Goal: Information Seeking & Learning: Learn about a topic

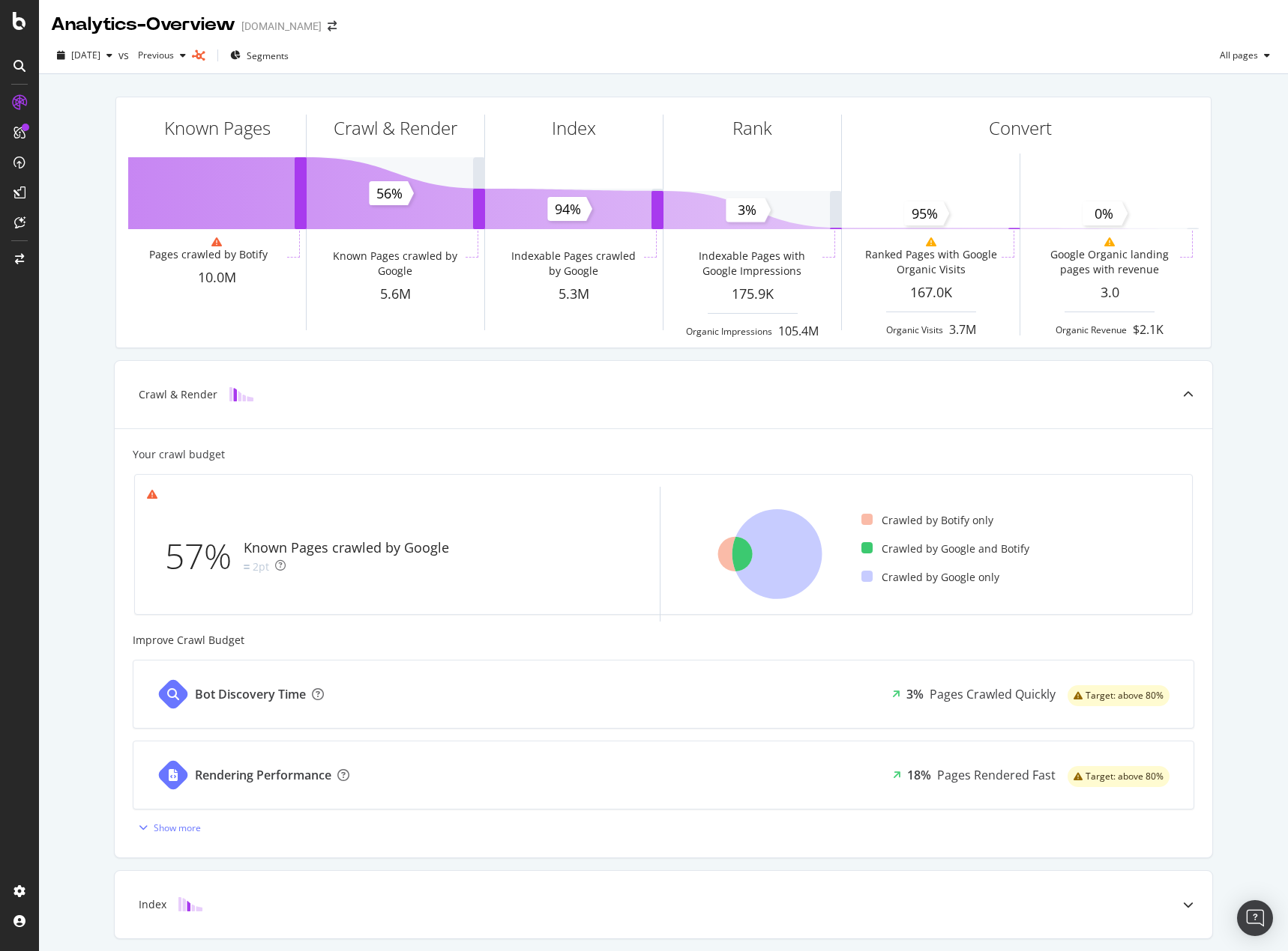
click at [1258, 713] on div "Known Pages Pages crawled by Botify 10.0M Crawl & Render Known Pages crawled by…" at bounding box center [662, 619] width 1248 height 1091
click at [1251, 674] on div "Known Pages Pages crawled by Botify 10.0M Crawl & Render Known Pages crawled by…" at bounding box center [662, 619] width 1248 height 1091
click at [67, 293] on div "Known Pages Pages crawled by Botify 10.0M Crawl & Render Known Pages crawled by…" at bounding box center [662, 619] width 1248 height 1091
click at [70, 89] on div "Known Pages Pages crawled by Botify 10.0M Crawl & Render Known Pages crawled by…" at bounding box center [662, 619] width 1248 height 1091
click at [1233, 494] on div "Known Pages Pages crawled by Botify 10.0M Crawl & Render Known Pages crawled by…" at bounding box center [662, 619] width 1248 height 1091
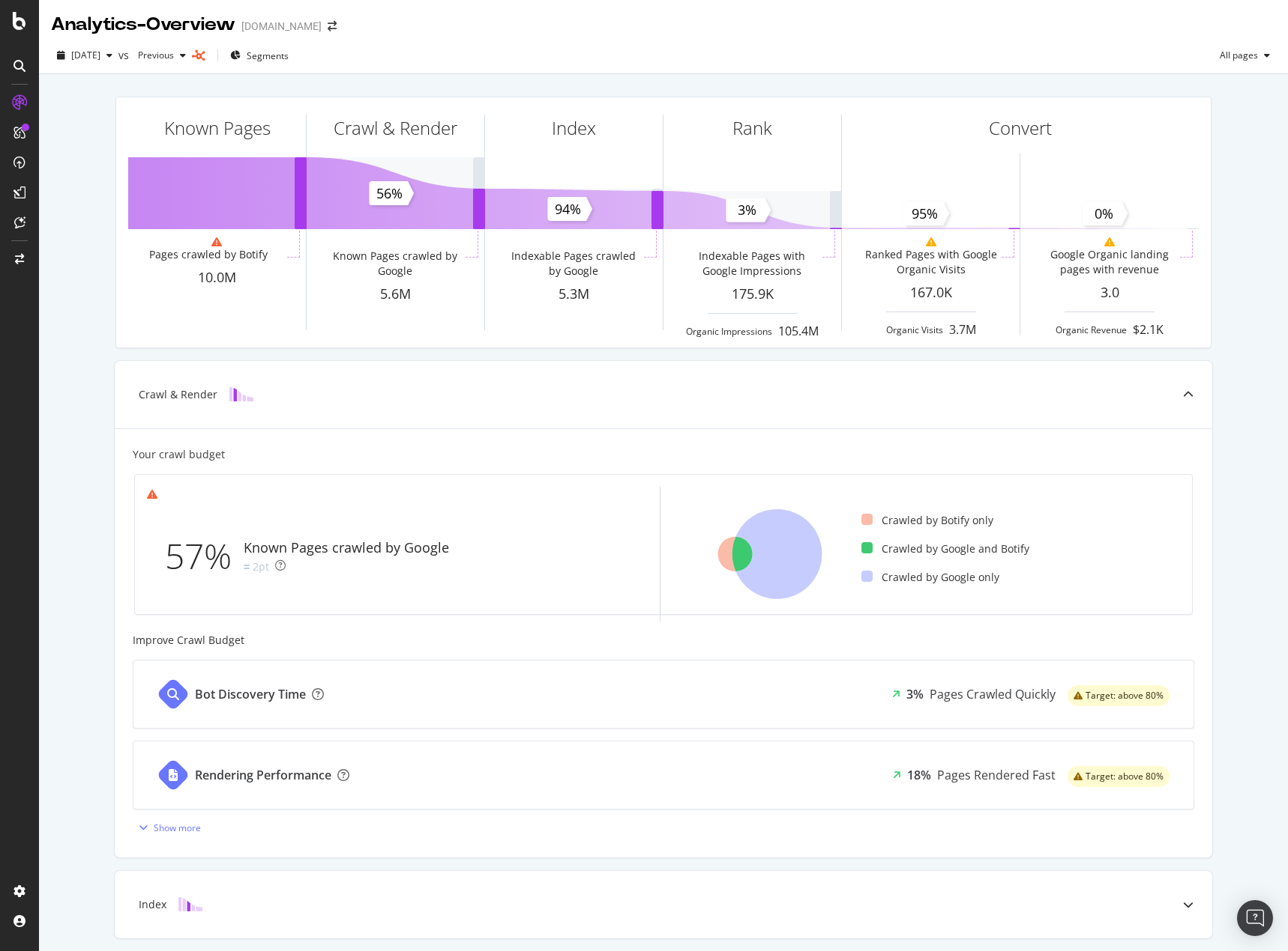
click at [1245, 660] on div "Known Pages Pages crawled by Botify 10.0M Crawl & Render Known Pages crawled by…" at bounding box center [662, 619] width 1248 height 1091
click at [289, 60] on span "Segments" at bounding box center [267, 55] width 42 height 13
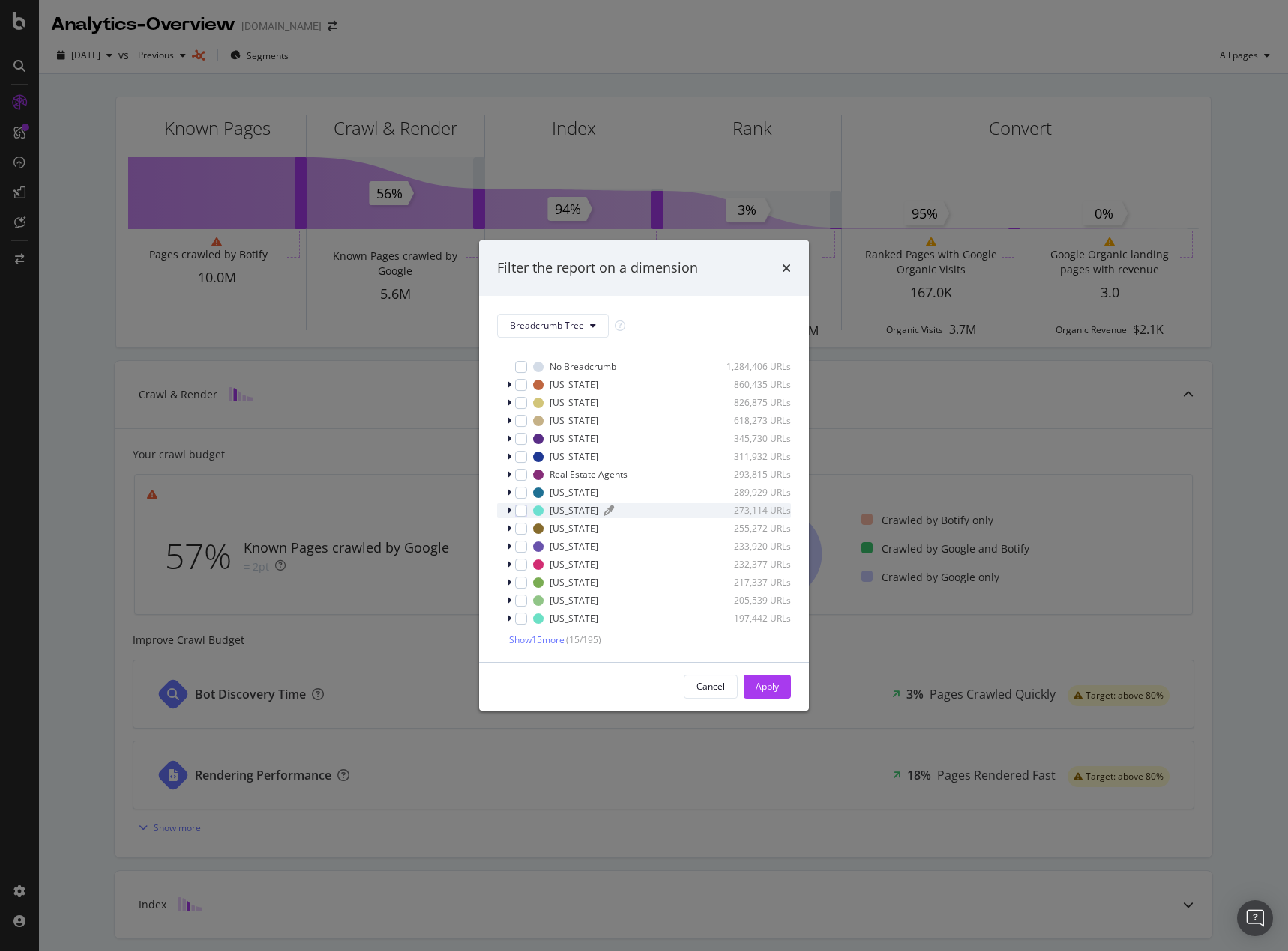
scroll to position [15, 0]
click at [583, 327] on button "Breadcrumb Tree" at bounding box center [553, 326] width 112 height 24
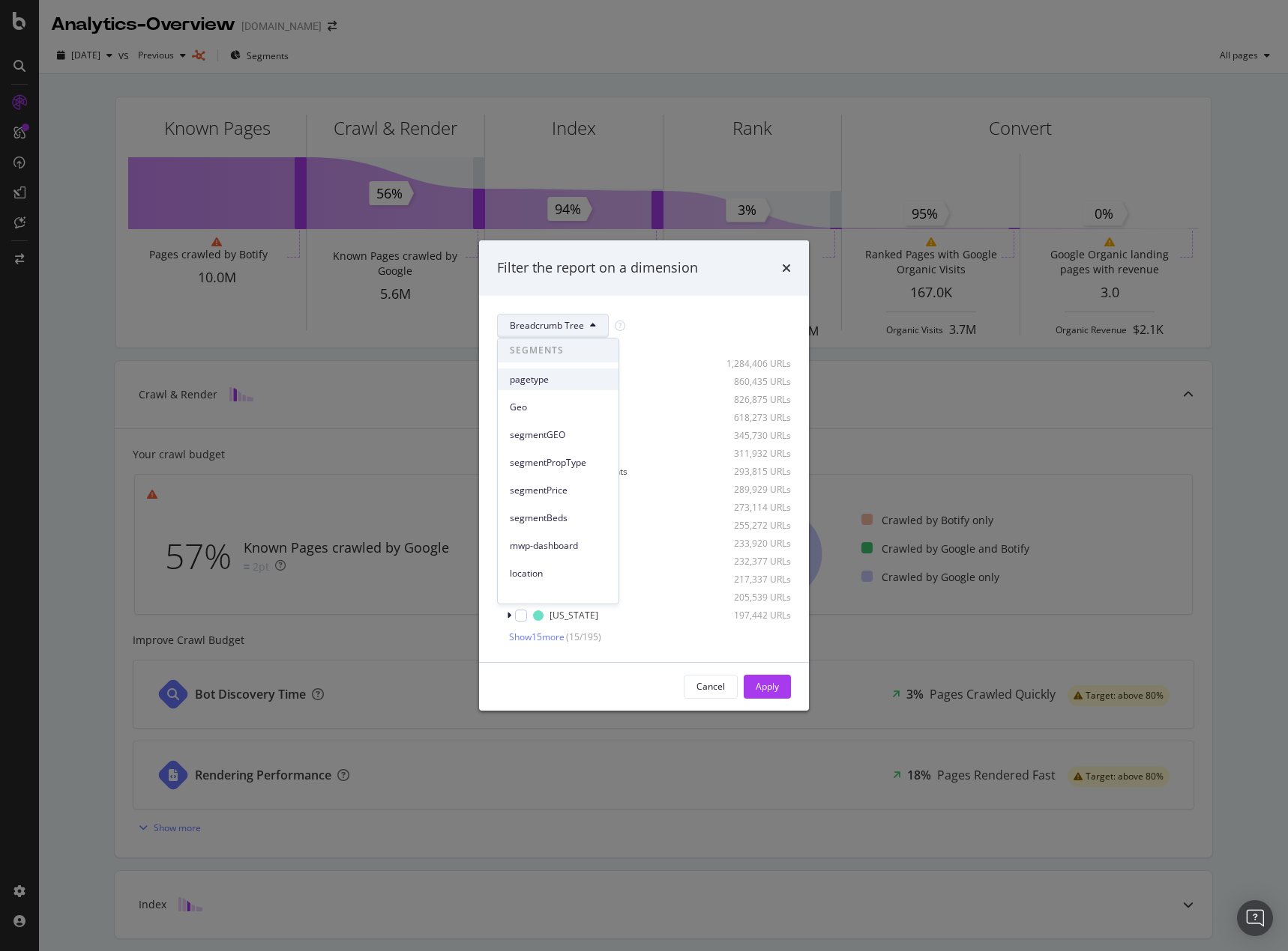
click at [543, 374] on span "pagetype" at bounding box center [557, 380] width 96 height 14
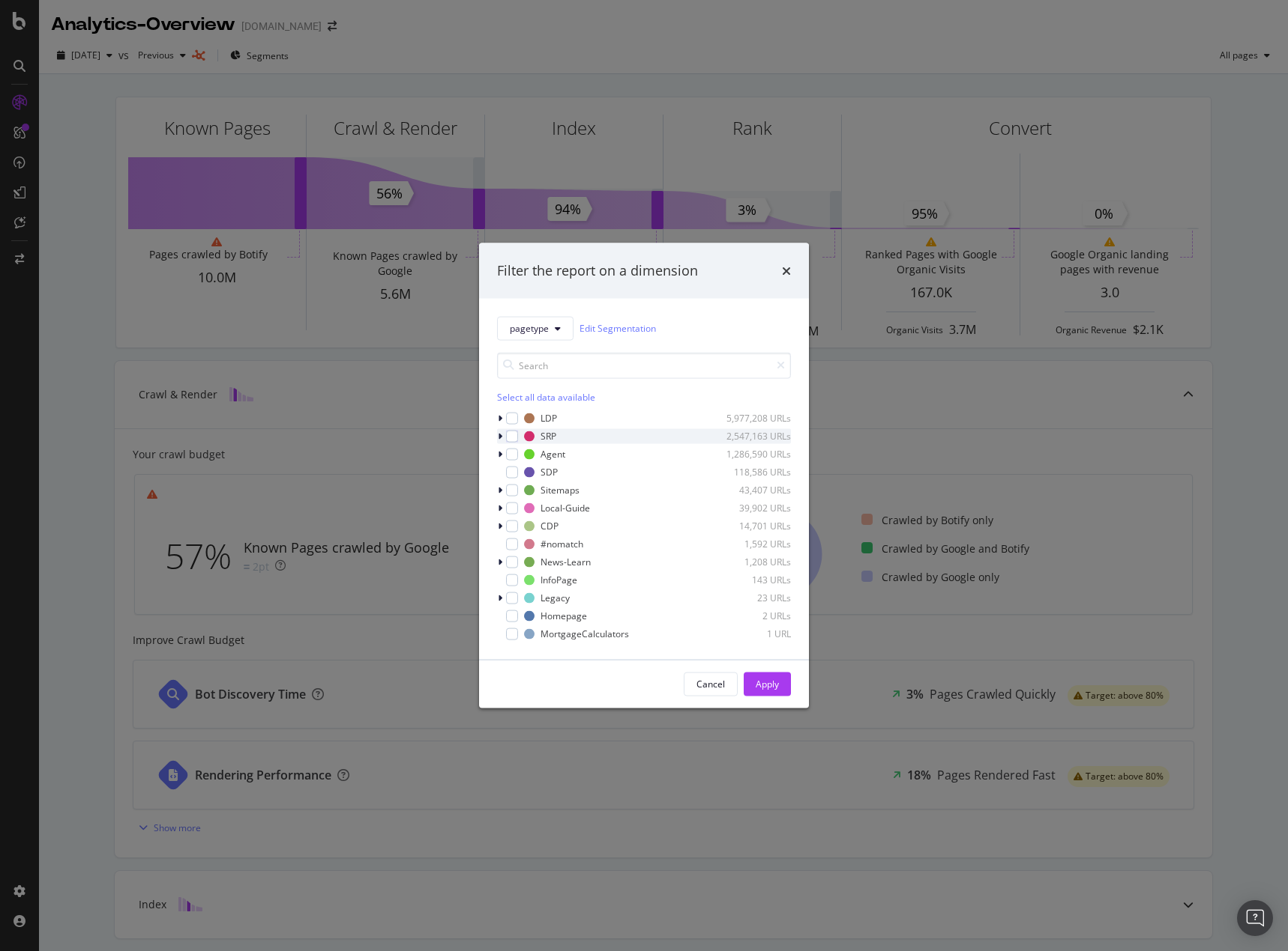
click at [500, 436] on icon "modal" at bounding box center [500, 436] width 5 height 9
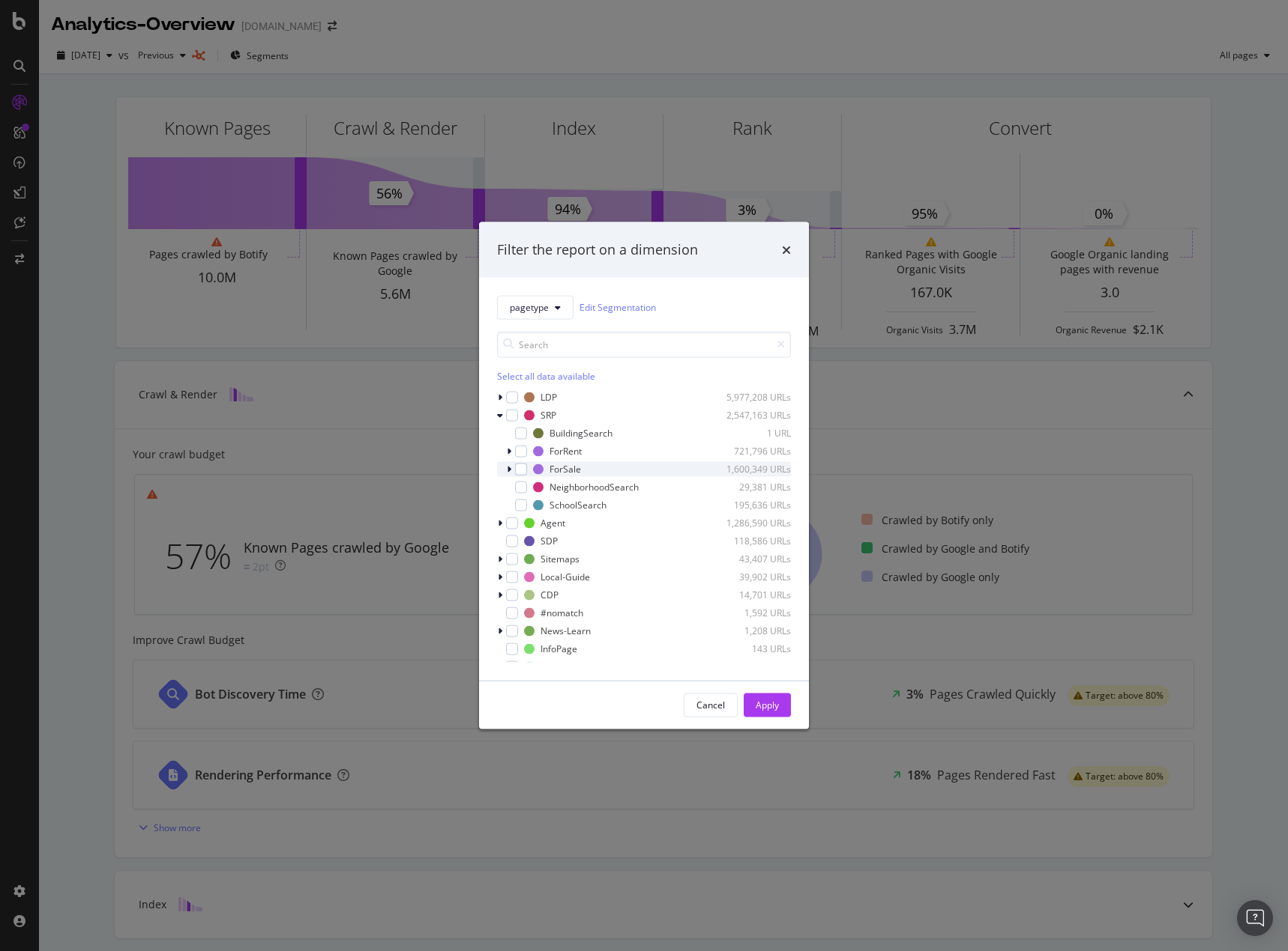
click at [507, 469] on icon "modal" at bounding box center [509, 469] width 5 height 9
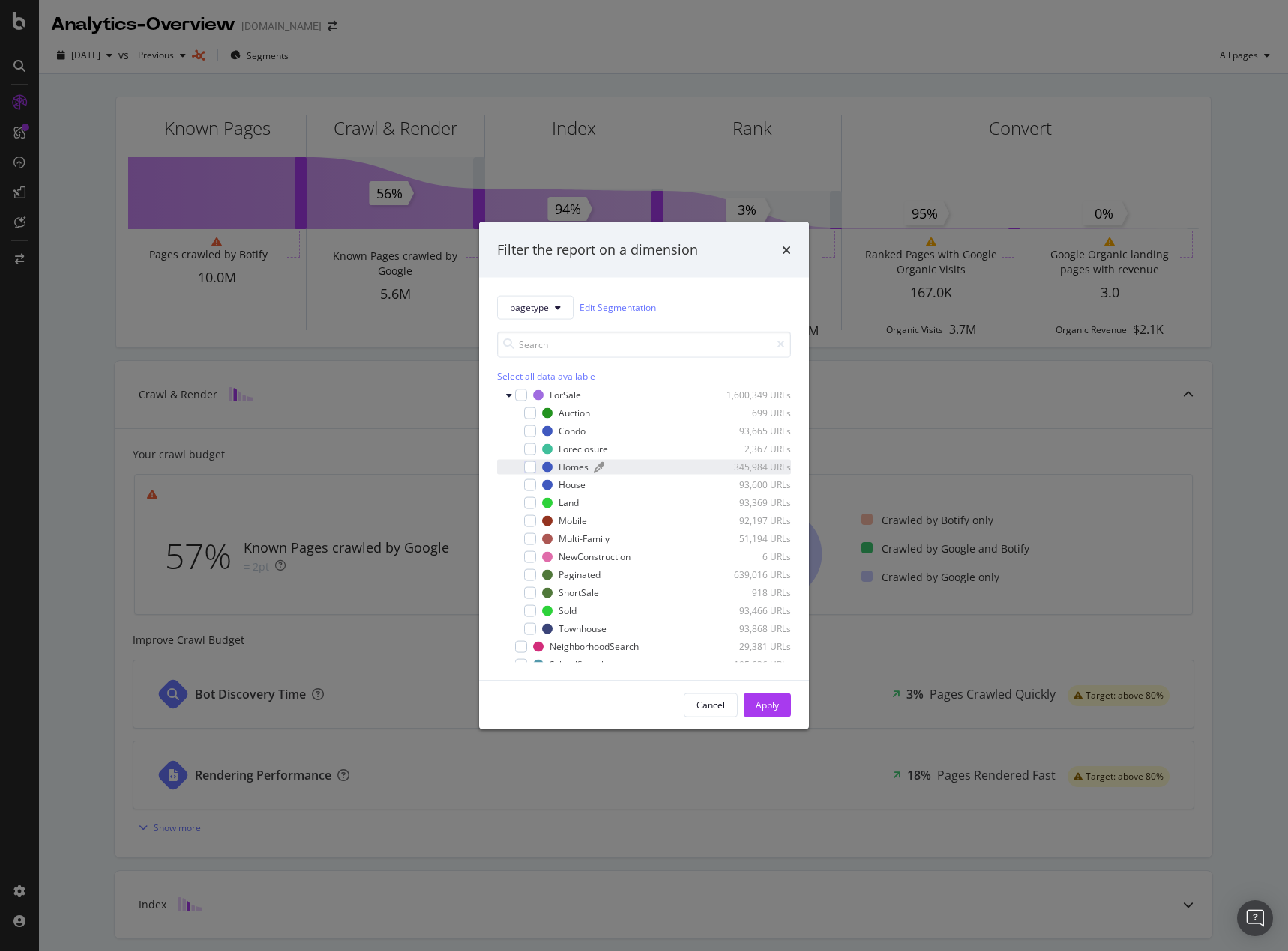
scroll to position [75, 0]
click at [510, 397] on icon "modal" at bounding box center [509, 394] width 6 height 9
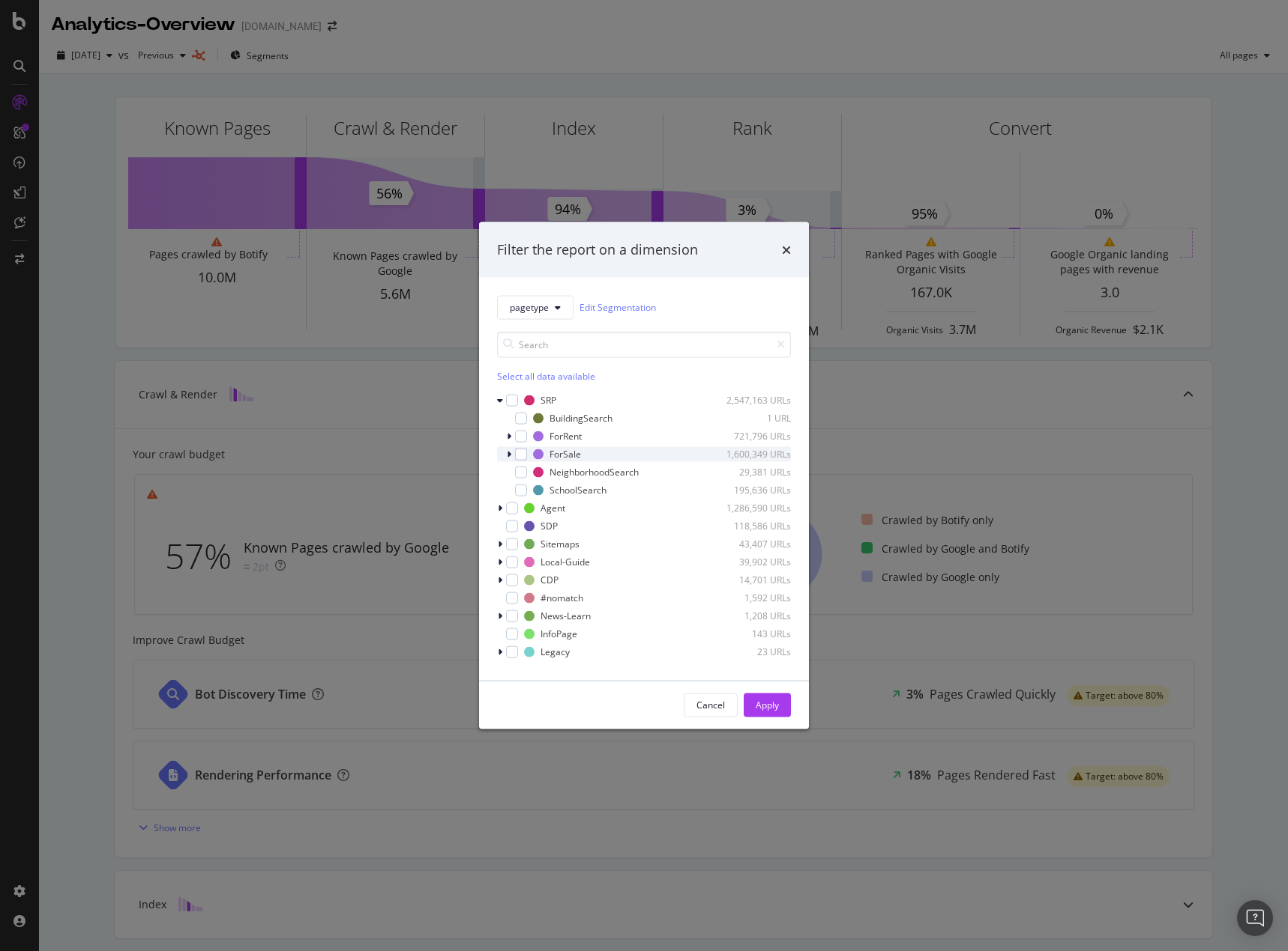
scroll to position [0, 0]
click at [500, 412] on icon "modal" at bounding box center [500, 414] width 6 height 9
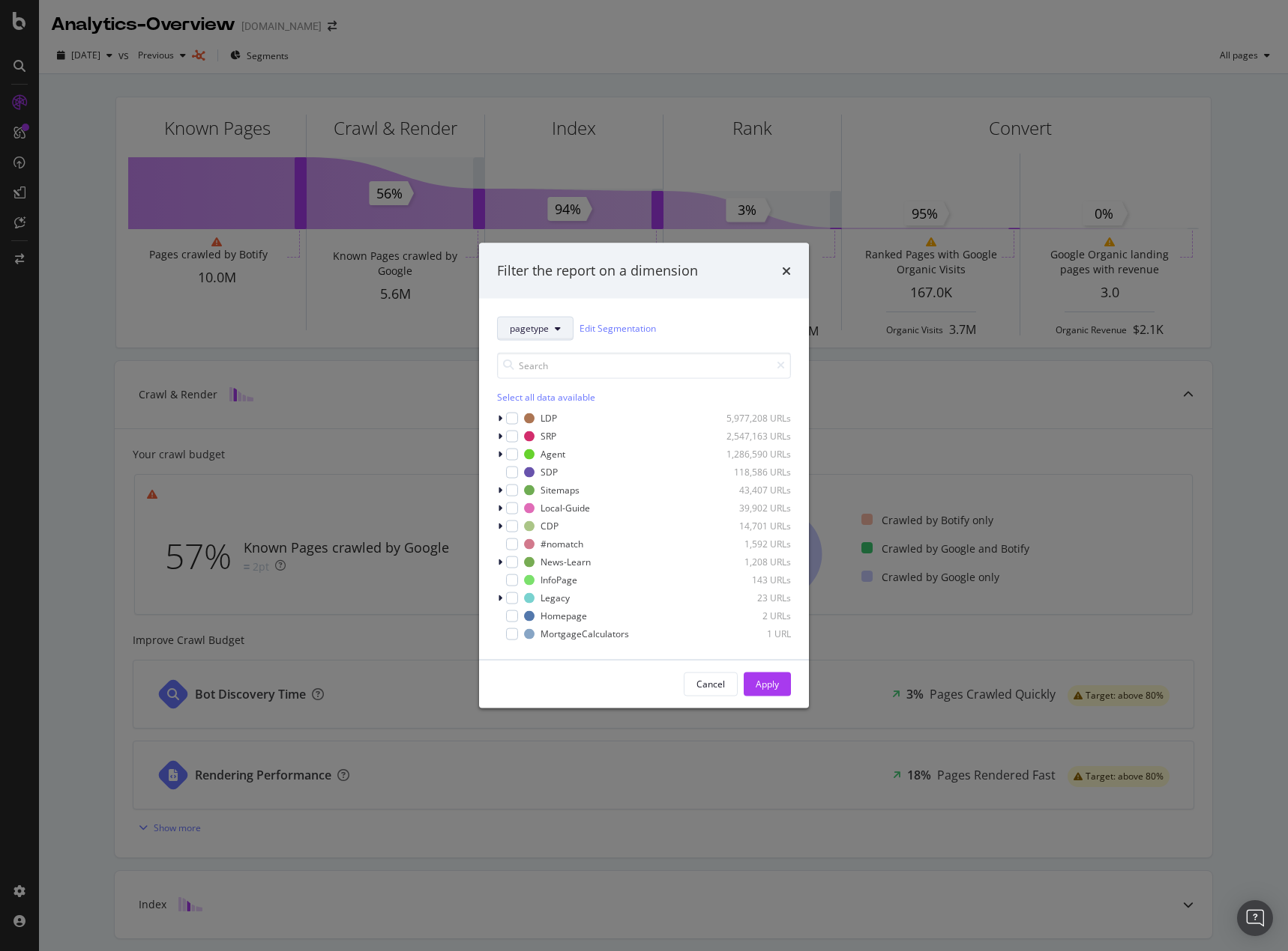
click at [562, 330] on button "pagetype" at bounding box center [535, 328] width 77 height 24
click at [543, 406] on span "Geo" at bounding box center [557, 409] width 96 height 14
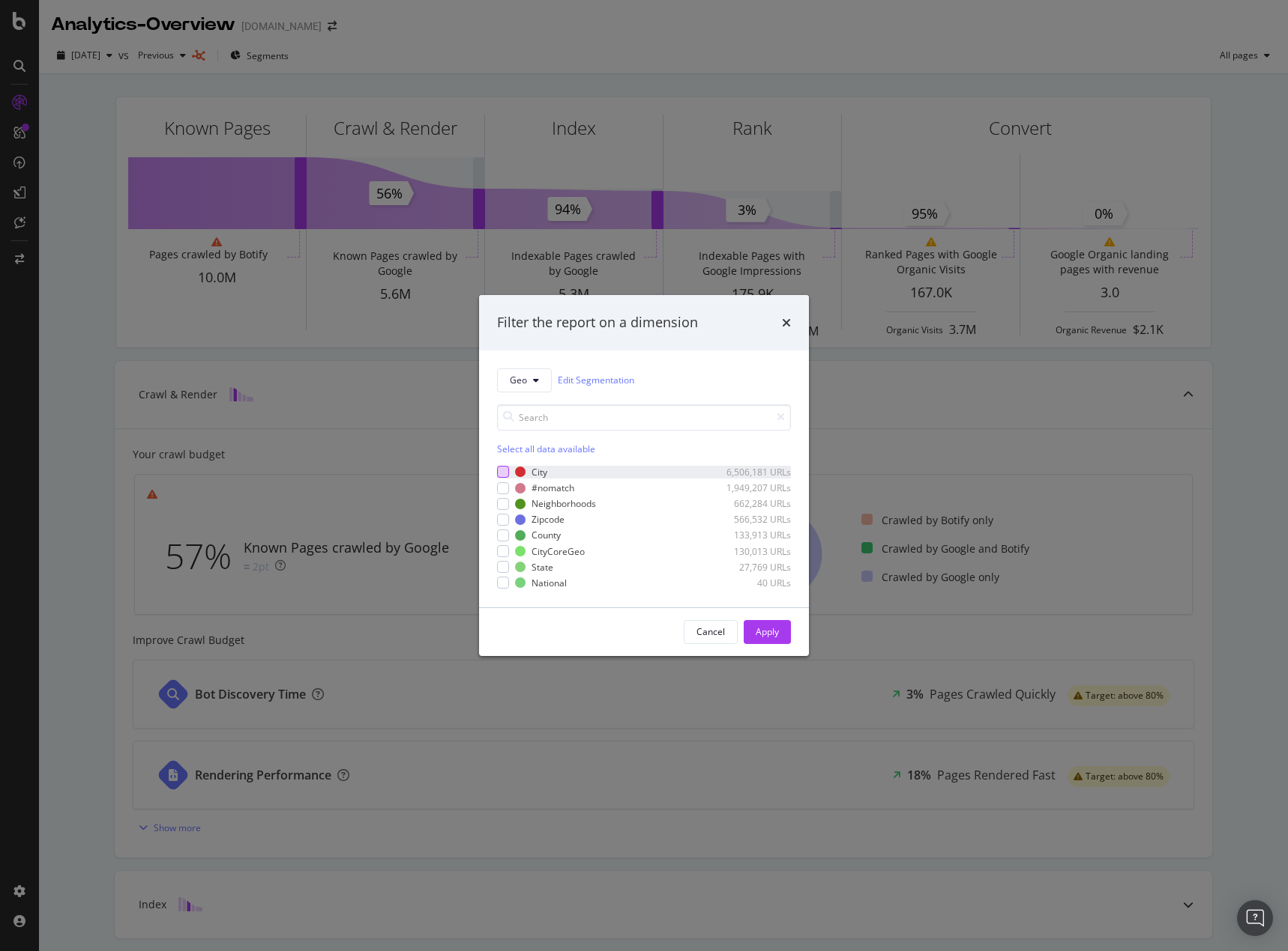
click at [499, 476] on div "modal" at bounding box center [503, 472] width 12 height 12
click at [504, 472] on icon "modal" at bounding box center [503, 472] width 7 height 8
click at [537, 384] on icon "modal" at bounding box center [536, 380] width 6 height 9
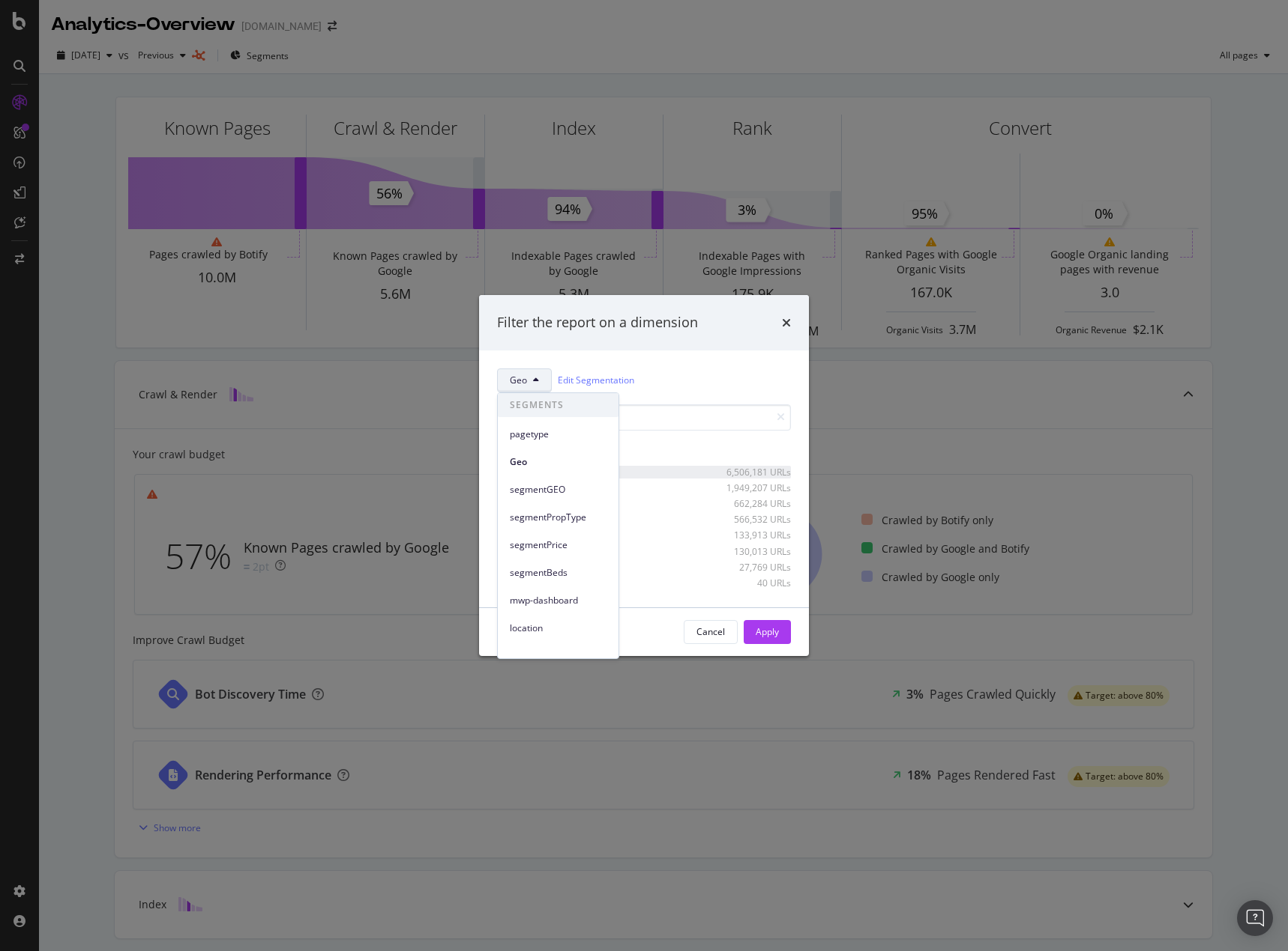
click at [574, 495] on span "segmentGEO" at bounding box center [557, 490] width 96 height 14
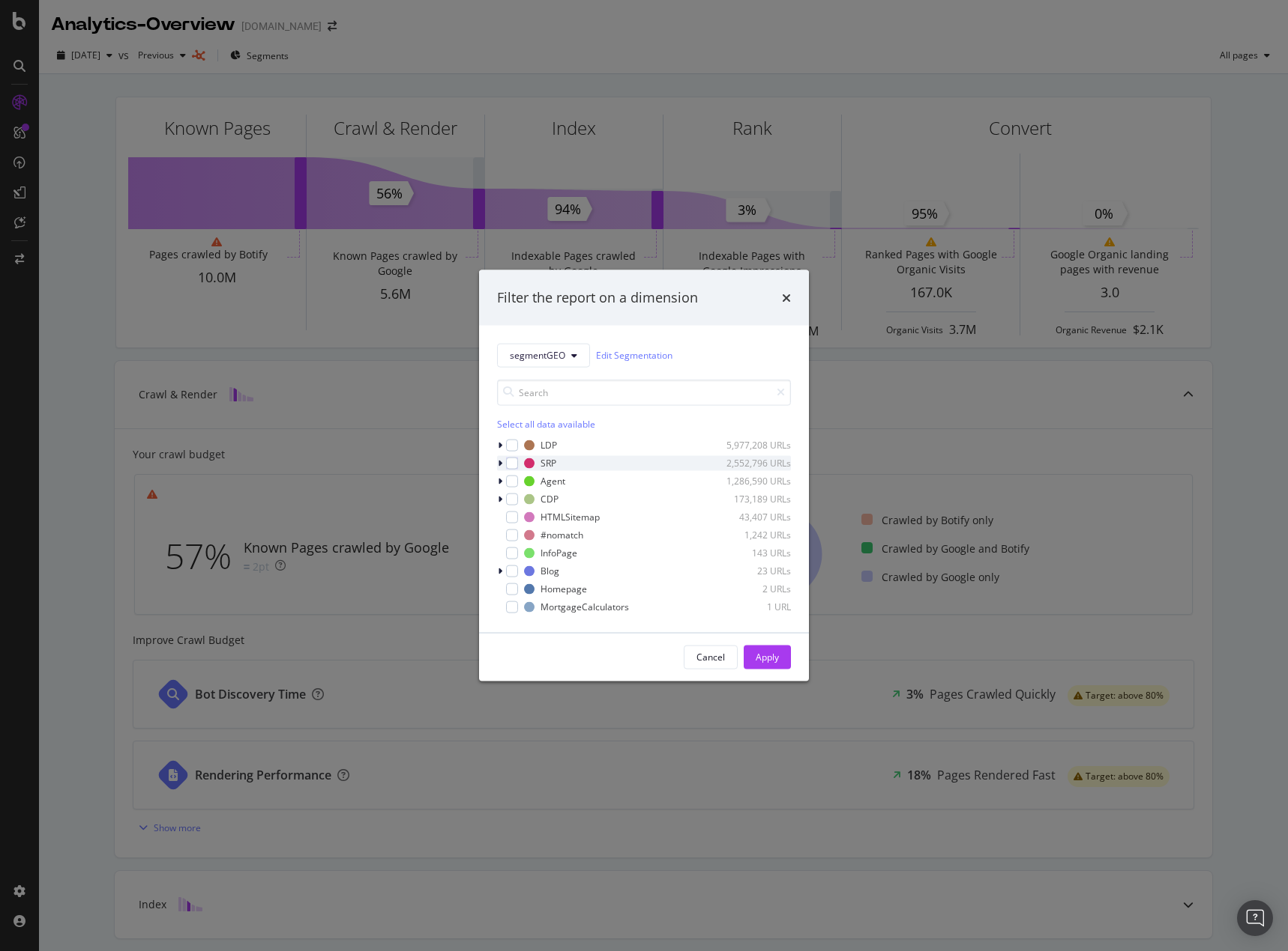
click at [501, 465] on icon "modal" at bounding box center [500, 462] width 5 height 9
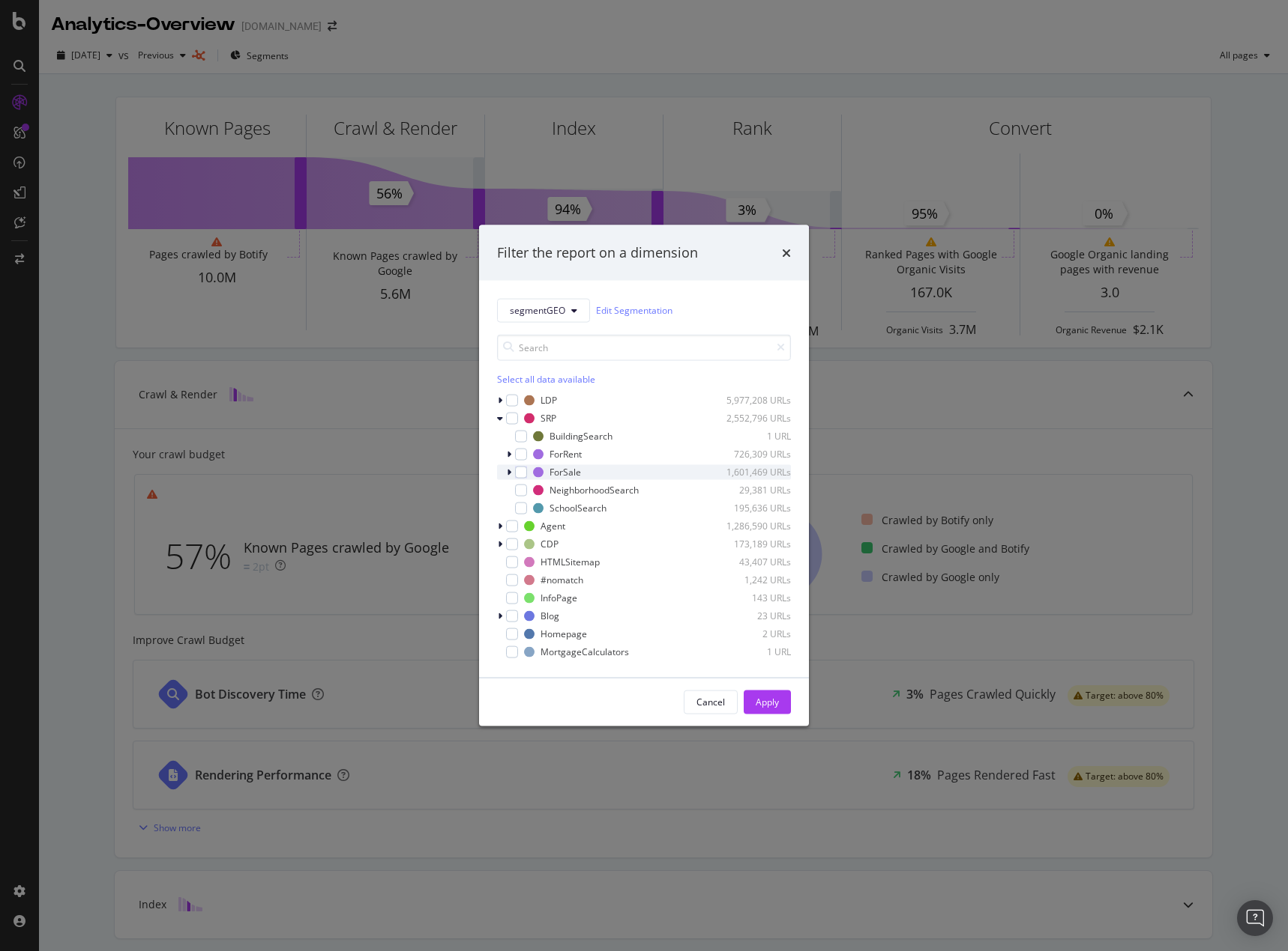
click at [508, 472] on icon "modal" at bounding box center [509, 472] width 5 height 9
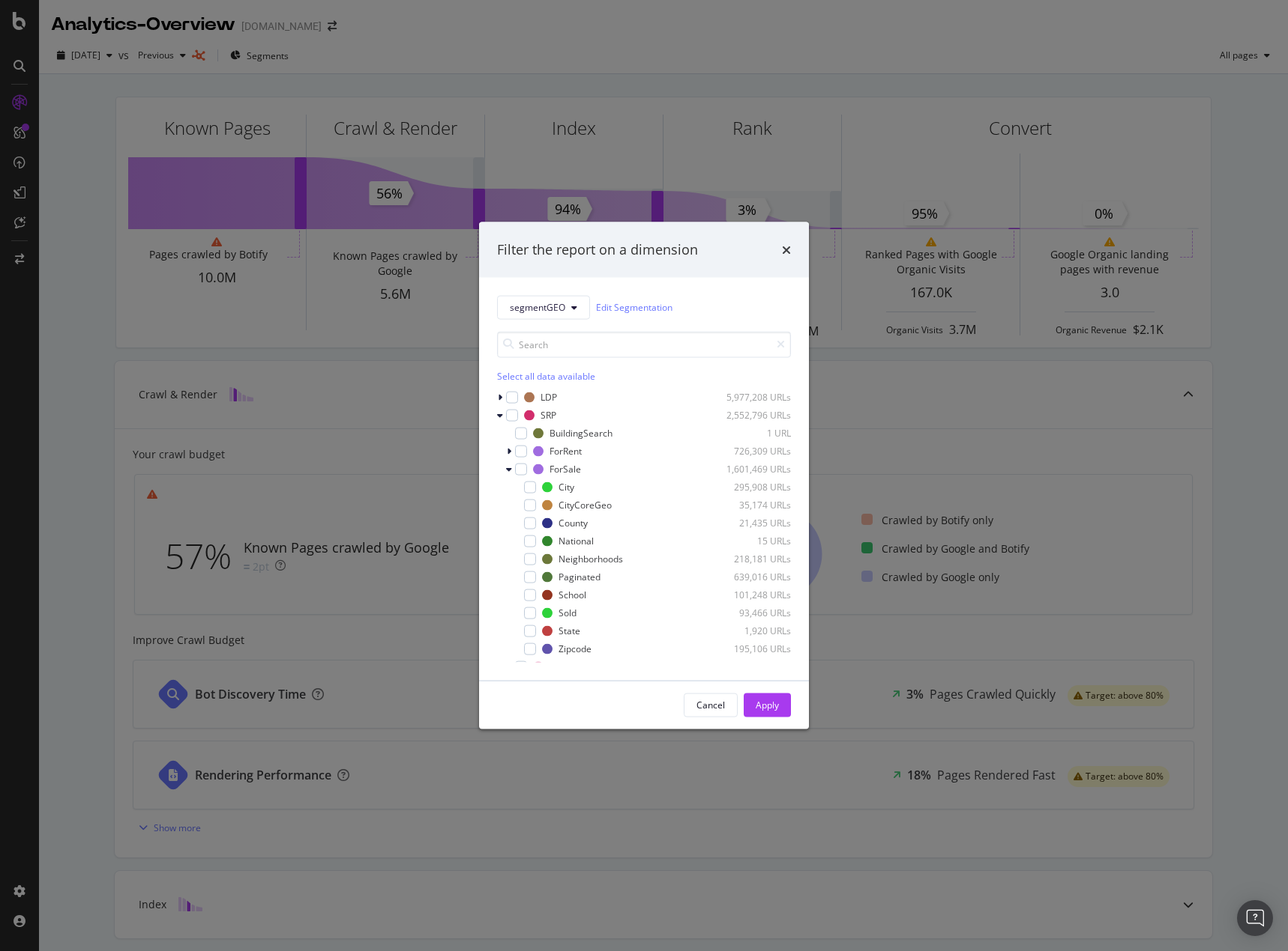
click at [495, 416] on div "segmentGEO Edit Segmentation Select all data available LDP 5,977,208 URLs SRP 2…" at bounding box center [643, 478] width 330 height 403
click at [500, 415] on icon "modal" at bounding box center [500, 414] width 6 height 9
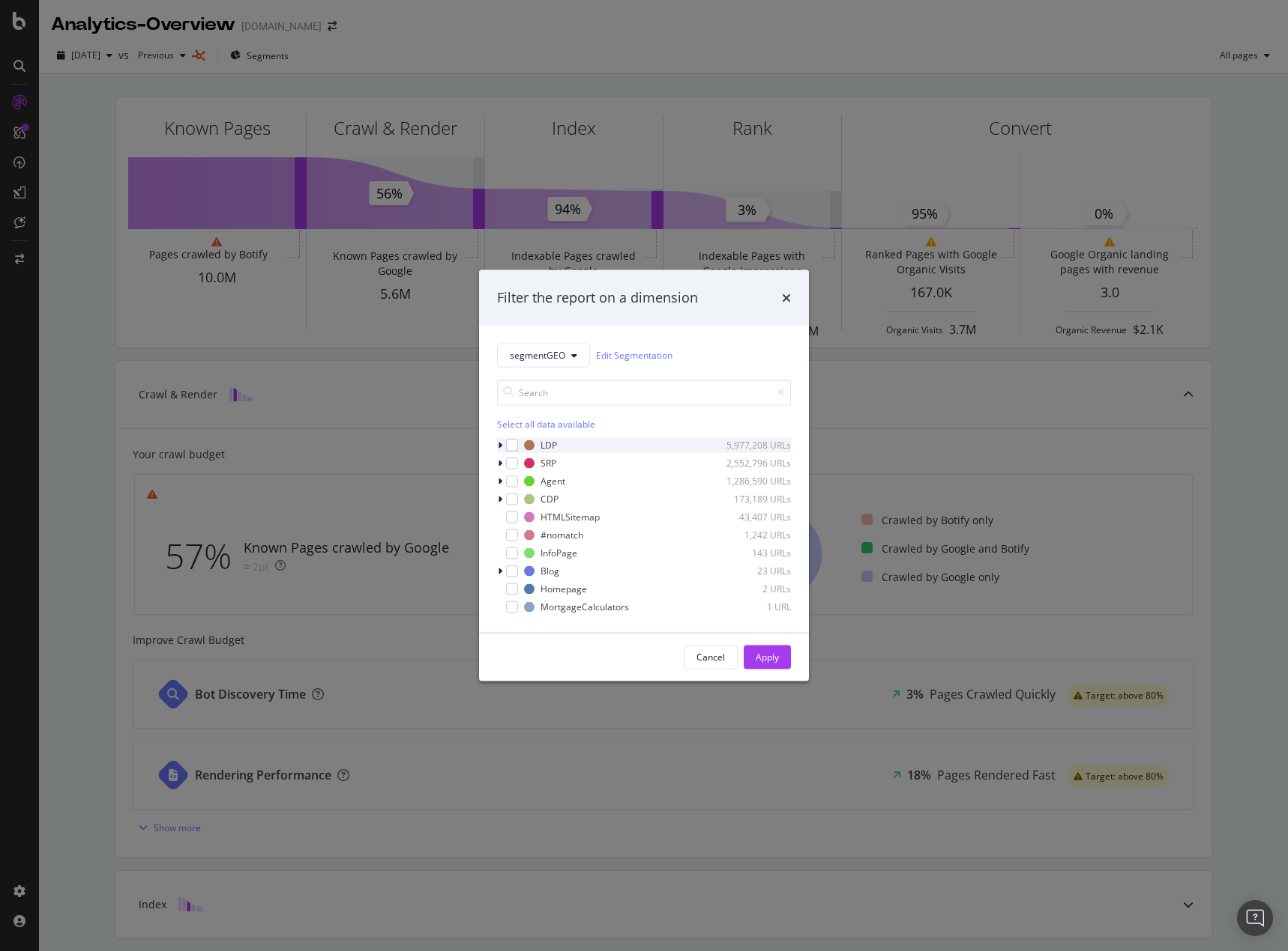
click at [499, 445] on icon "modal" at bounding box center [500, 444] width 5 height 9
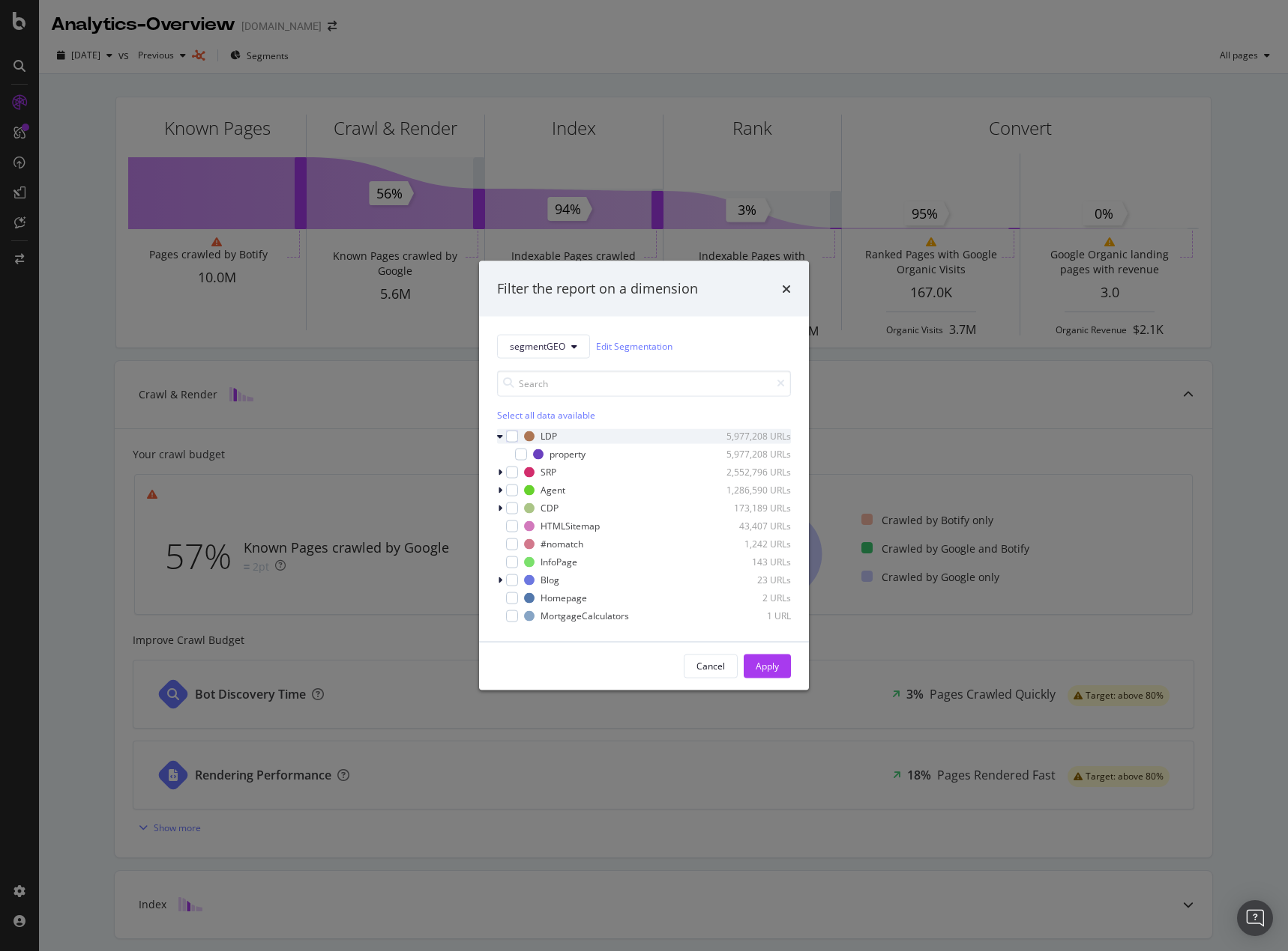
click at [499, 445] on div "LDP 5,977,208 URLs property 5,977,208 URLs" at bounding box center [644, 445] width 294 height 33
click at [498, 434] on icon "modal" at bounding box center [500, 436] width 6 height 9
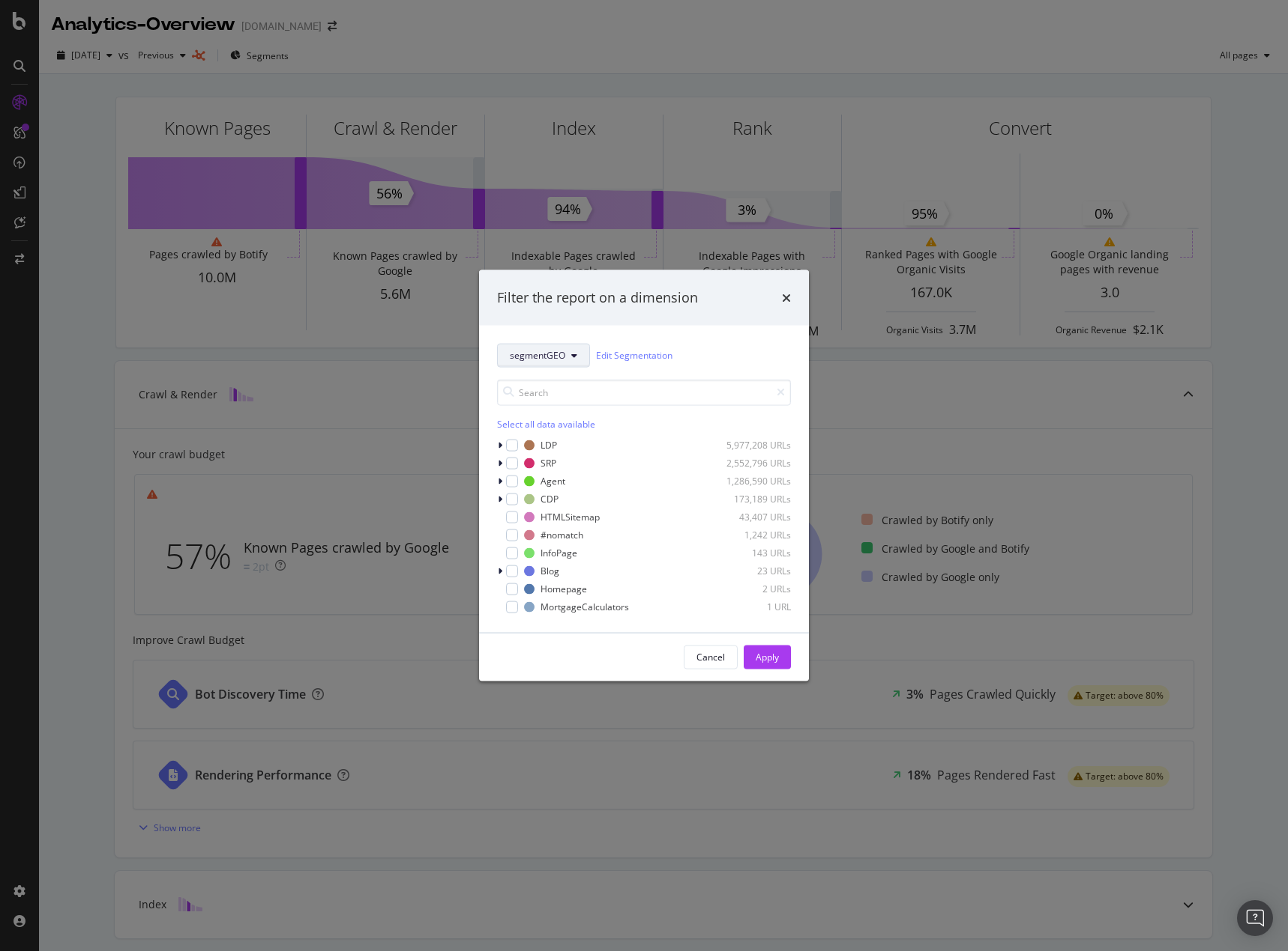
click at [571, 361] on button "segmentGEO" at bounding box center [544, 355] width 93 height 24
click at [586, 495] on span "segmentPropType" at bounding box center [557, 492] width 96 height 14
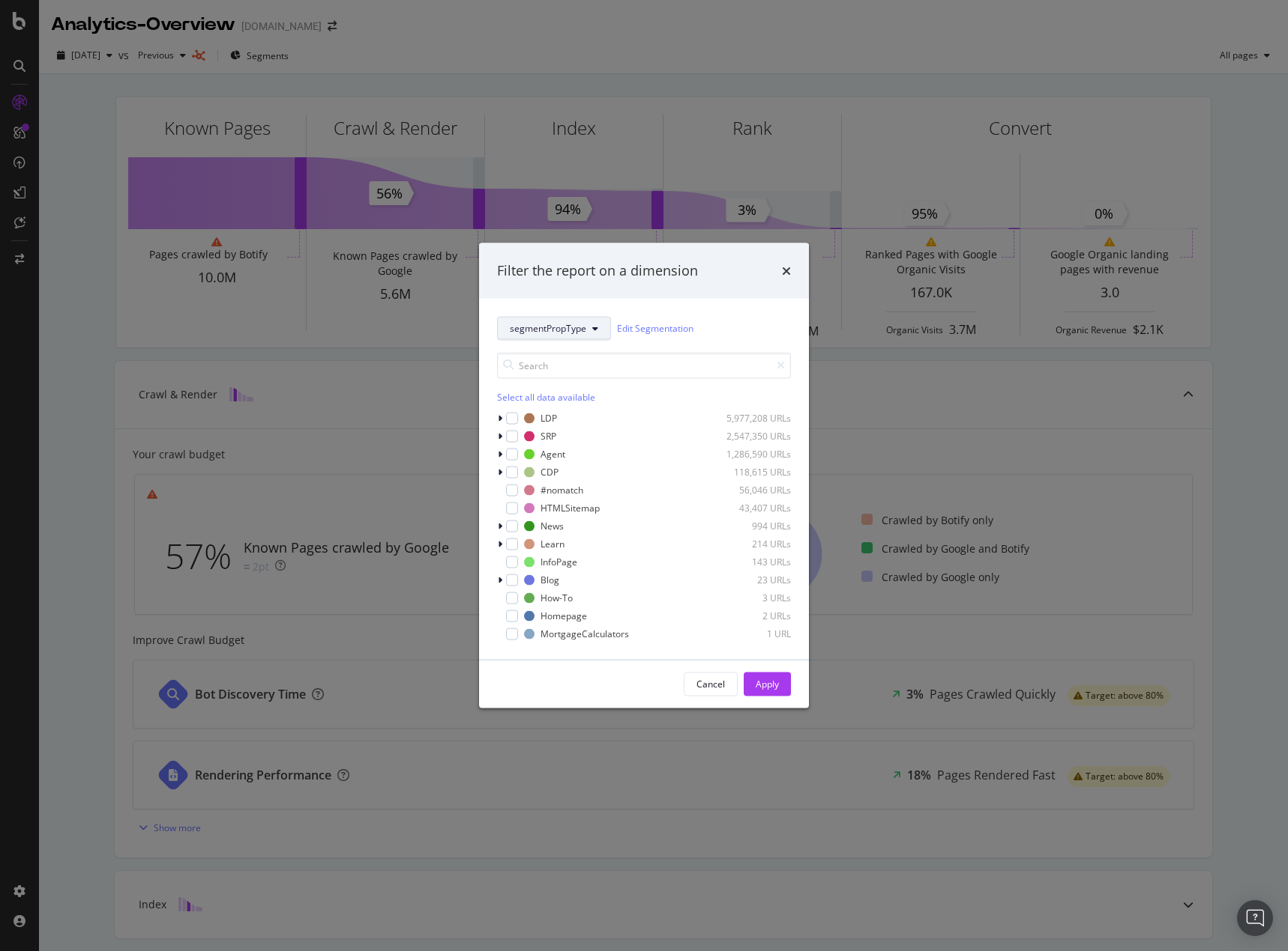
click at [584, 332] on span "segmentPropType" at bounding box center [548, 328] width 77 height 13
click at [554, 575] on span "location" at bounding box center [557, 576] width 96 height 14
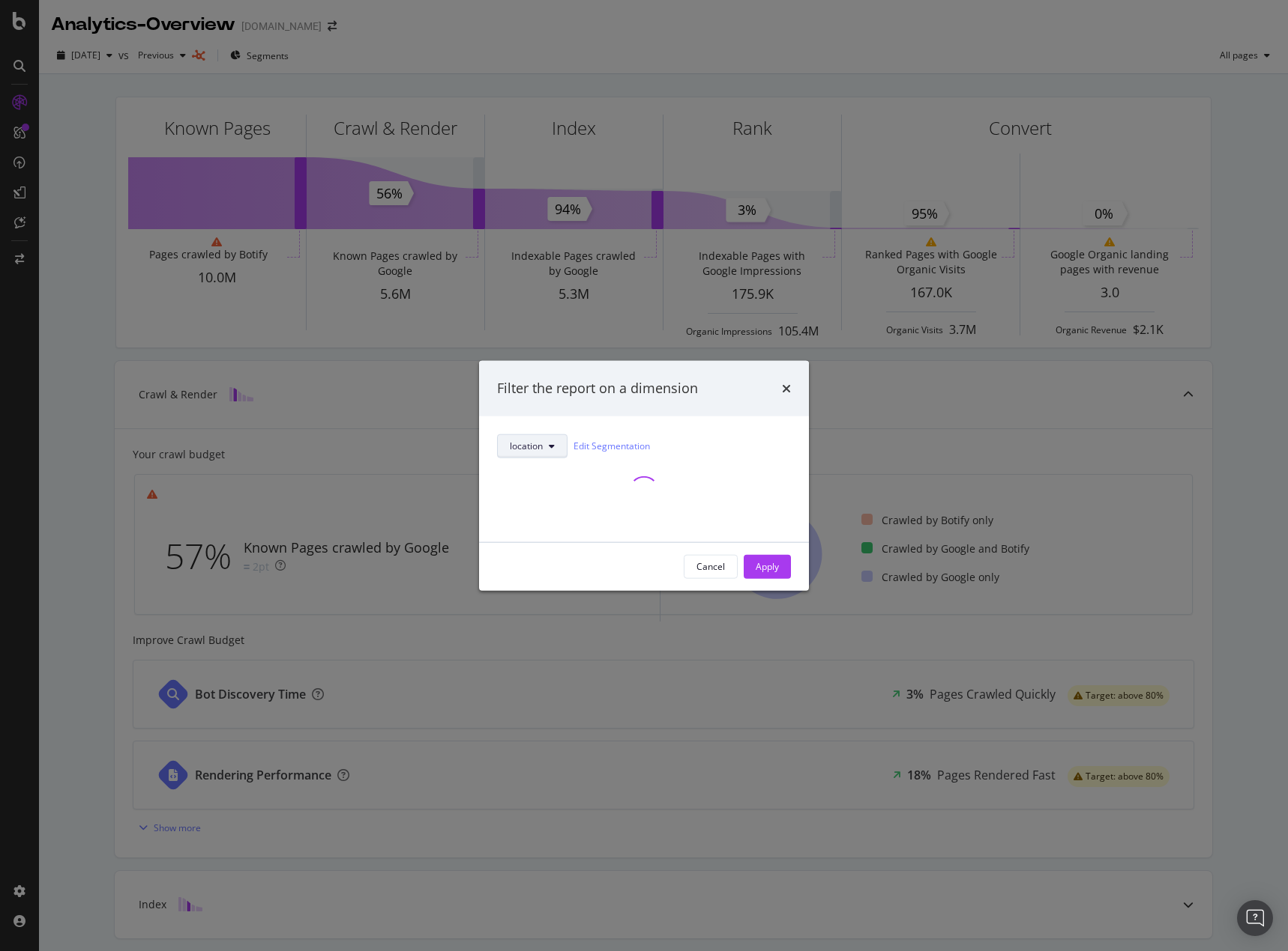
click at [554, 448] on icon "modal" at bounding box center [552, 445] width 6 height 9
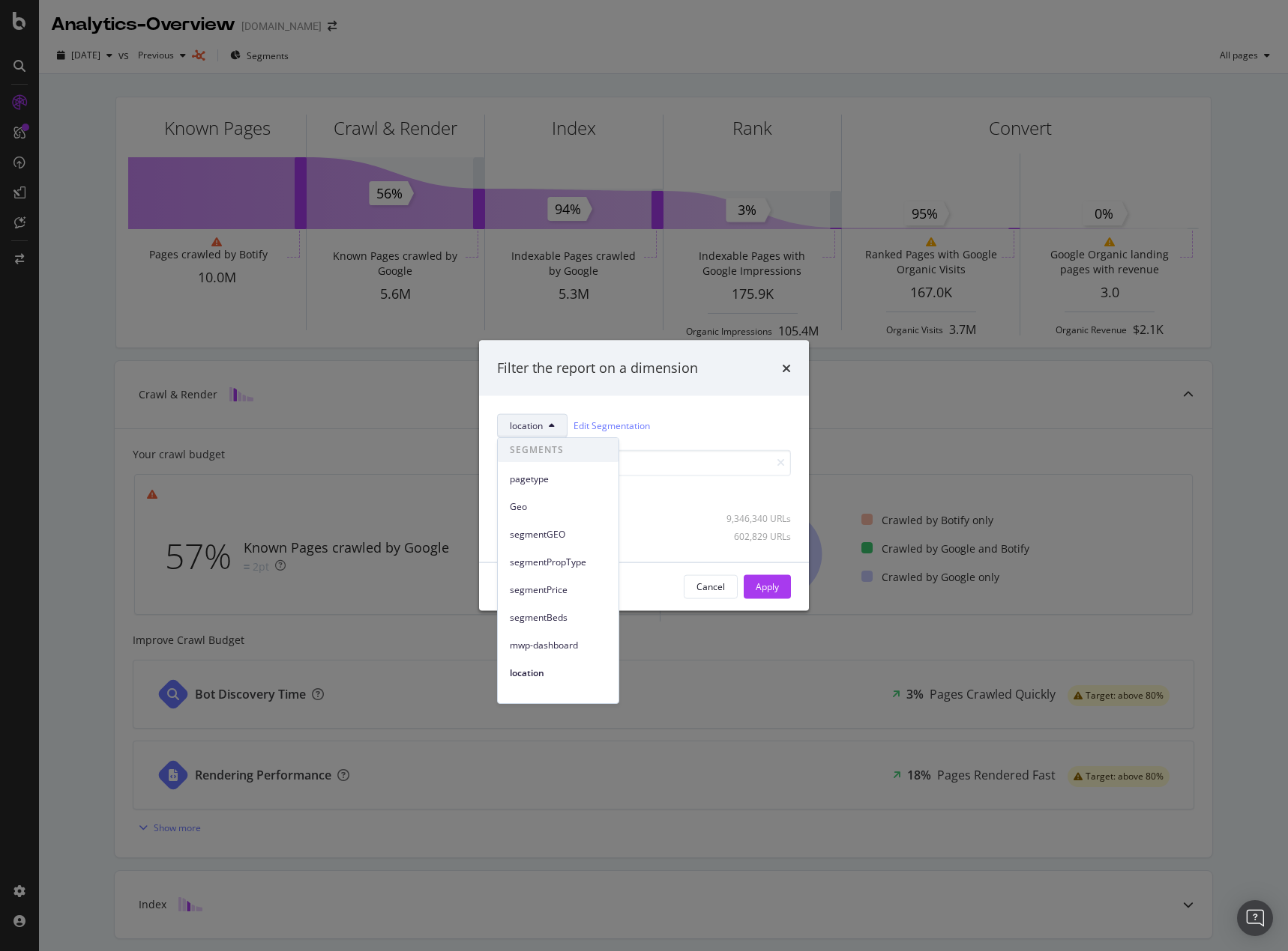
click at [546, 484] on span "pagetype" at bounding box center [557, 479] width 96 height 14
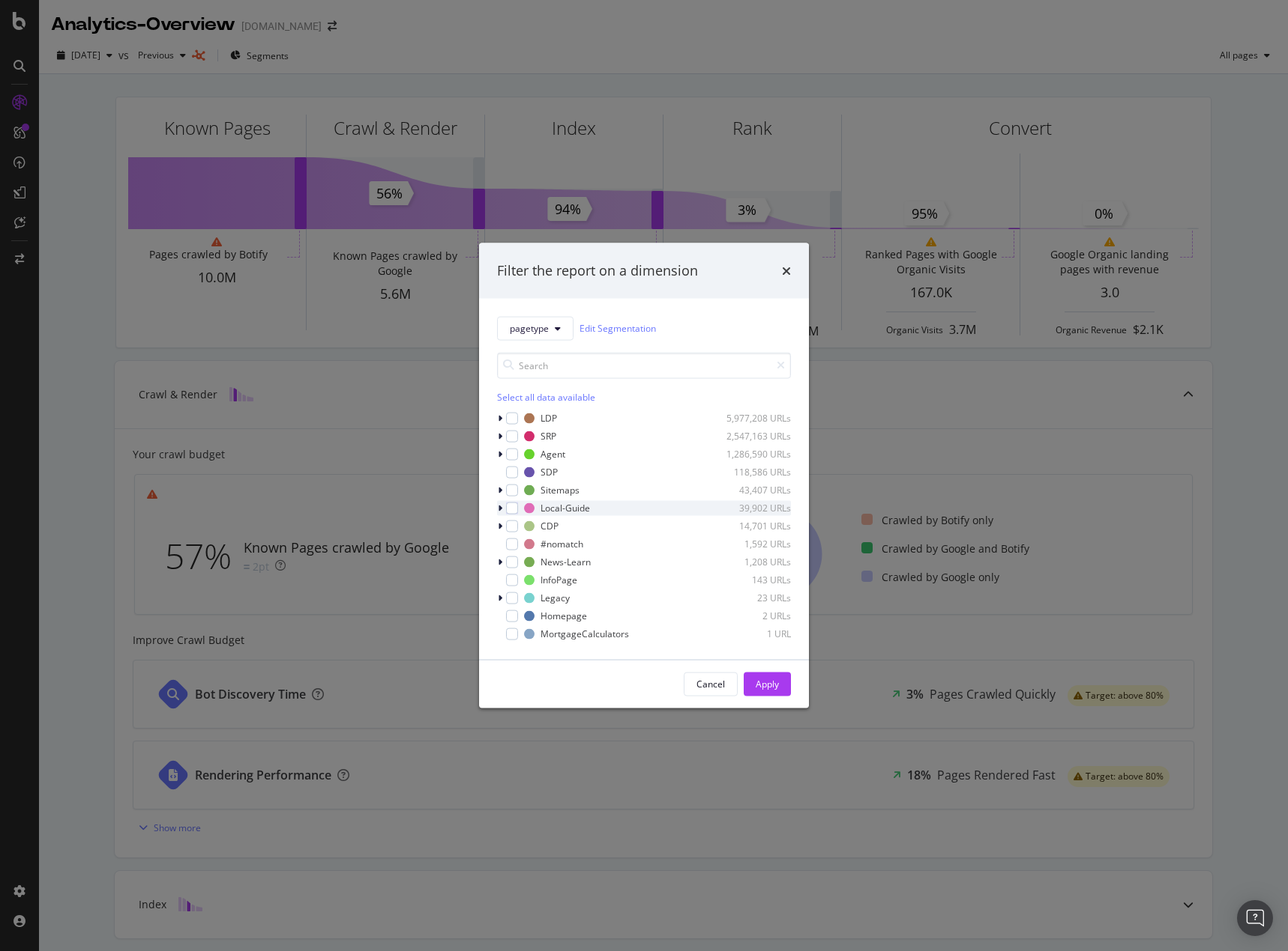
click at [500, 511] on icon "modal" at bounding box center [500, 508] width 5 height 9
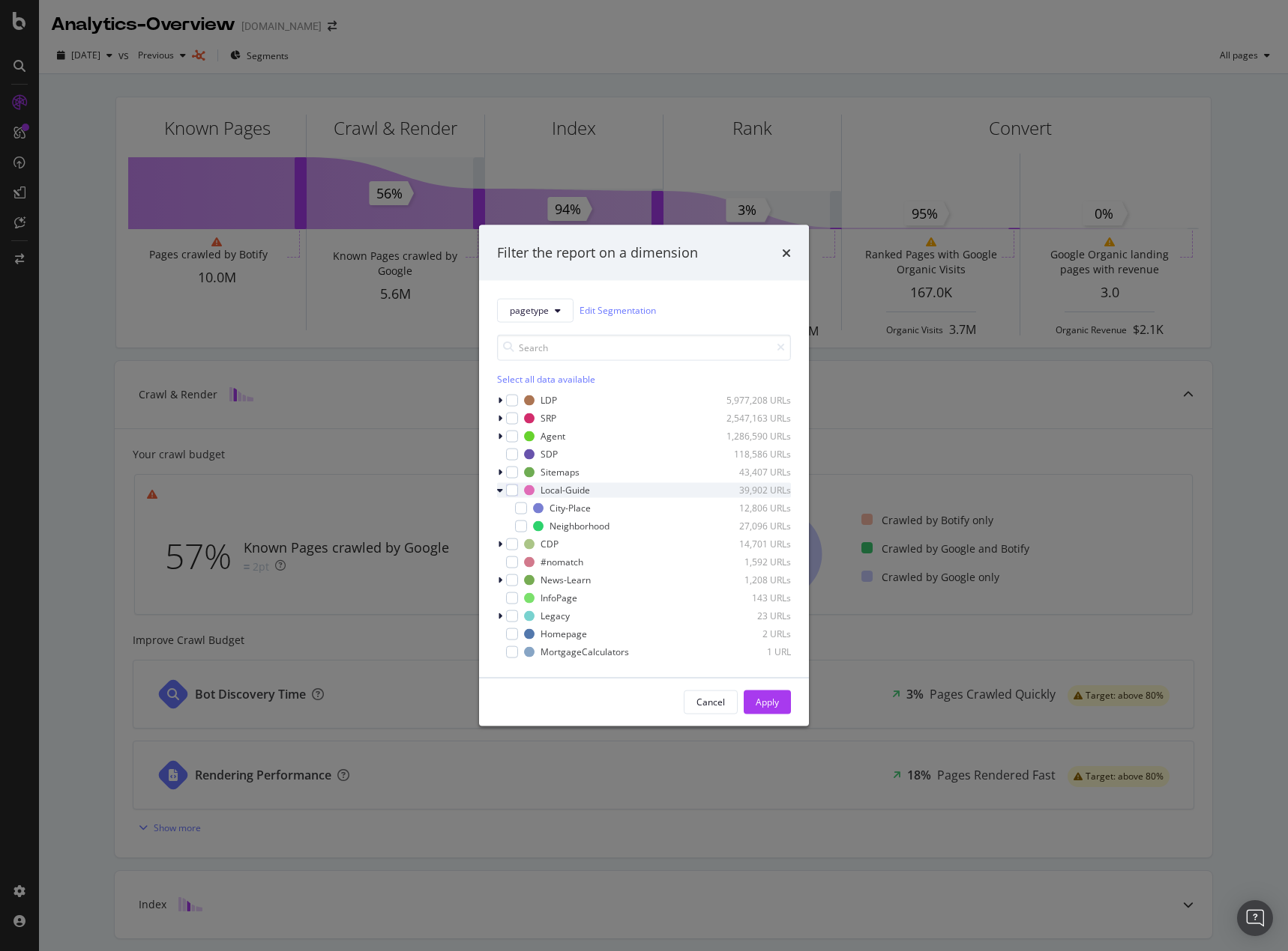
click at [500, 494] on icon "modal" at bounding box center [500, 489] width 6 height 9
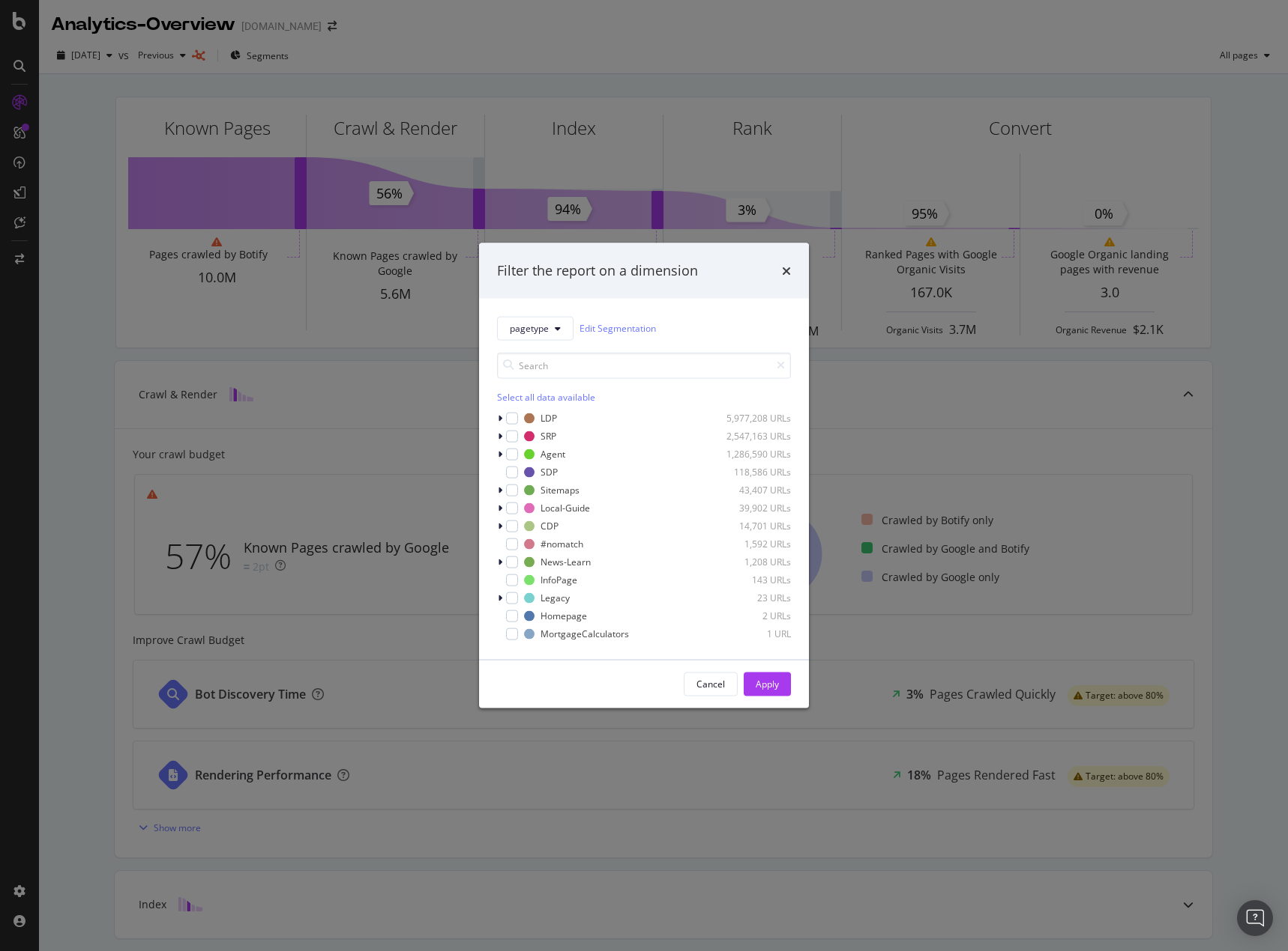
click at [496, 455] on div "pagetype Edit Segmentation Select all data available LDP 5,977,208 URLs SRP 2,5…" at bounding box center [643, 478] width 330 height 361
click at [499, 455] on icon "modal" at bounding box center [500, 453] width 5 height 9
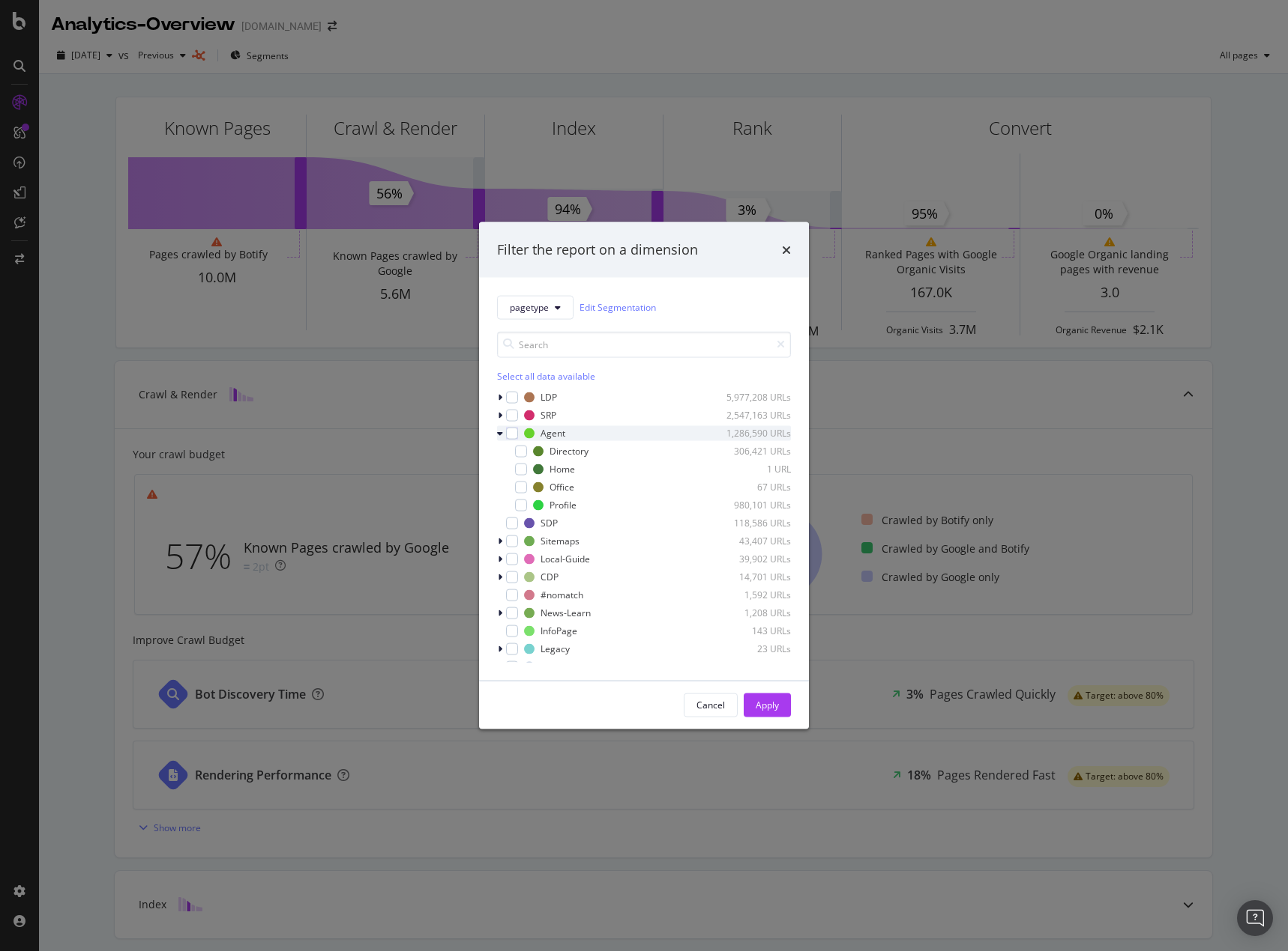
click at [499, 455] on div "Directory 306,421 URLs" at bounding box center [644, 450] width 294 height 15
click at [498, 417] on icon "modal" at bounding box center [500, 414] width 5 height 9
click at [498, 417] on icon "modal" at bounding box center [500, 414] width 6 height 9
click at [498, 417] on icon "modal" at bounding box center [500, 414] width 5 height 9
click at [509, 469] on icon "modal" at bounding box center [509, 469] width 5 height 9
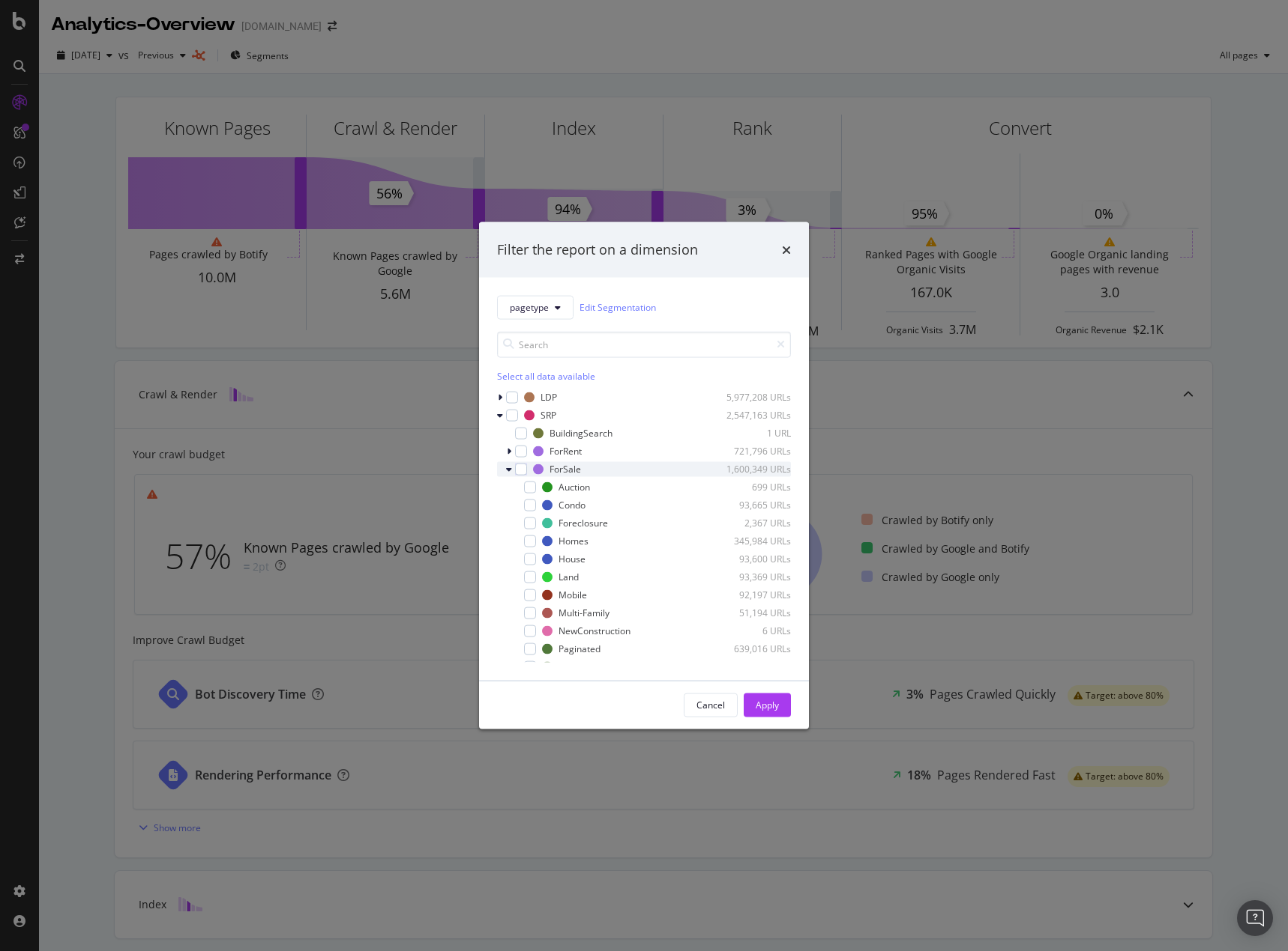
click at [508, 469] on icon "modal" at bounding box center [509, 469] width 6 height 9
click at [508, 451] on icon "modal" at bounding box center [509, 450] width 5 height 9
click at [508, 452] on icon "modal" at bounding box center [509, 450] width 6 height 9
click at [509, 469] on icon "modal" at bounding box center [509, 469] width 5 height 9
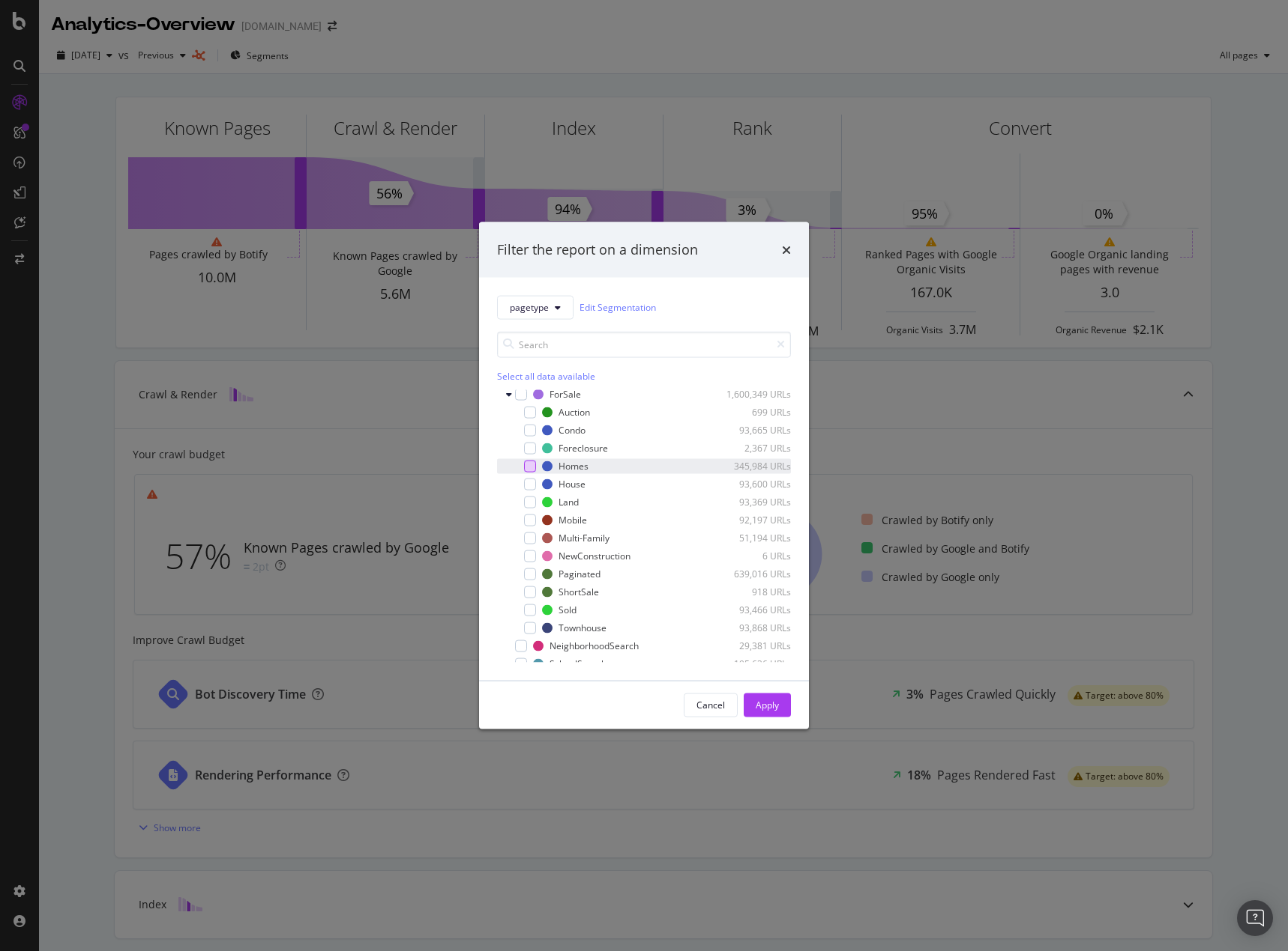
click at [532, 467] on div "modal" at bounding box center [529, 466] width 12 height 12
drag, startPoint x: 762, startPoint y: 713, endPoint x: 766, endPoint y: 706, distance: 8.1
click at [766, 713] on div "Apply" at bounding box center [768, 704] width 23 height 22
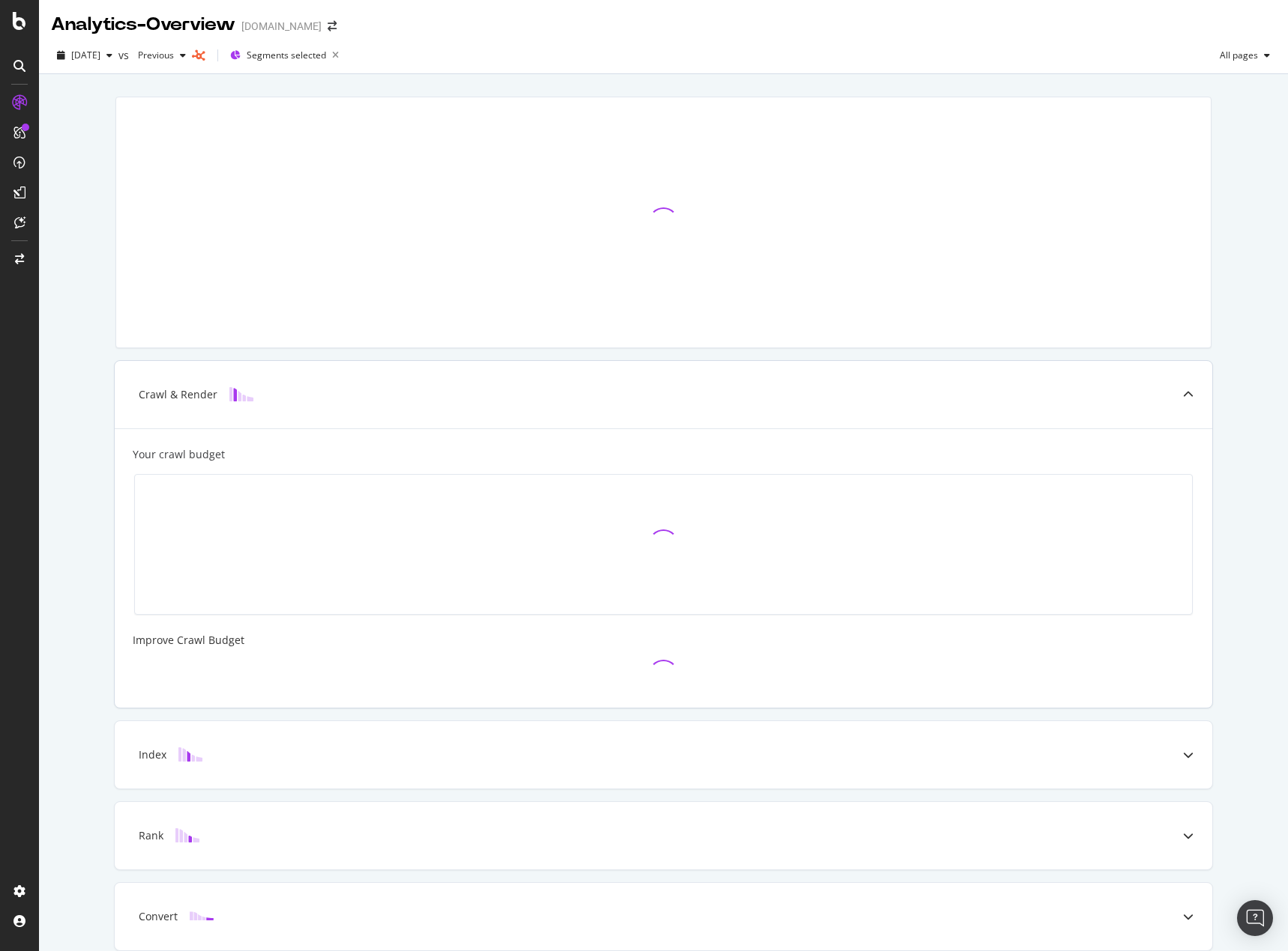
click at [766, 705] on div "Your crawl budget Improve Crawl Budget" at bounding box center [663, 568] width 1097 height 279
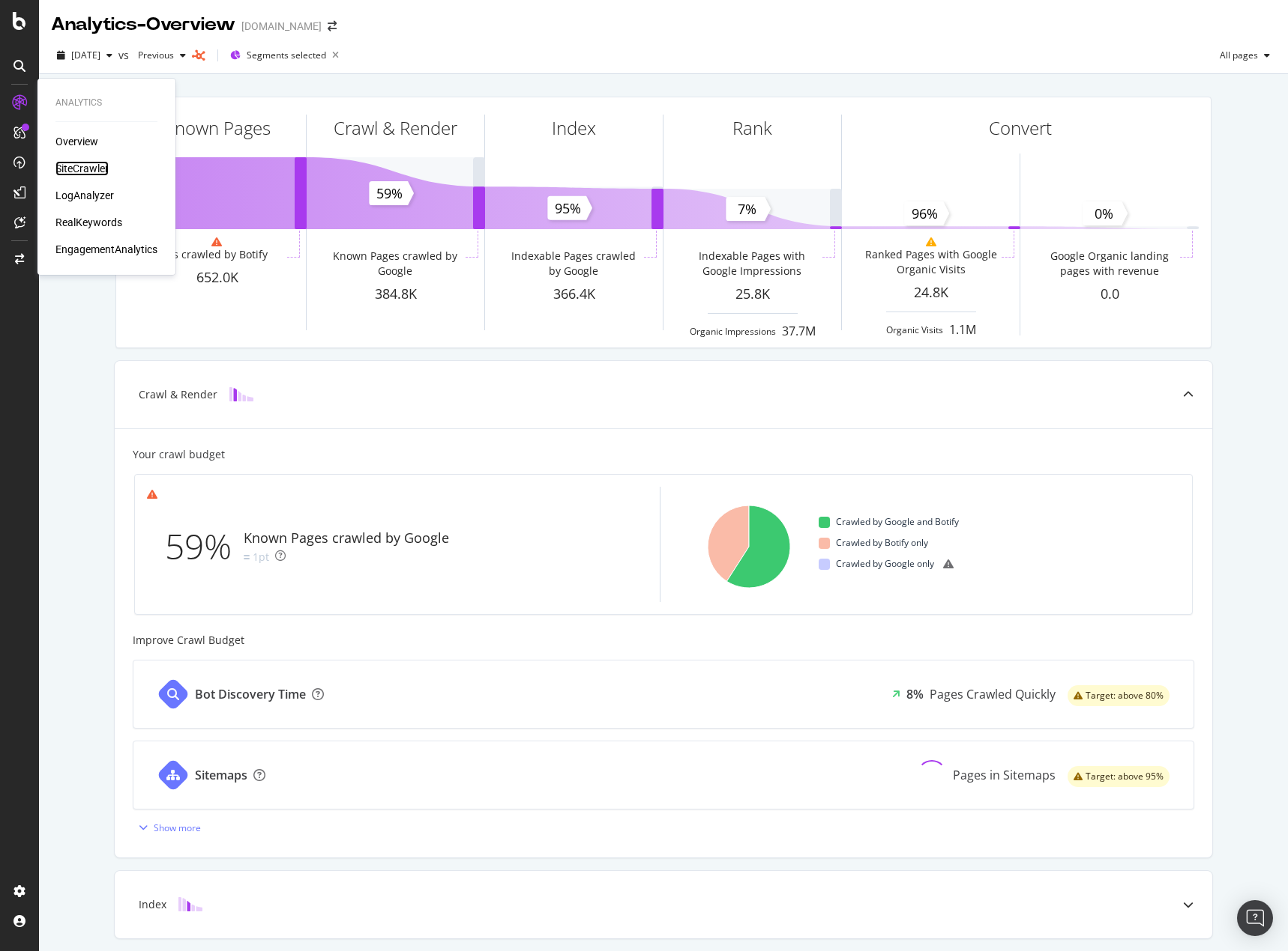
click at [88, 166] on div "SiteCrawler" at bounding box center [82, 168] width 54 height 15
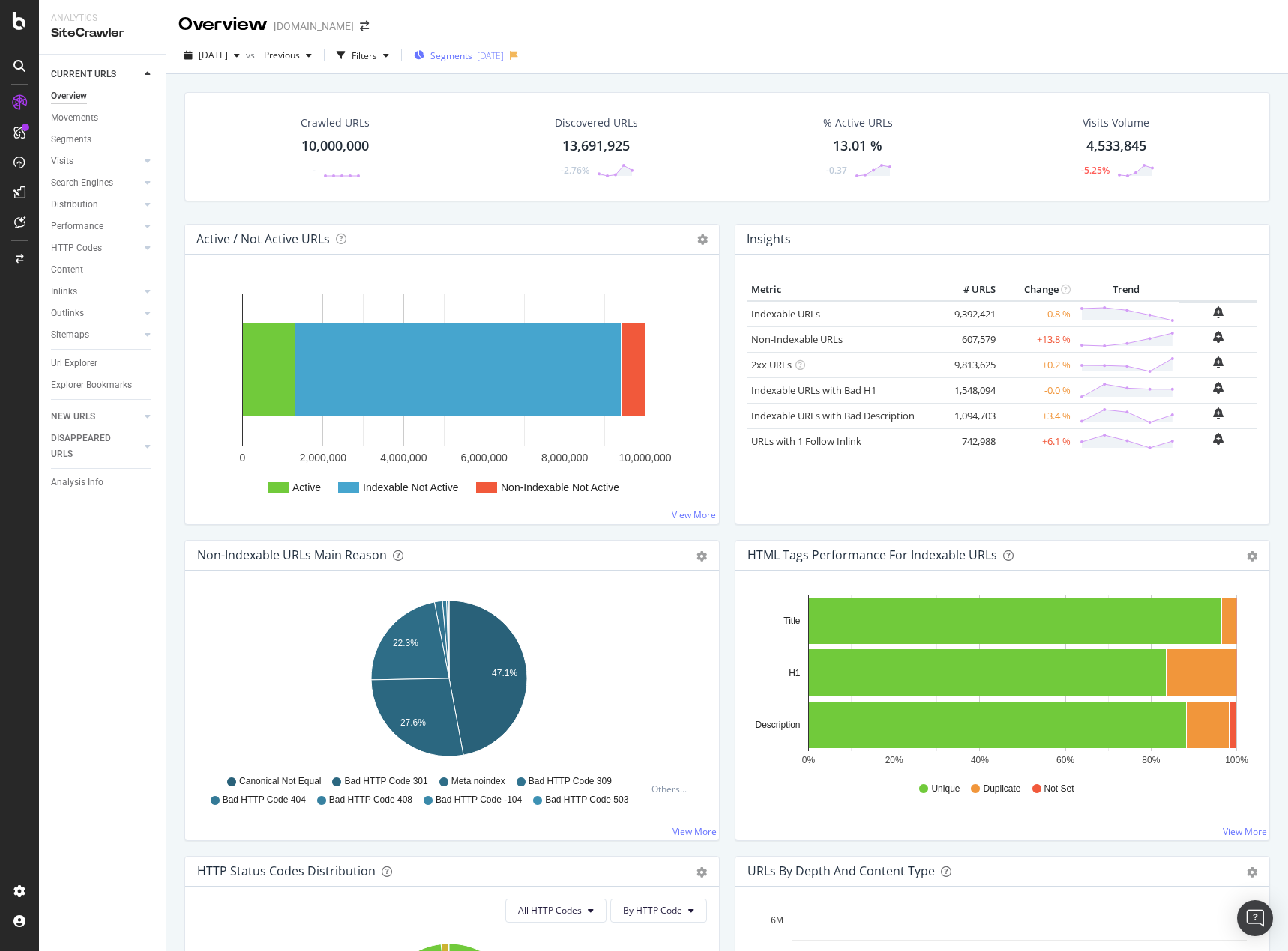
click at [504, 55] on div "[DATE]" at bounding box center [490, 55] width 27 height 13
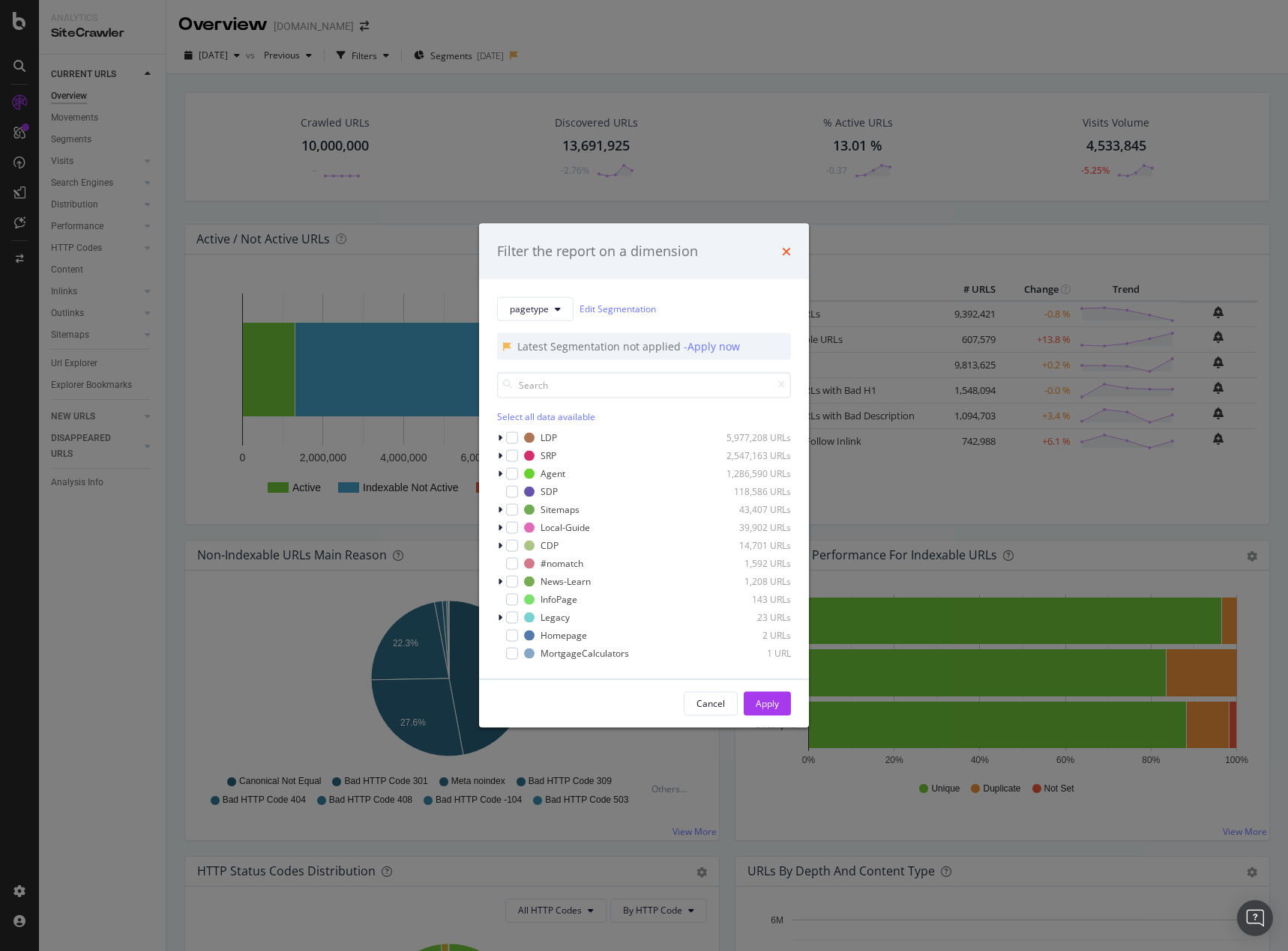
click at [785, 253] on icon "times" at bounding box center [786, 251] width 9 height 12
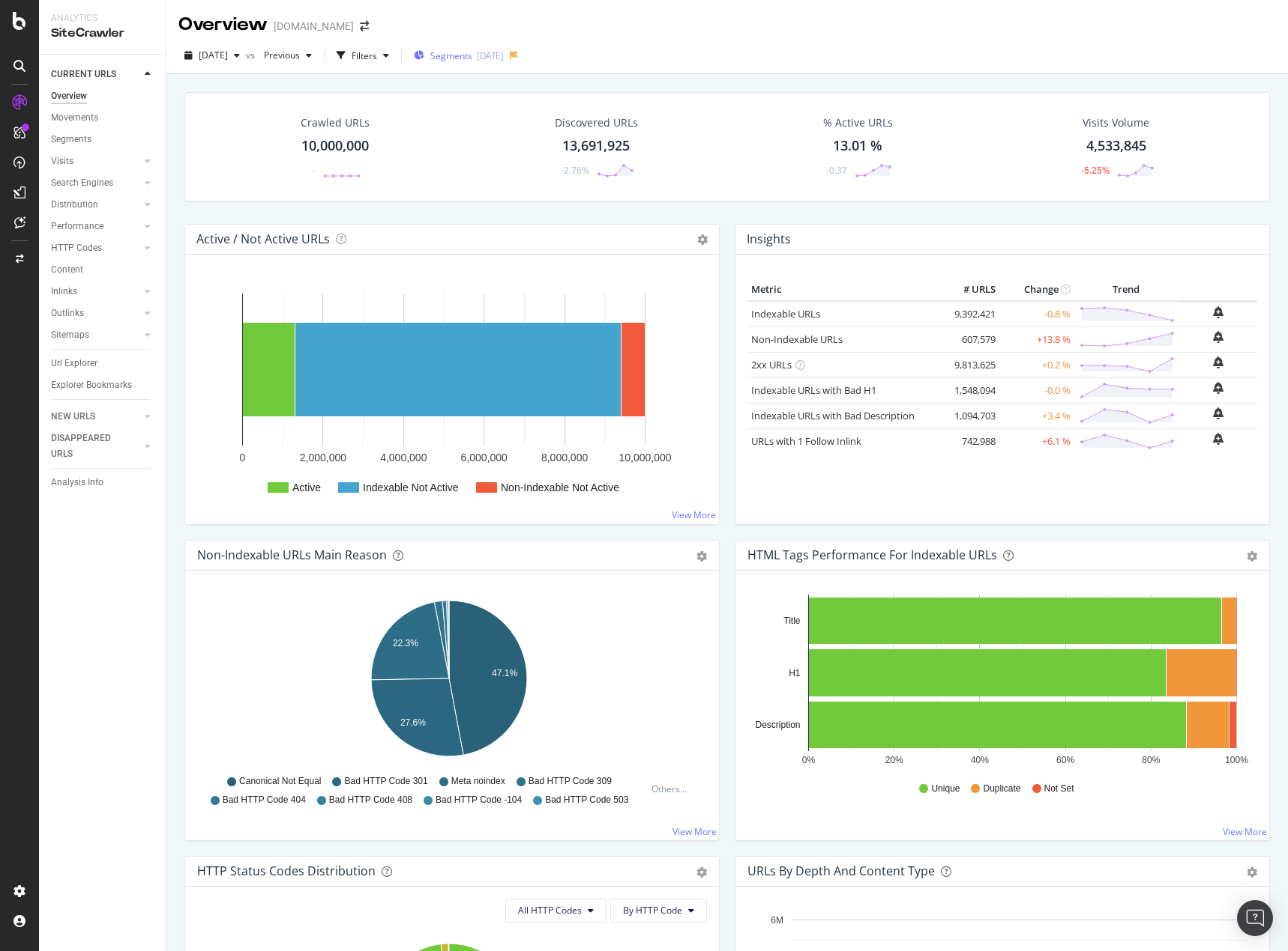
click at [504, 55] on div "[DATE]" at bounding box center [490, 55] width 27 height 13
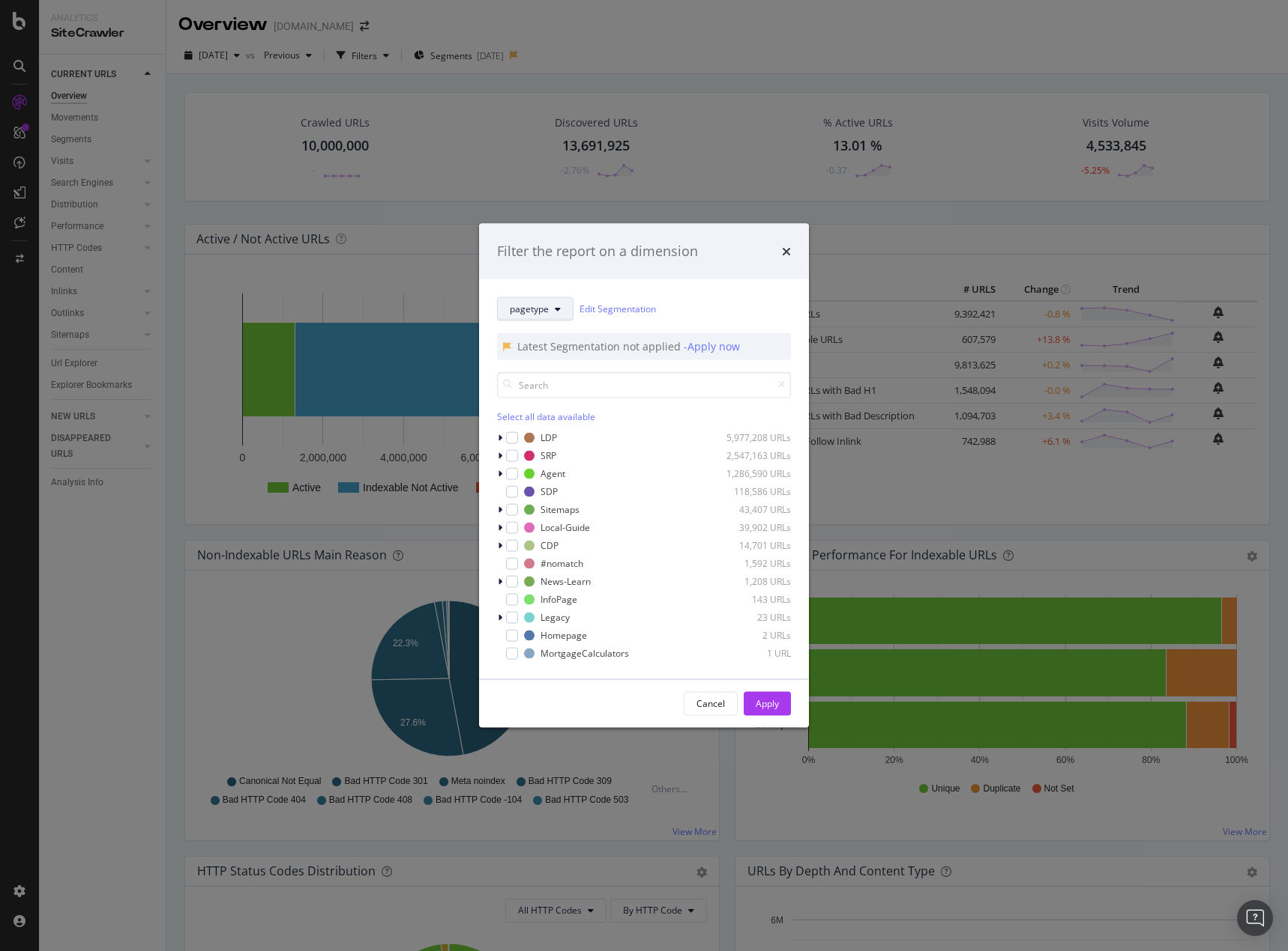
click at [557, 318] on button "pagetype" at bounding box center [535, 308] width 77 height 24
click at [760, 317] on div "pagetype Edit Segmentation" at bounding box center [644, 308] width 294 height 24
click at [498, 455] on icon "modal" at bounding box center [500, 455] width 5 height 9
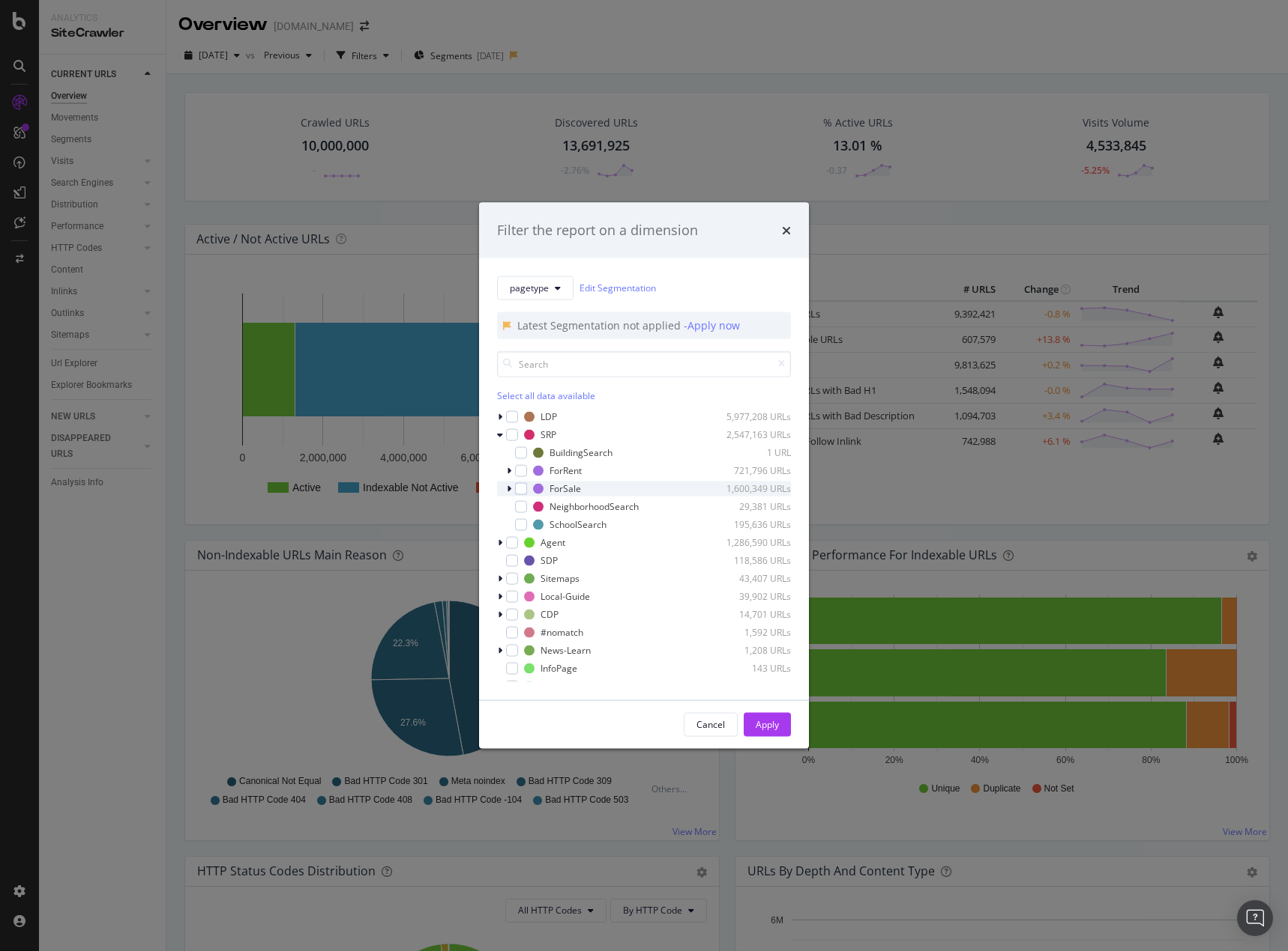
click at [506, 490] on div "modal" at bounding box center [510, 488] width 9 height 15
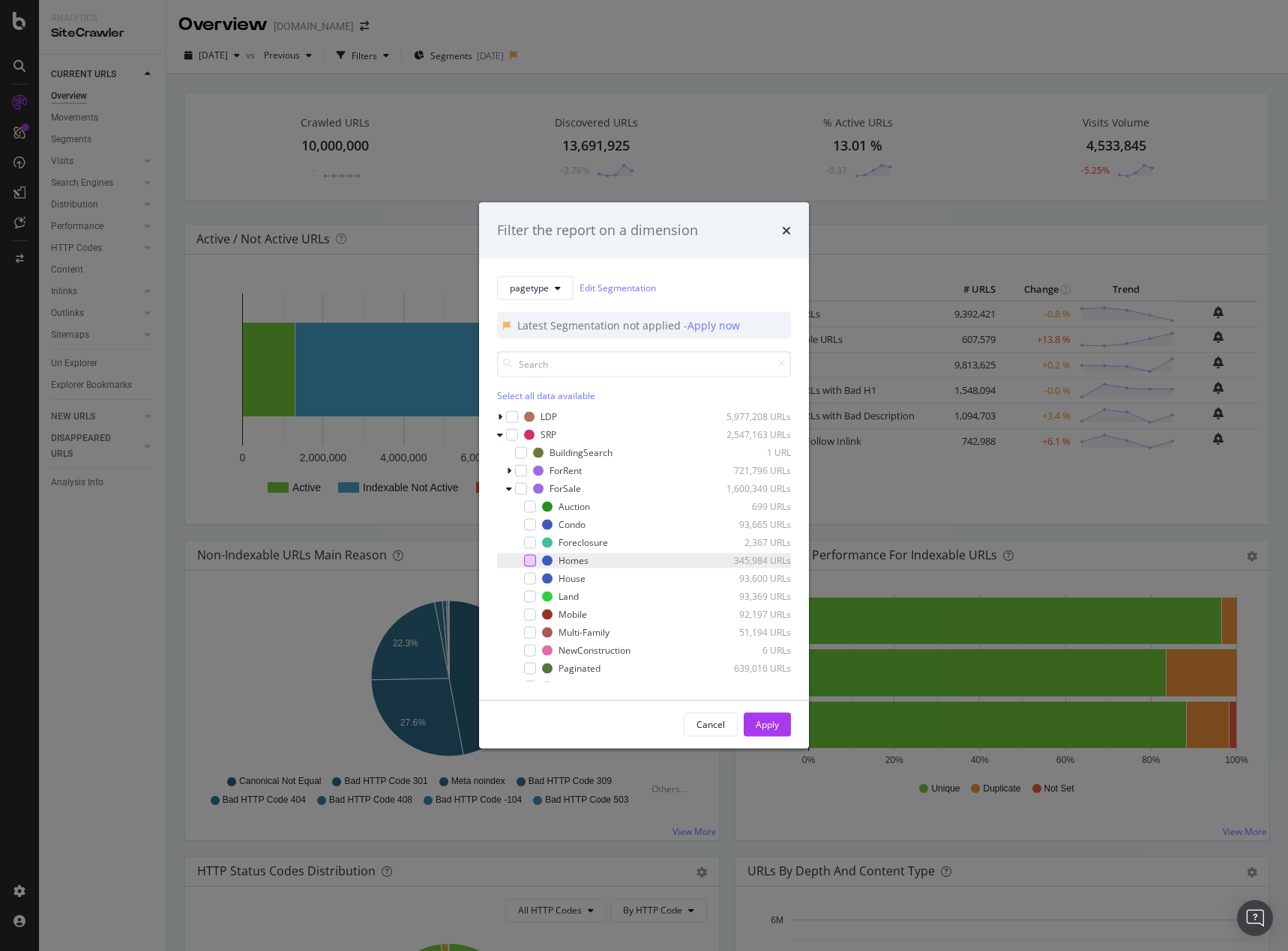
click at [530, 559] on div "modal" at bounding box center [529, 560] width 12 height 12
click at [767, 722] on div "Apply" at bounding box center [768, 724] width 23 height 13
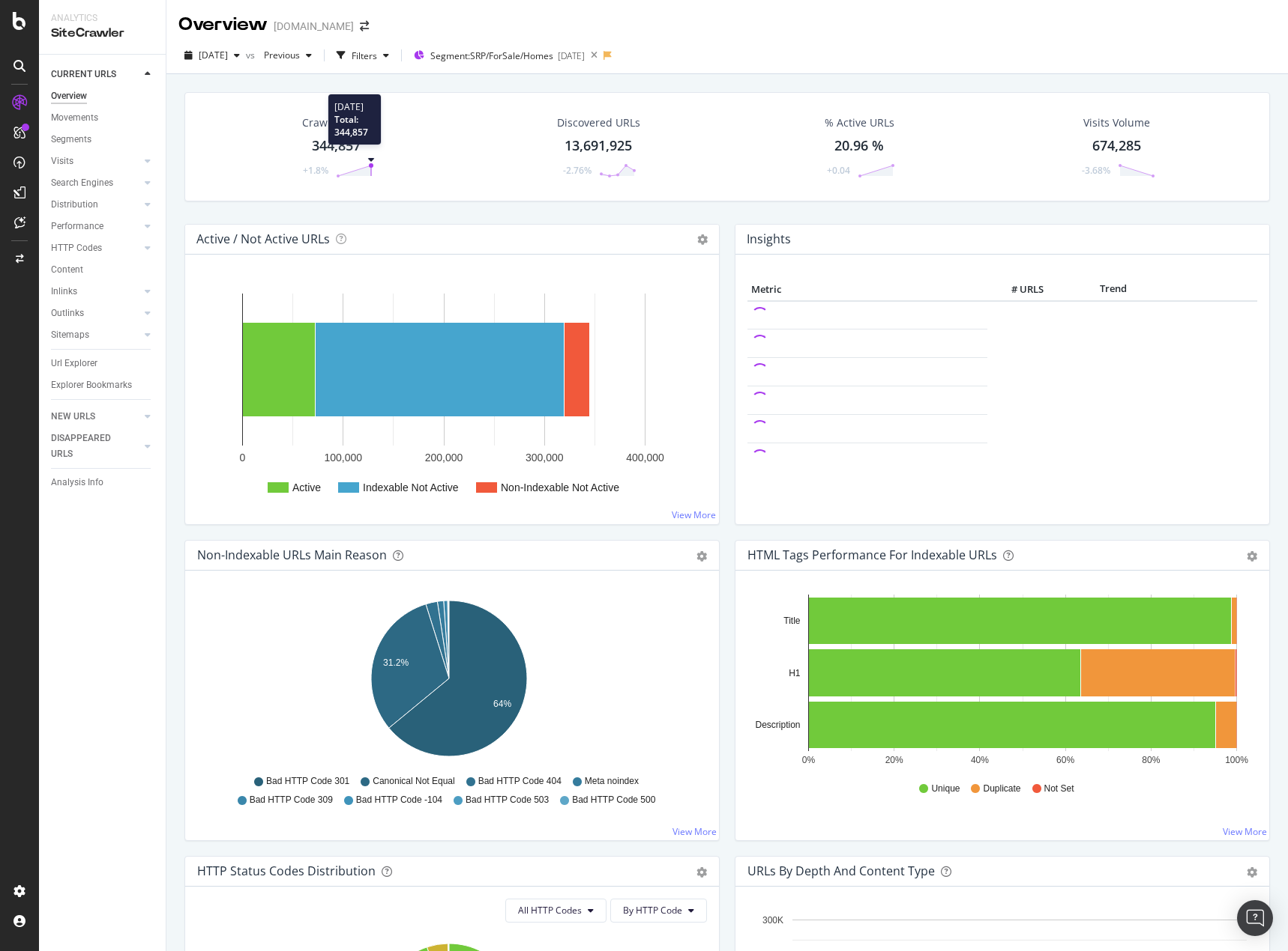
click at [365, 164] on icon at bounding box center [354, 170] width 38 height 15
click at [371, 164] on circle at bounding box center [371, 165] width 5 height 5
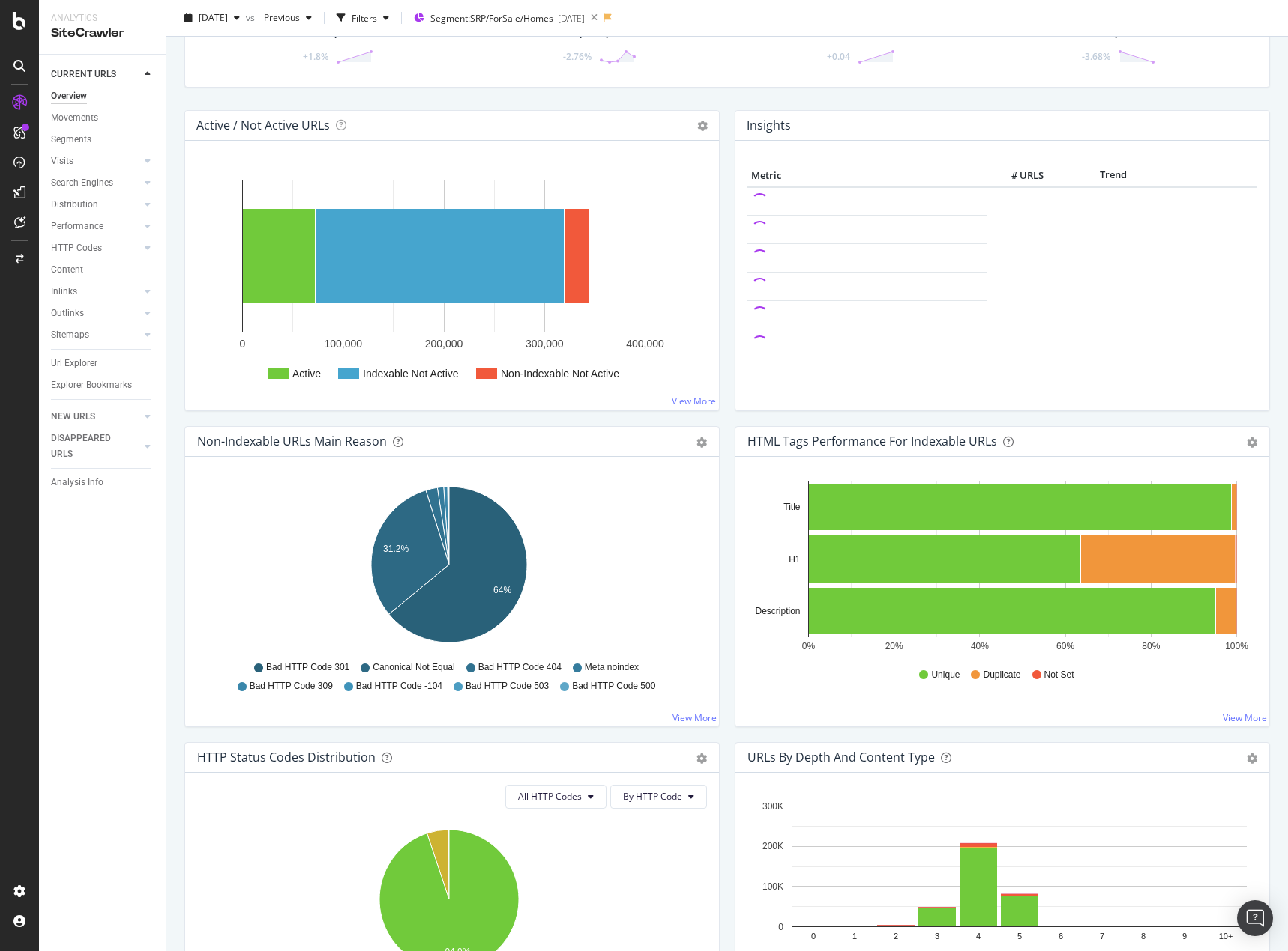
scroll to position [299, 0]
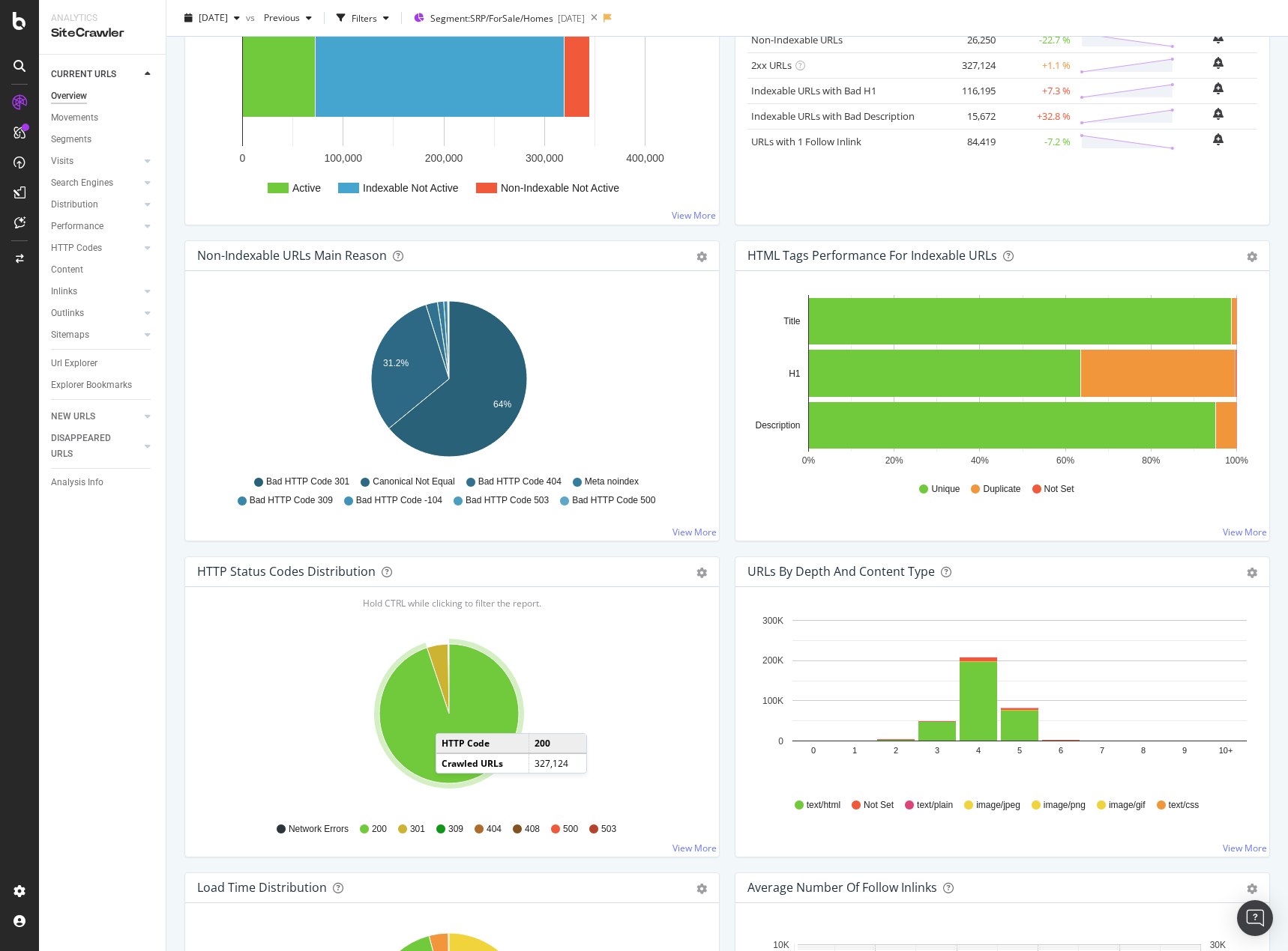
click at [450, 719] on icon "A chart." at bounding box center [448, 714] width 139 height 139
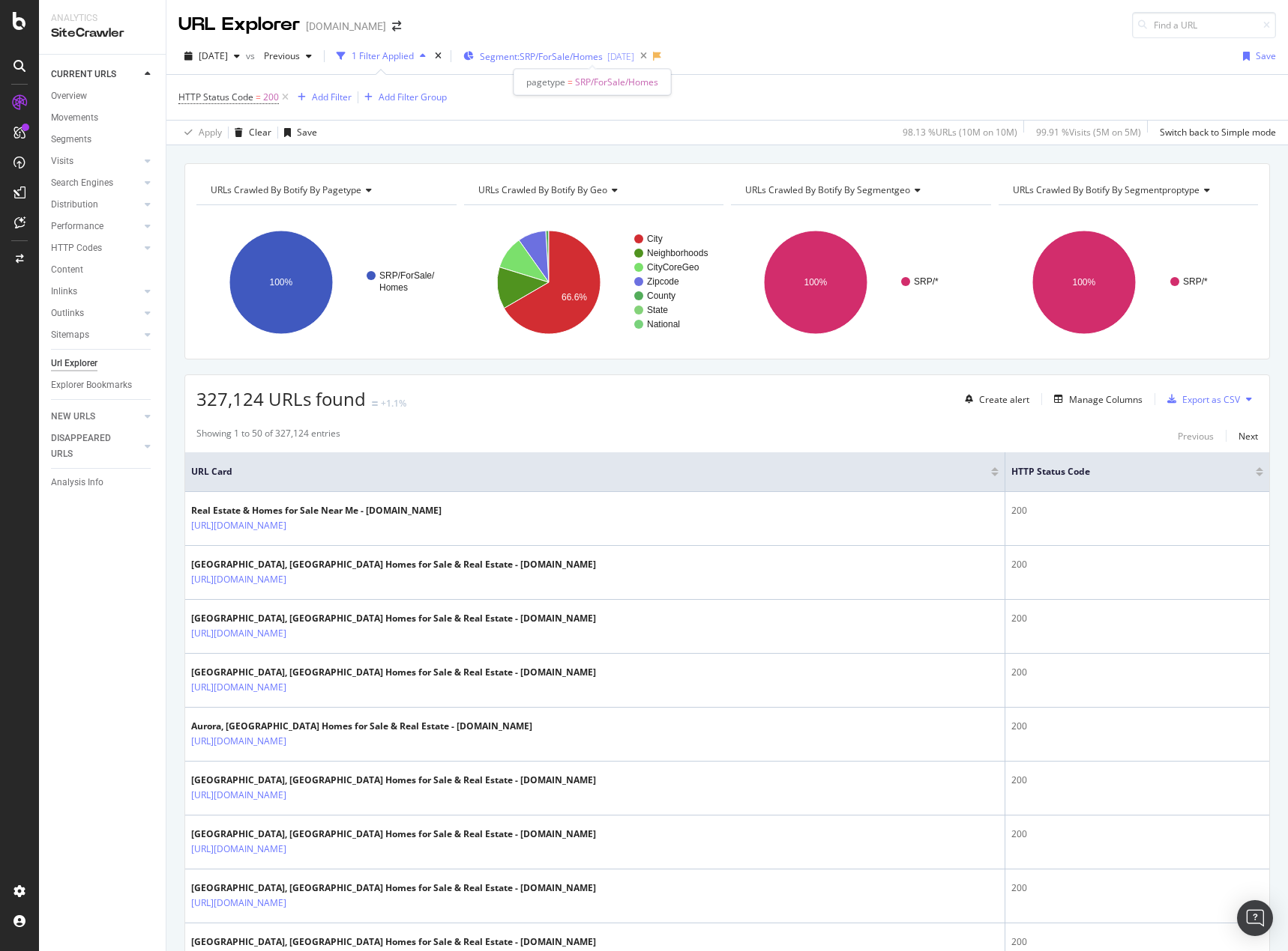
click at [602, 53] on span "Segment: SRP/ForSale/Homes" at bounding box center [541, 56] width 123 height 13
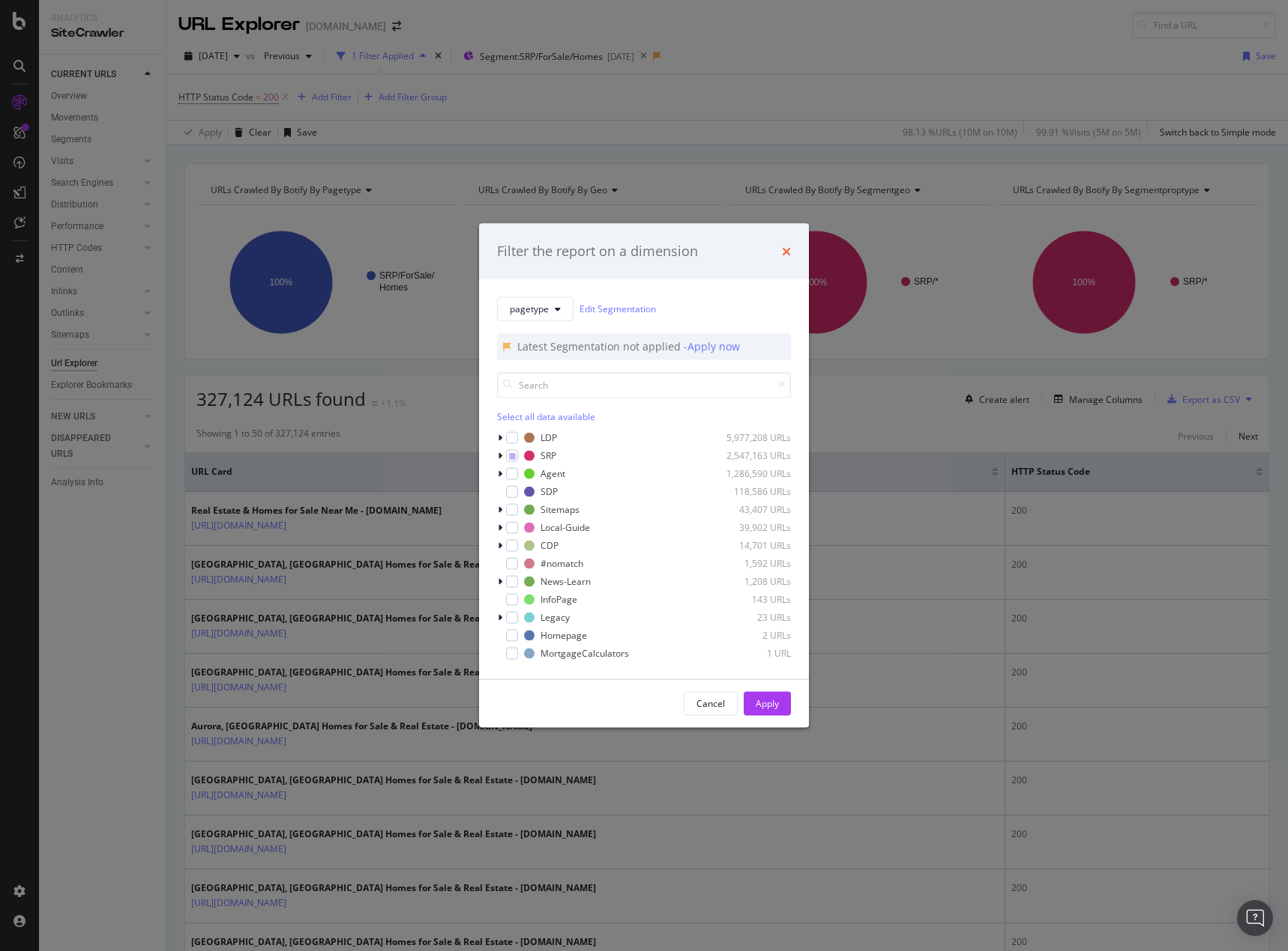
click at [786, 252] on icon "times" at bounding box center [786, 251] width 9 height 12
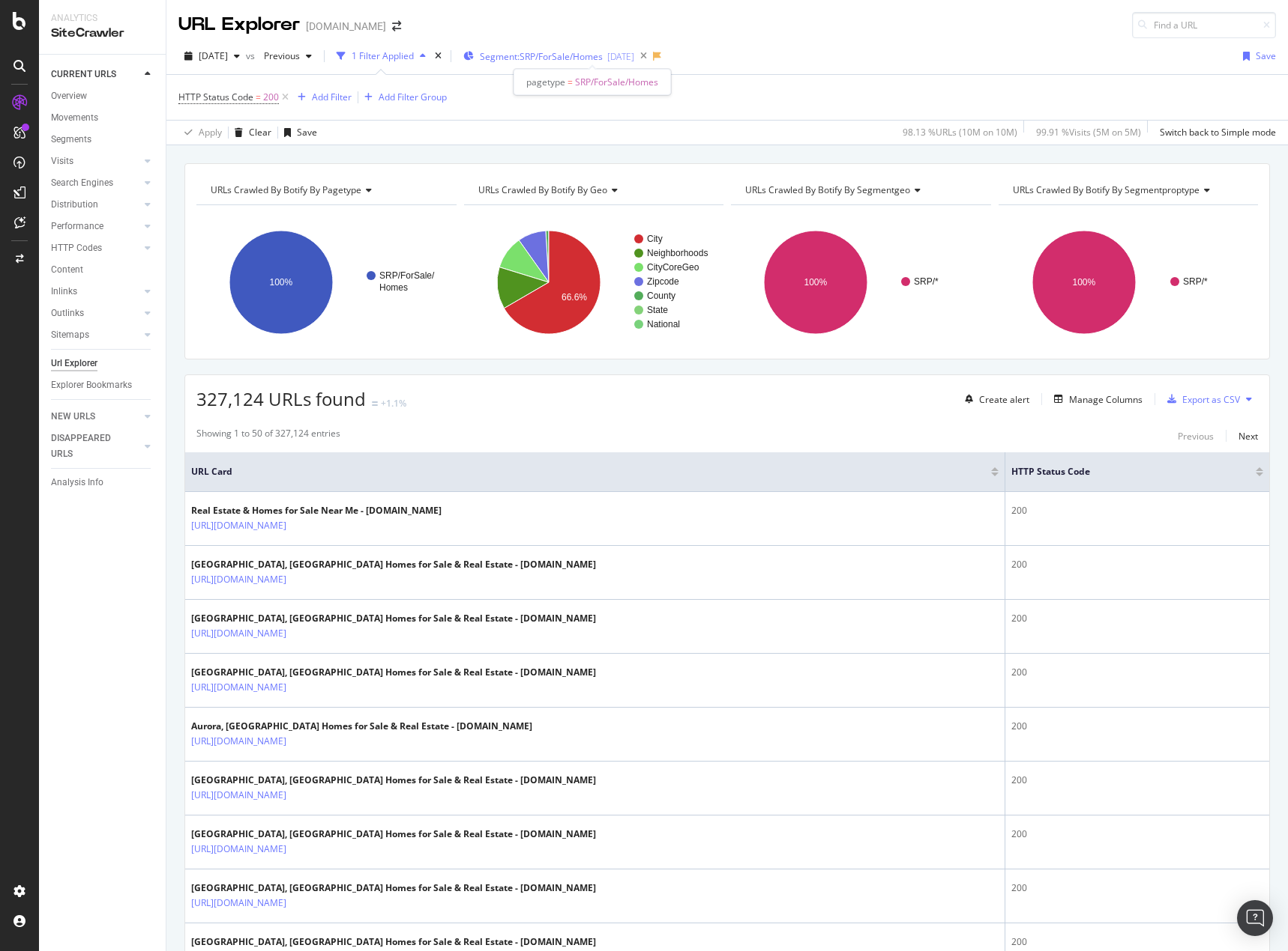
click at [602, 56] on span "Segment: SRP/ForSale/Homes" at bounding box center [541, 56] width 123 height 13
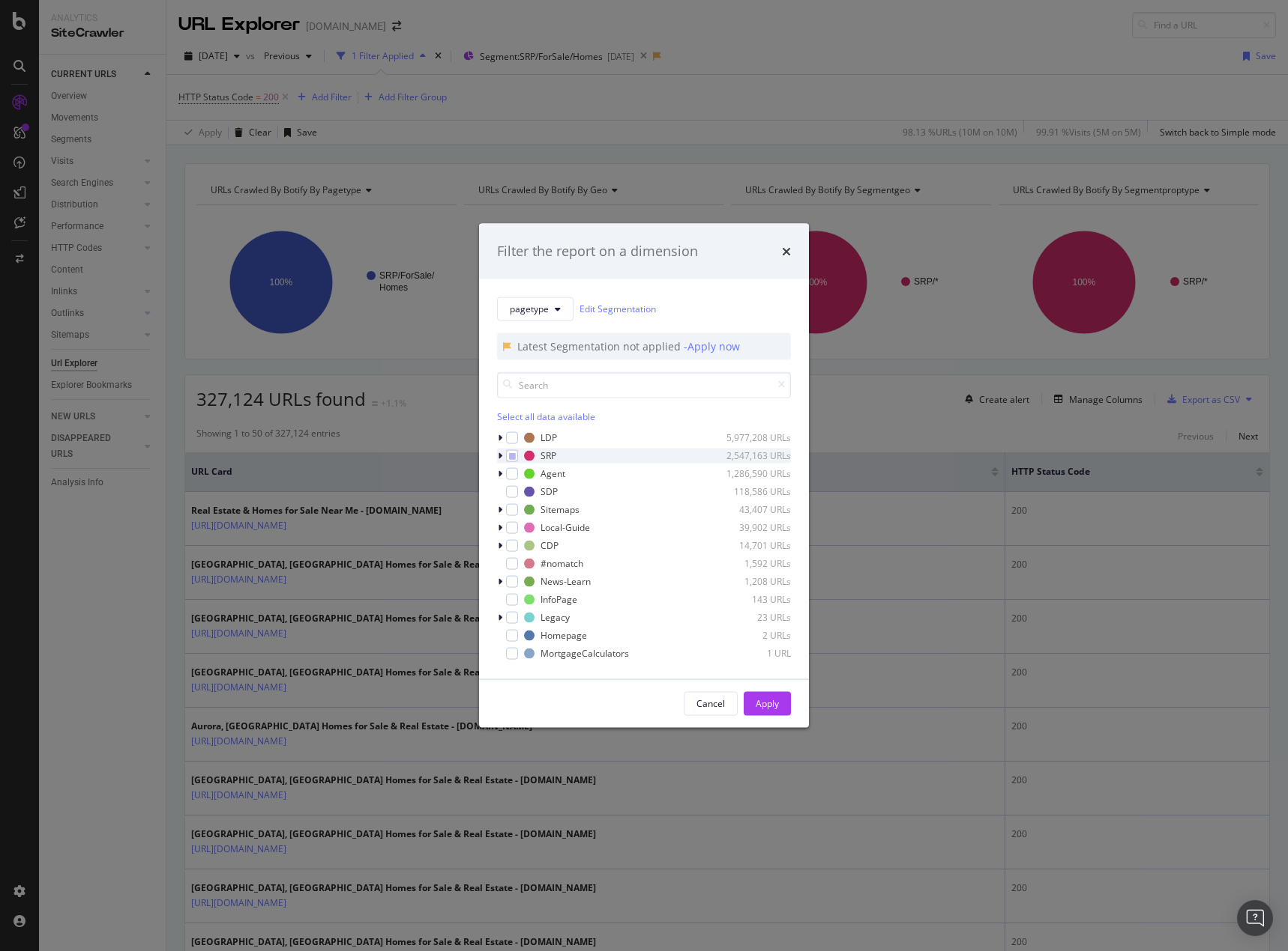
click at [501, 452] on icon "modal" at bounding box center [500, 455] width 5 height 9
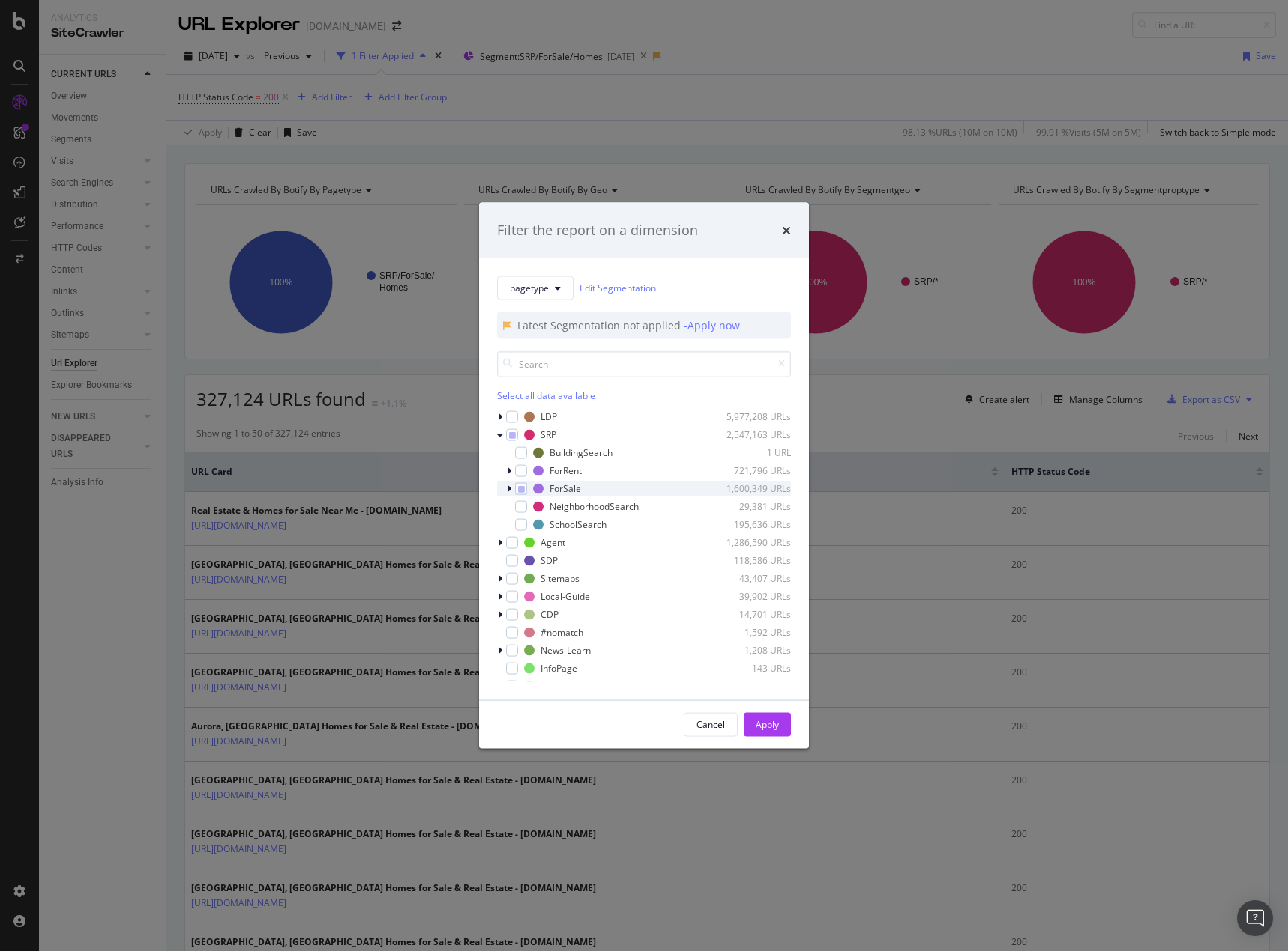
click at [508, 490] on icon "modal" at bounding box center [509, 488] width 5 height 9
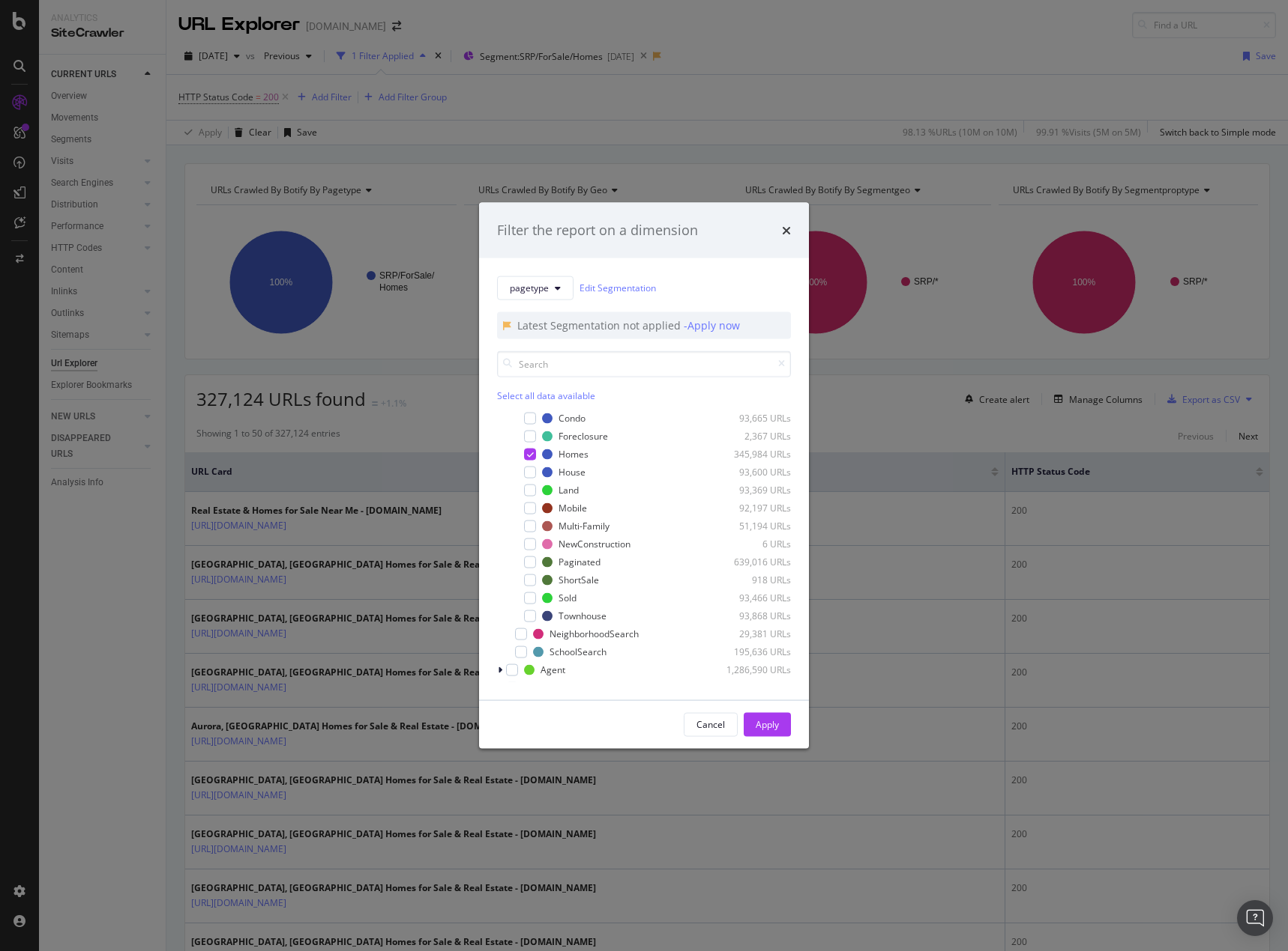
scroll to position [75, 0]
click at [529, 486] on icon "modal" at bounding box center [530, 485] width 7 height 8
drag, startPoint x: 534, startPoint y: 448, endPoint x: 559, endPoint y: 488, distance: 47.2
click at [534, 448] on div "modal" at bounding box center [529, 449] width 12 height 12
click at [766, 719] on div "Apply" at bounding box center [768, 724] width 23 height 13
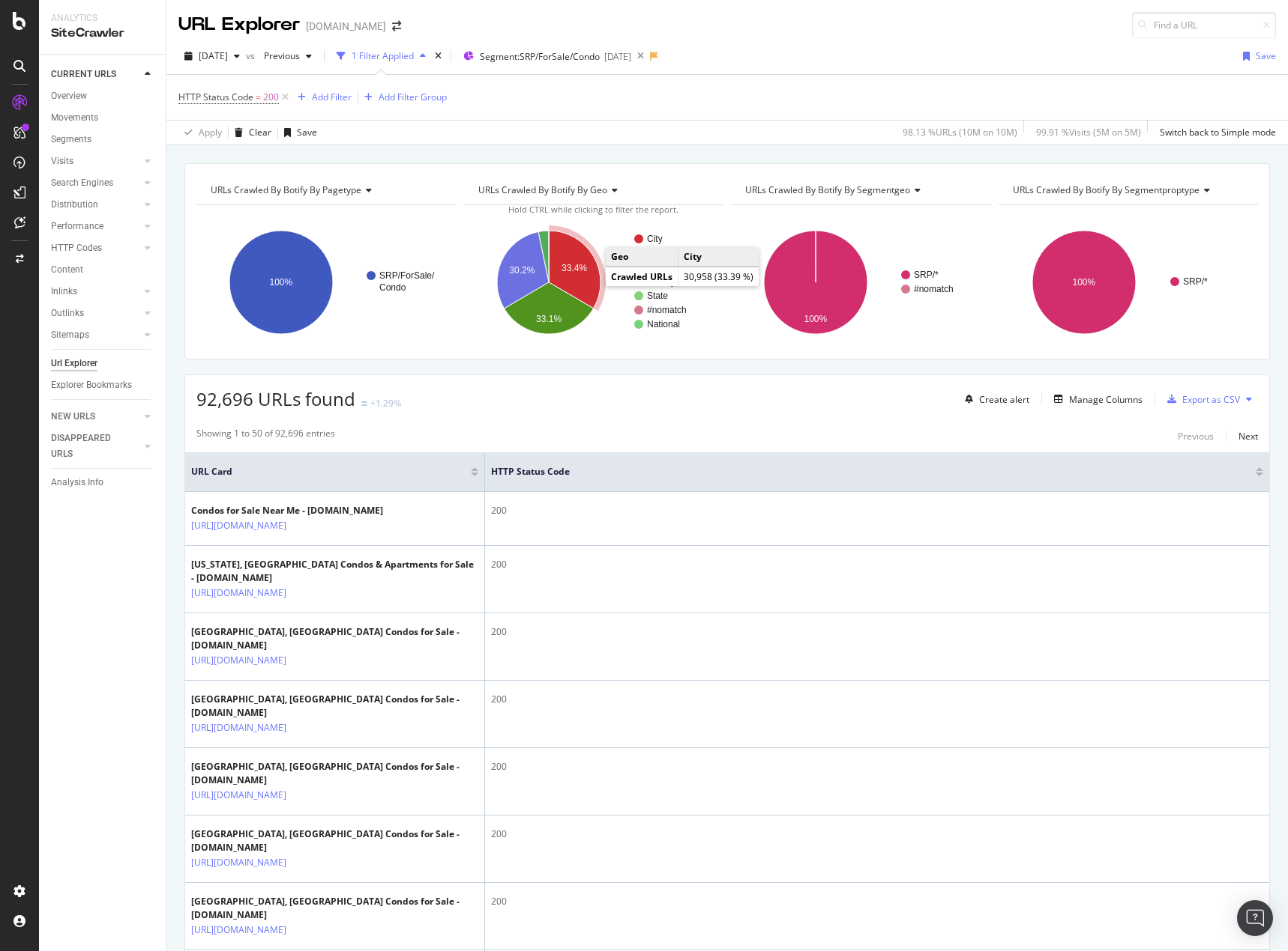
click at [579, 277] on icon "A chart." at bounding box center [574, 269] width 52 height 78
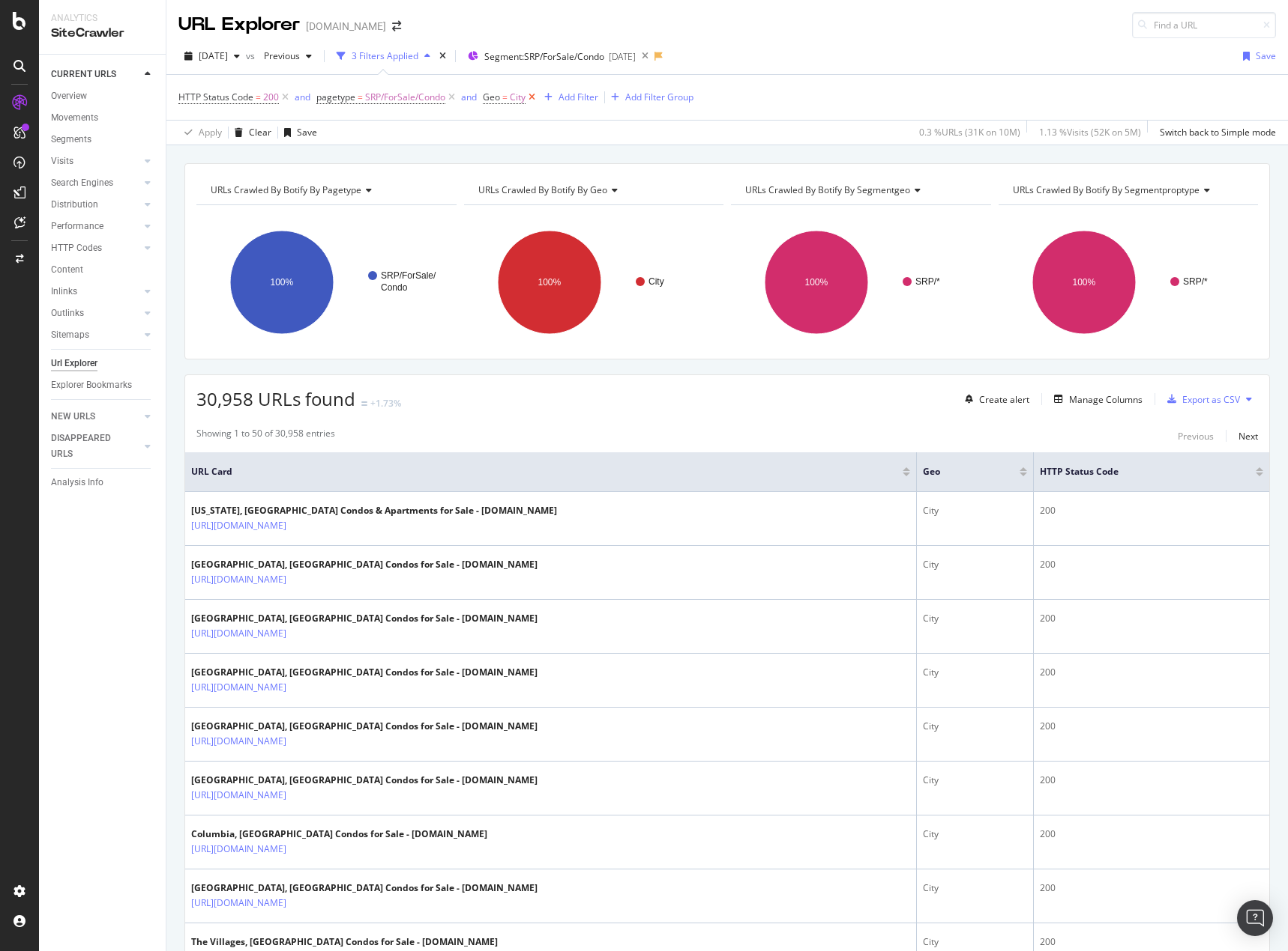
click at [532, 96] on icon at bounding box center [531, 96] width 13 height 15
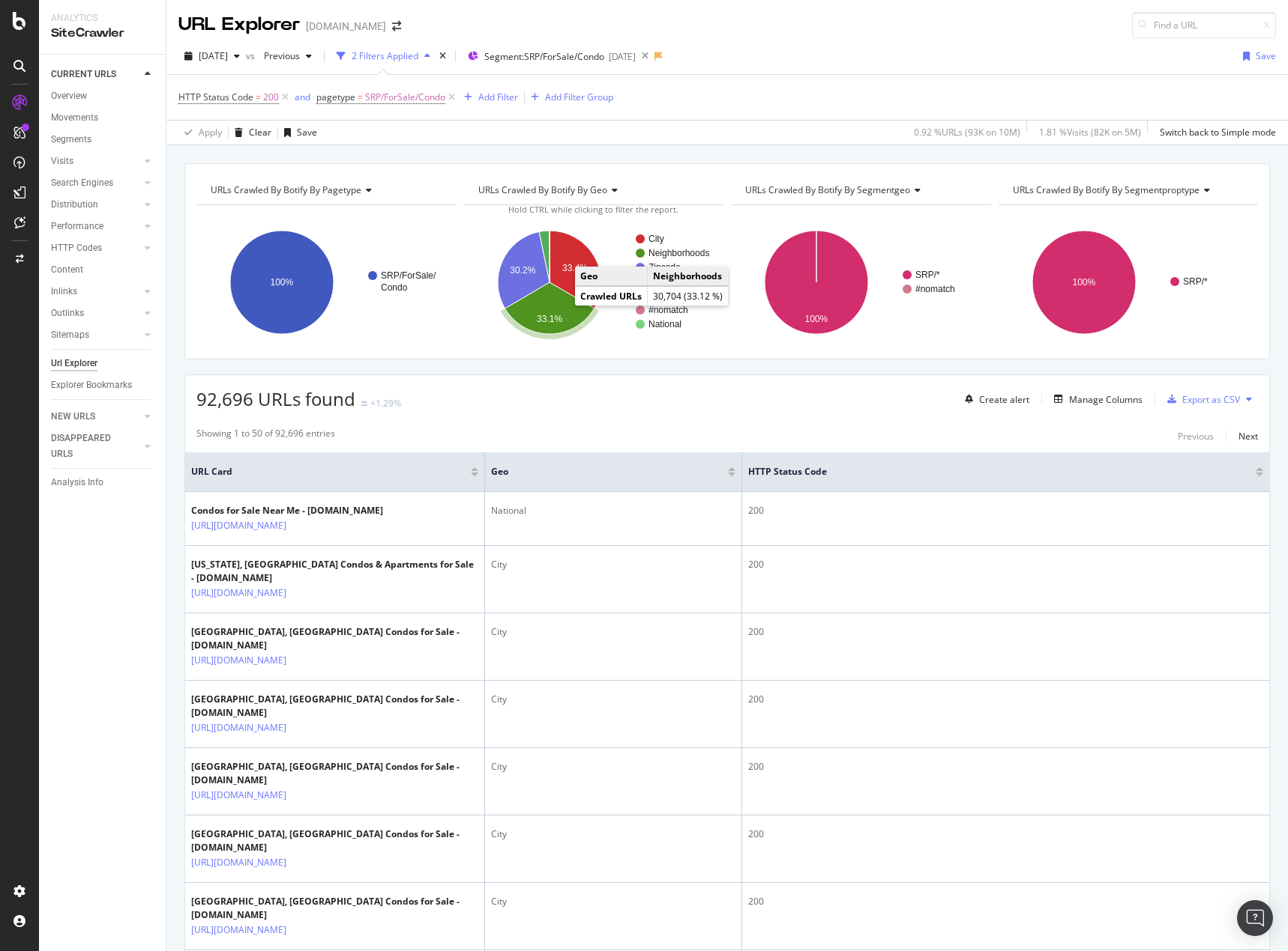
click at [529, 325] on icon "A chart." at bounding box center [549, 307] width 89 height 52
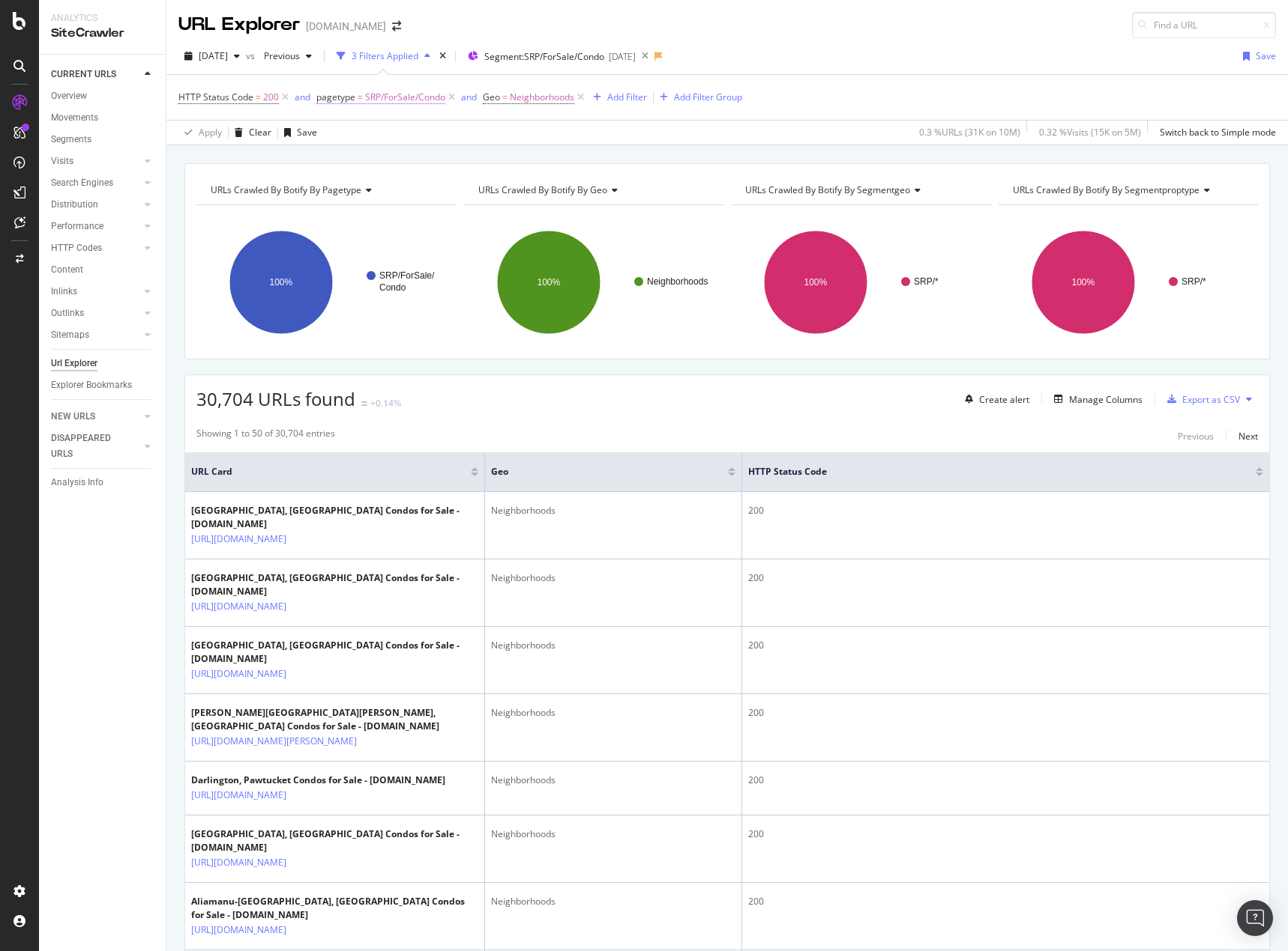
click at [411, 100] on span "SRP/ForSale/Condo" at bounding box center [405, 97] width 80 height 21
click at [648, 149] on div "URLs Crawled By Botify By pagetype Chart (by Value) Table Expand Export as CSV …" at bounding box center [727, 162] width 1121 height 36
click at [417, 100] on span "SRP/ForSale/Condo" at bounding box center [405, 97] width 80 height 21
click at [429, 184] on div "SRP/ForSale/Condo" at bounding box center [411, 184] width 163 height 24
click at [572, 44] on div "[DATE] vs Previous 3 Filters Applied Segment: SRP/ForSale/Condo [DATE] Save HTT…" at bounding box center [727, 91] width 1121 height 107
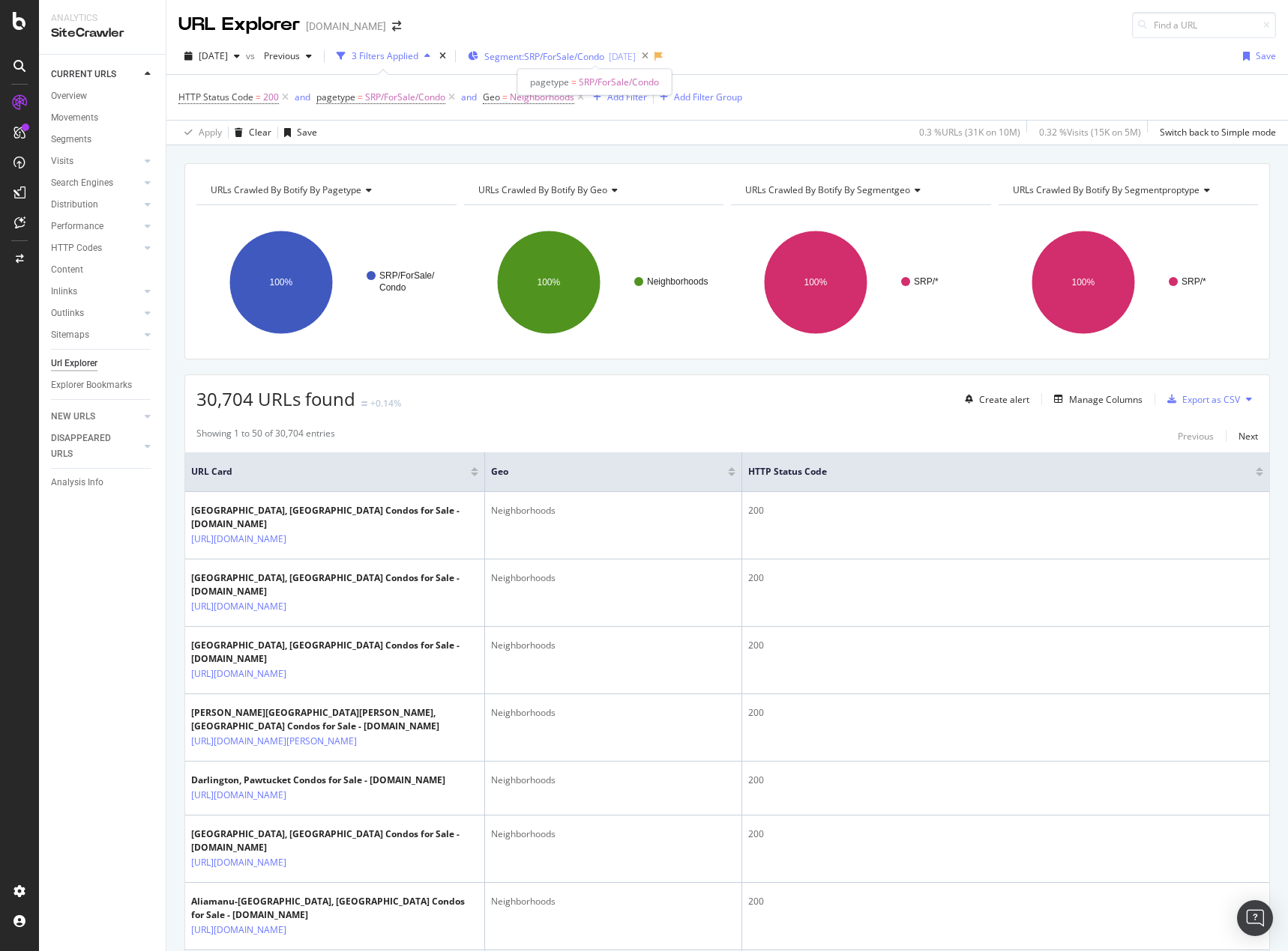
click at [575, 53] on span "Segment: SRP/ForSale/Condo" at bounding box center [544, 56] width 120 height 13
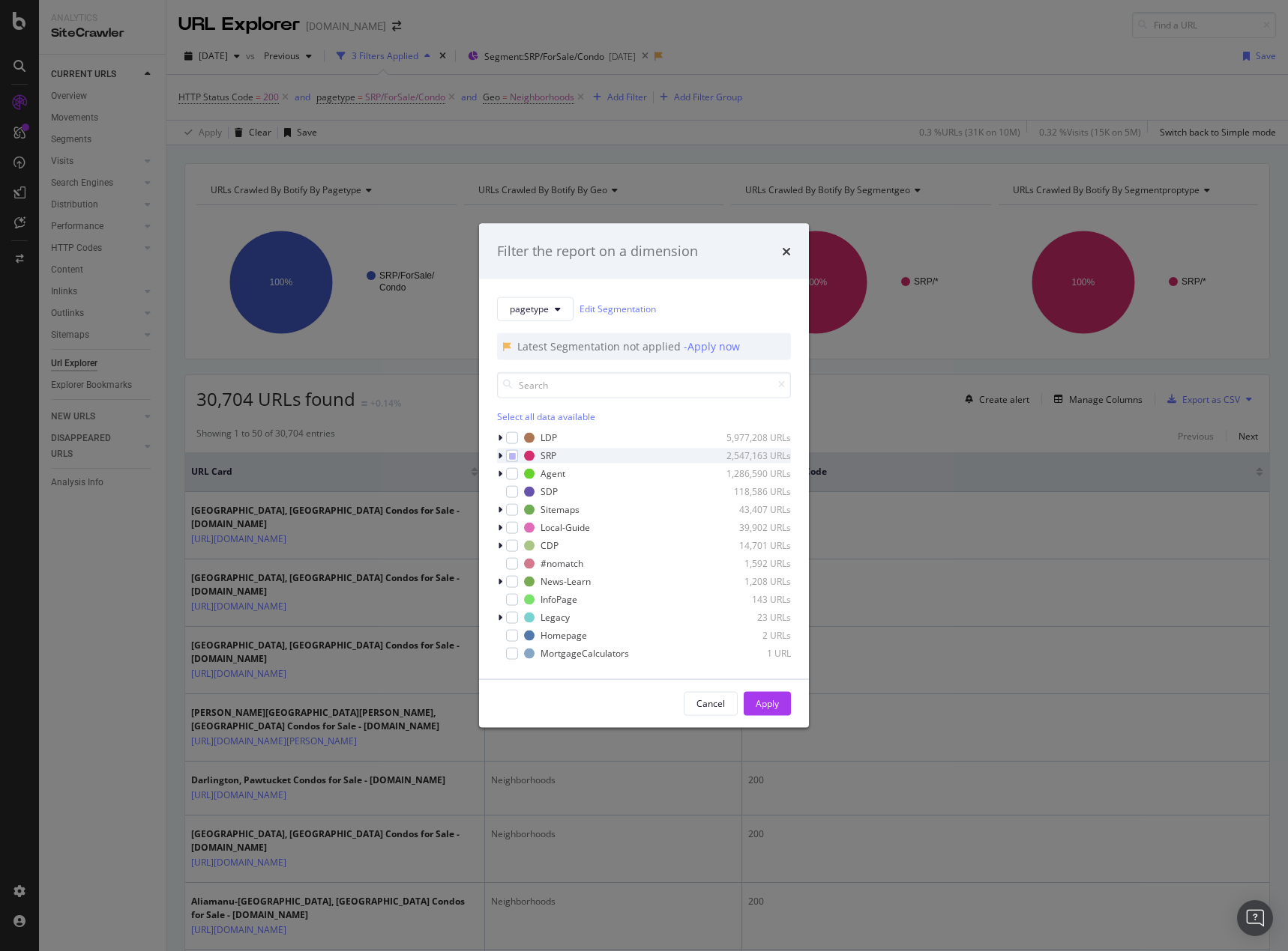
click at [501, 453] on icon "modal" at bounding box center [500, 455] width 5 height 9
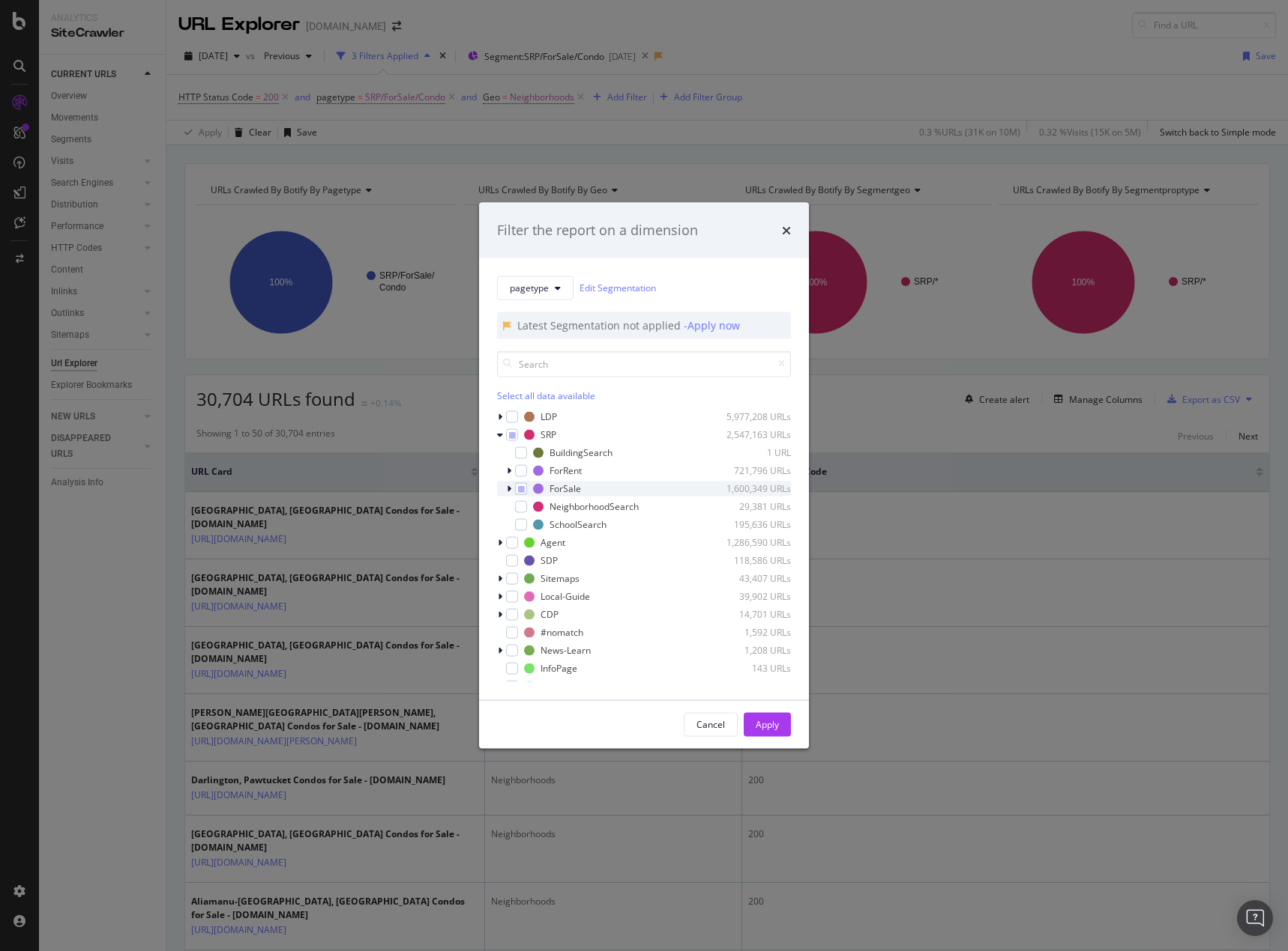
click at [509, 488] on icon "modal" at bounding box center [509, 488] width 5 height 9
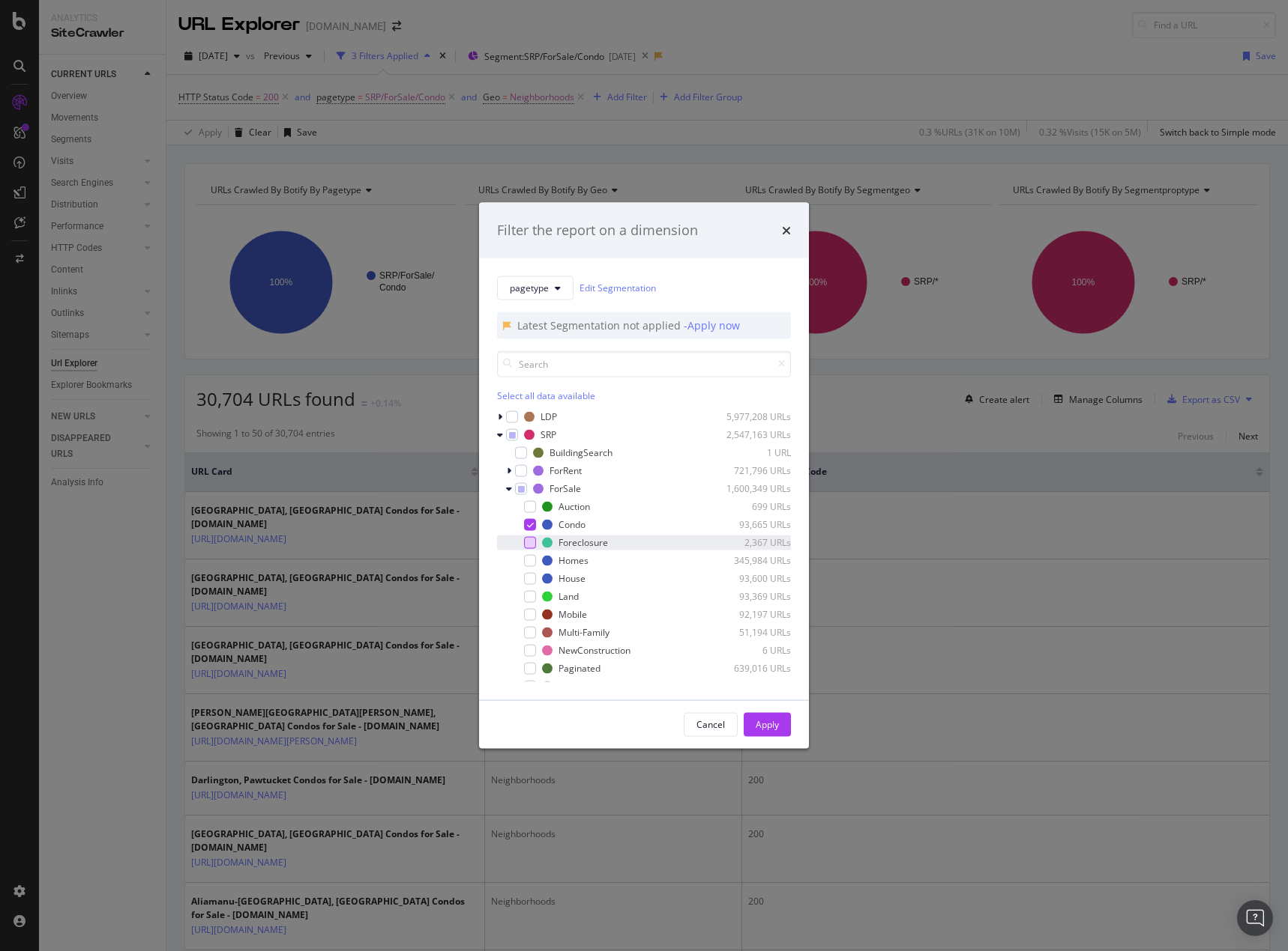
click at [530, 540] on div "modal" at bounding box center [529, 543] width 12 height 12
drag, startPoint x: 530, startPoint y: 561, endPoint x: 529, endPoint y: 549, distance: 12.0
click at [530, 559] on div "modal" at bounding box center [529, 560] width 12 height 12
click at [530, 542] on icon "modal" at bounding box center [530, 543] width 7 height 8
click at [530, 523] on icon "modal" at bounding box center [530, 524] width 7 height 8
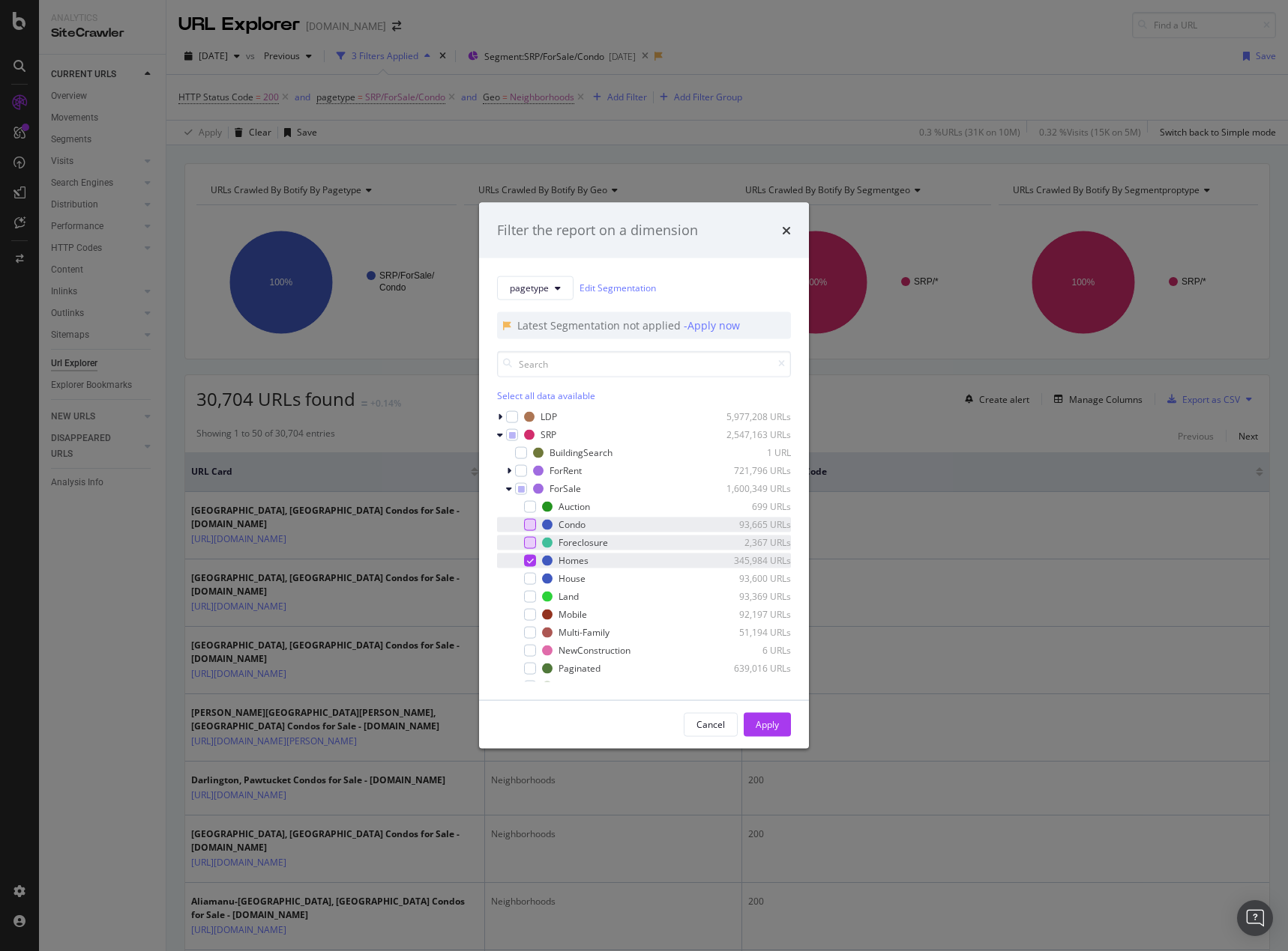
click at [535, 553] on div "Homes 345,984 URLs" at bounding box center [644, 560] width 294 height 15
click at [507, 493] on icon "modal" at bounding box center [509, 488] width 6 height 9
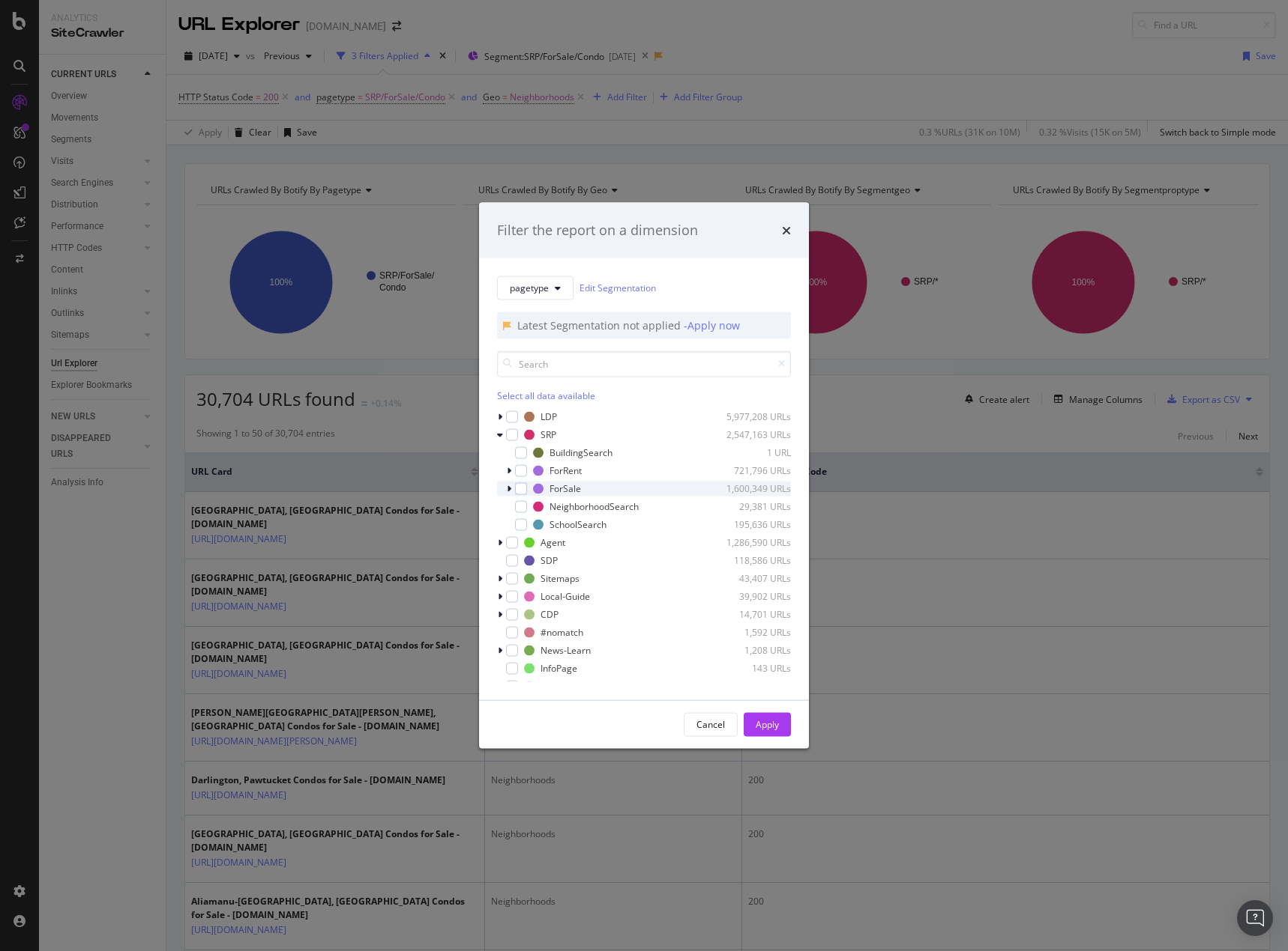
click at [509, 484] on icon "modal" at bounding box center [509, 488] width 5 height 9
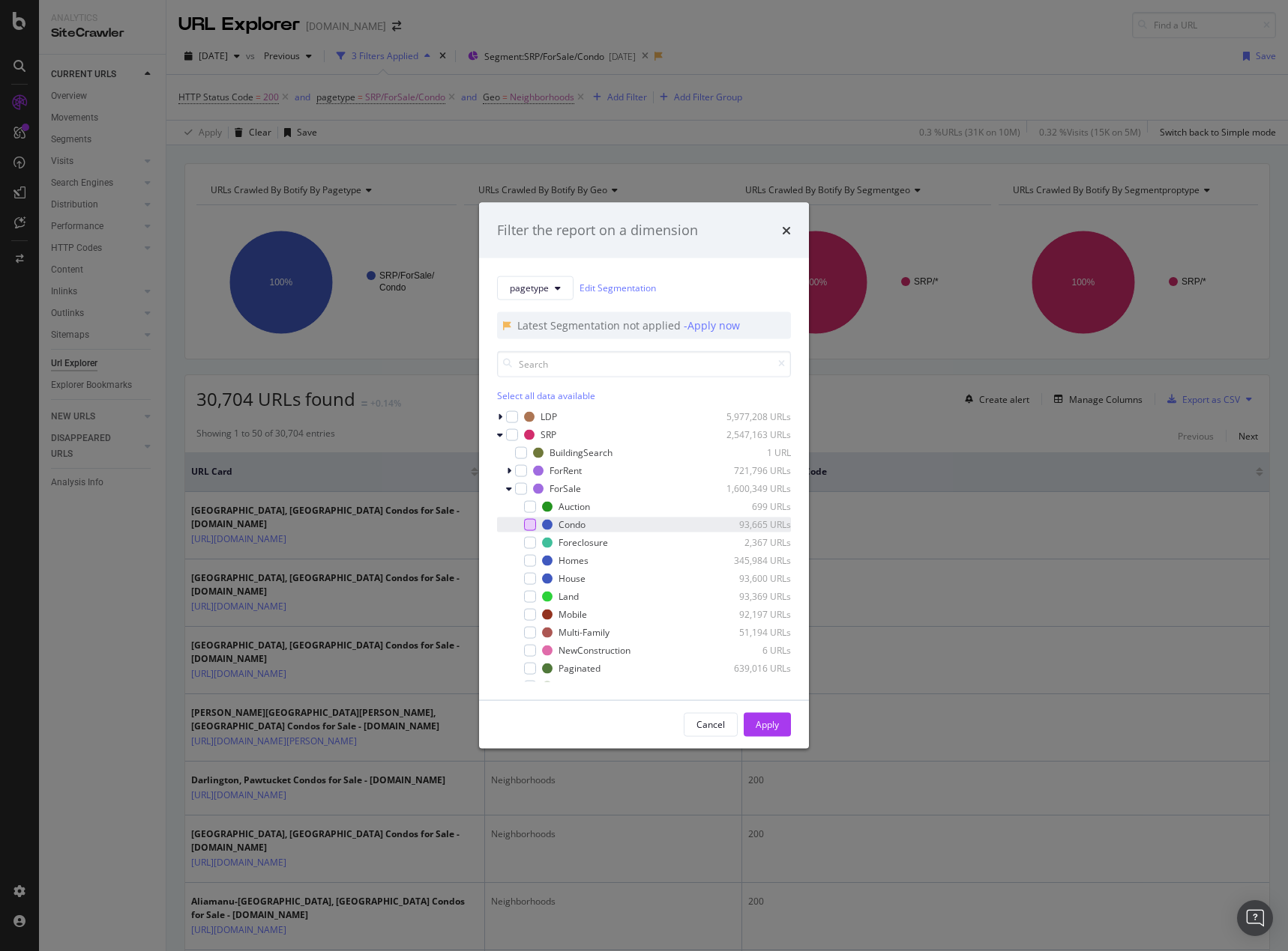
click at [532, 525] on div "modal" at bounding box center [529, 524] width 12 height 12
click at [509, 470] on icon "modal" at bounding box center [509, 470] width 5 height 9
click at [533, 509] on div "modal" at bounding box center [529, 507] width 12 height 12
click at [508, 471] on icon "modal" at bounding box center [509, 470] width 6 height 9
click at [513, 489] on div "modal" at bounding box center [510, 488] width 9 height 15
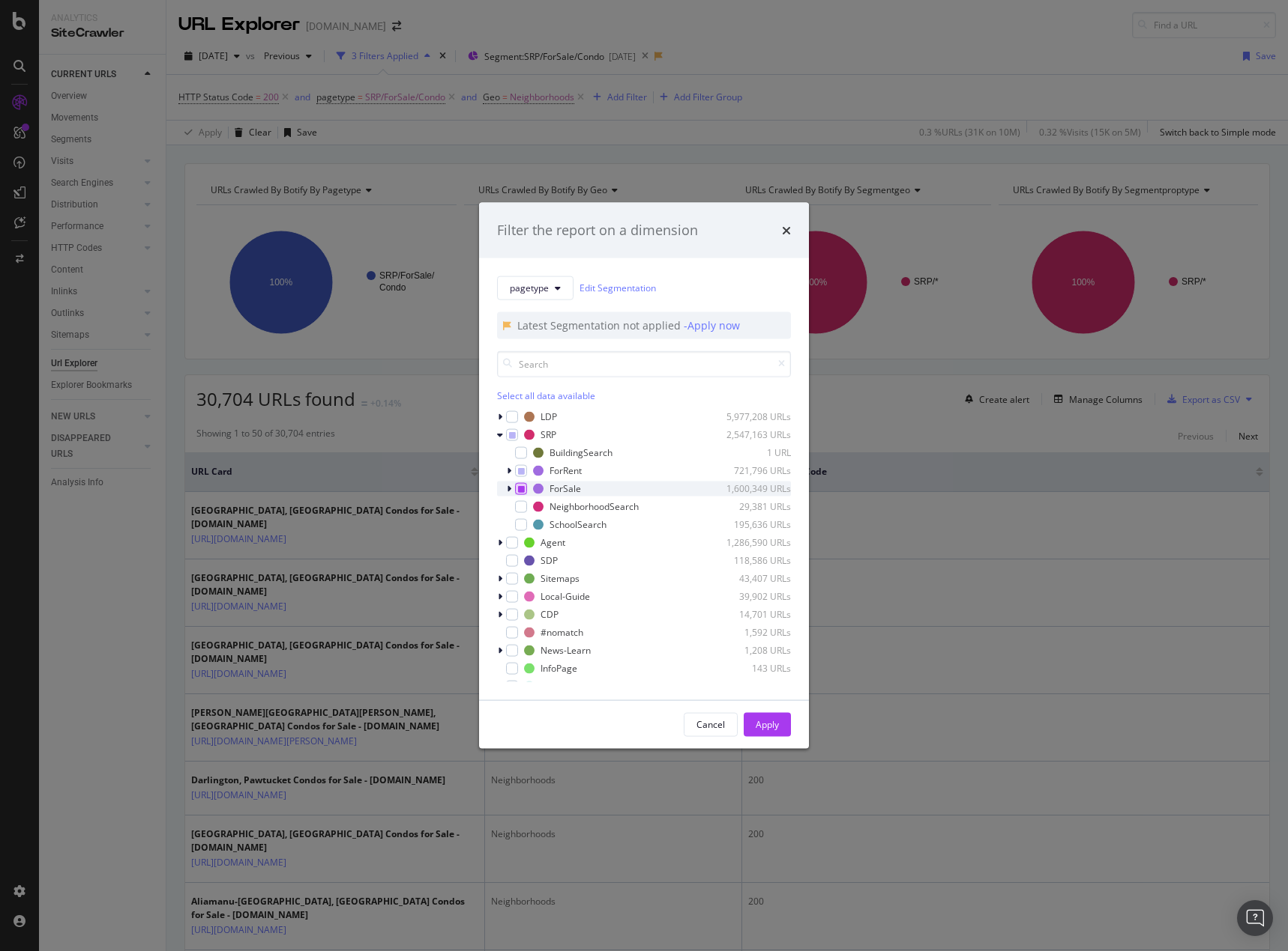
click at [519, 488] on icon "modal" at bounding box center [520, 488] width 7 height 8
click at [519, 485] on icon "modal" at bounding box center [520, 488] width 7 height 8
click at [518, 471] on icon "modal" at bounding box center [520, 471] width 7 height 8
click at [518, 472] on icon "modal" at bounding box center [520, 471] width 7 height 8
click at [788, 233] on icon "times" at bounding box center [786, 229] width 9 height 12
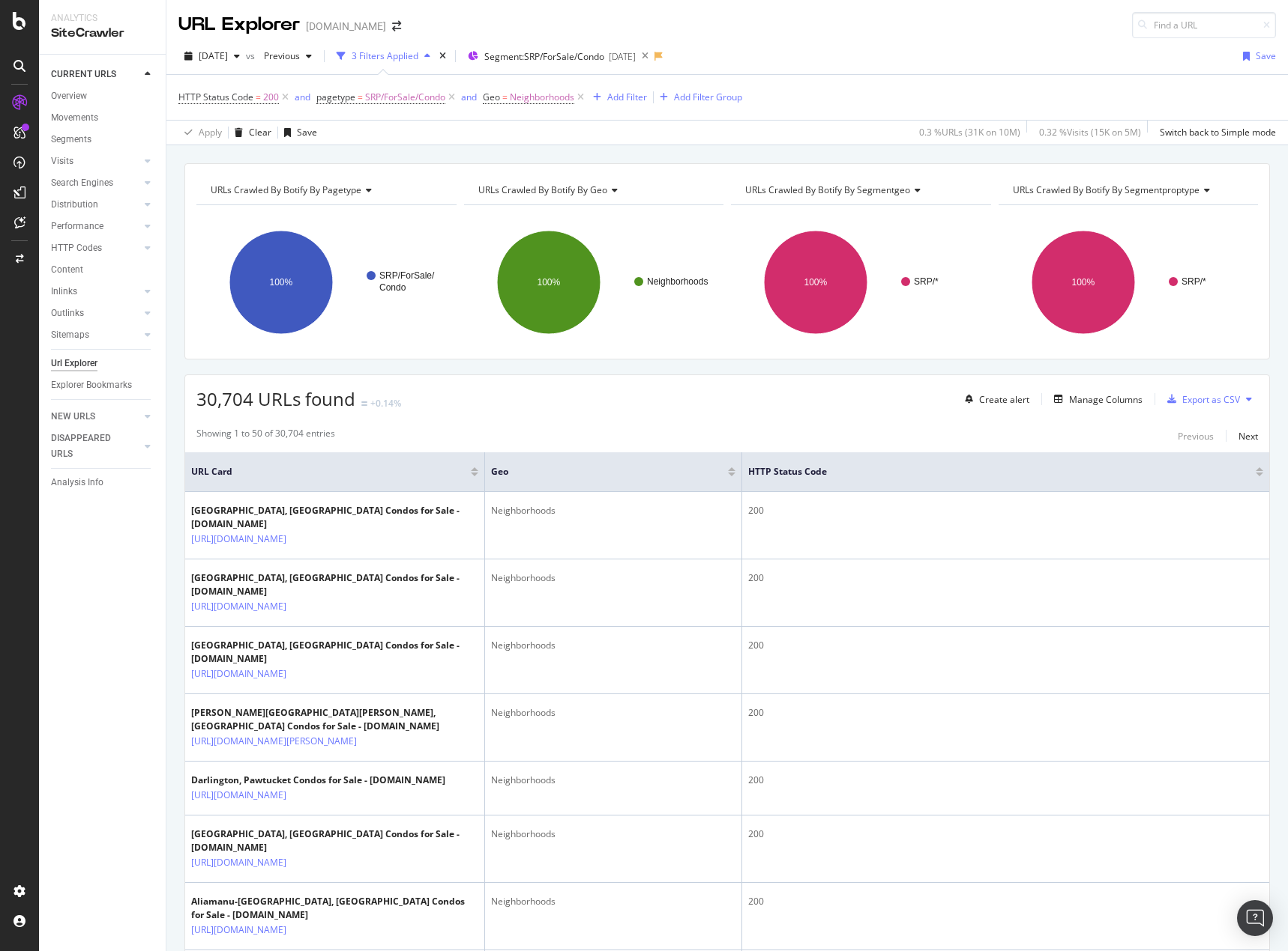
drag, startPoint x: 580, startPoint y: 95, endPoint x: 524, endPoint y: 174, distance: 96.8
click at [582, 97] on icon at bounding box center [580, 96] width 13 height 15
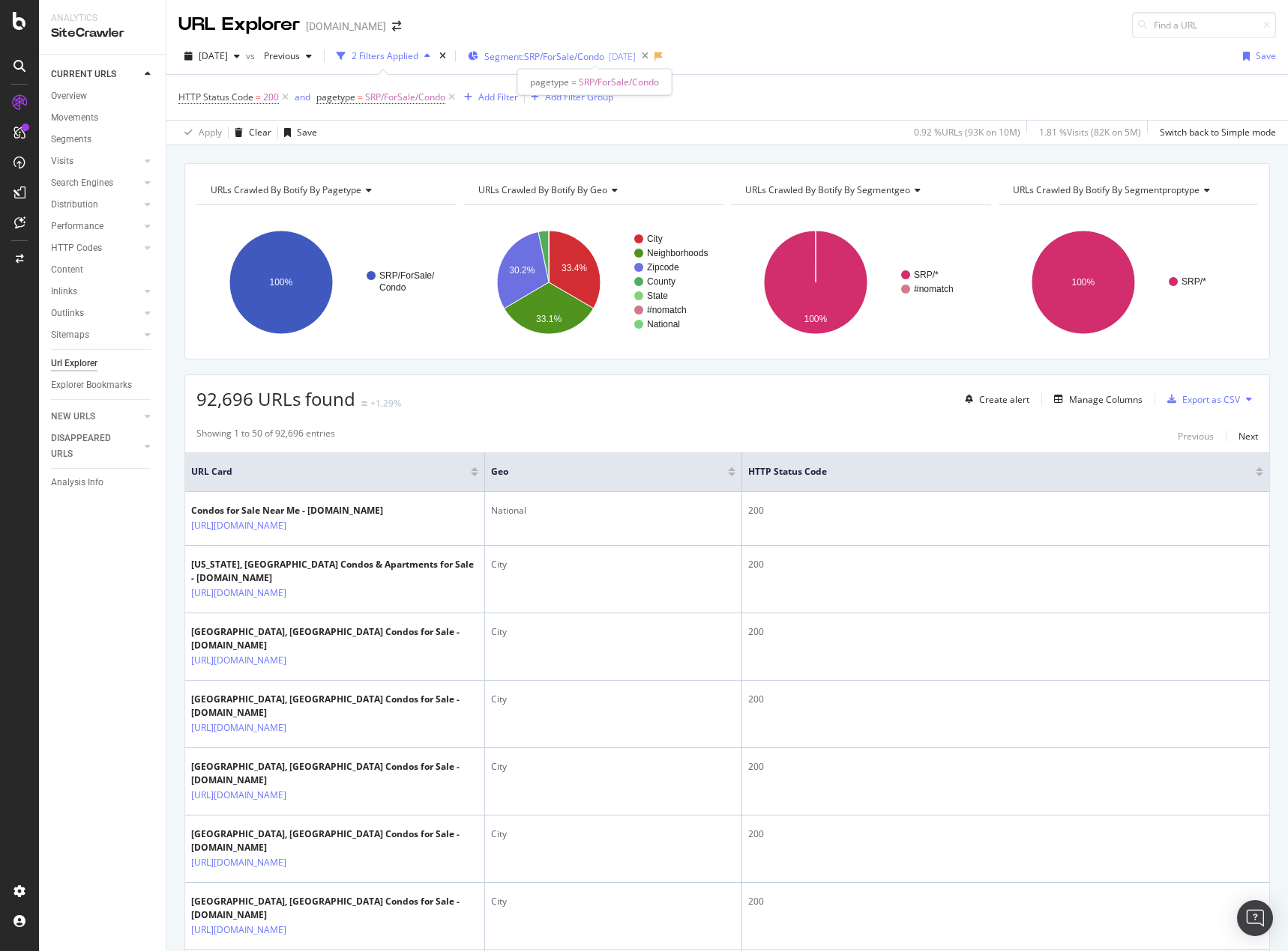
click at [604, 59] on span "Segment: SRP/ForSale/Condo" at bounding box center [544, 56] width 120 height 13
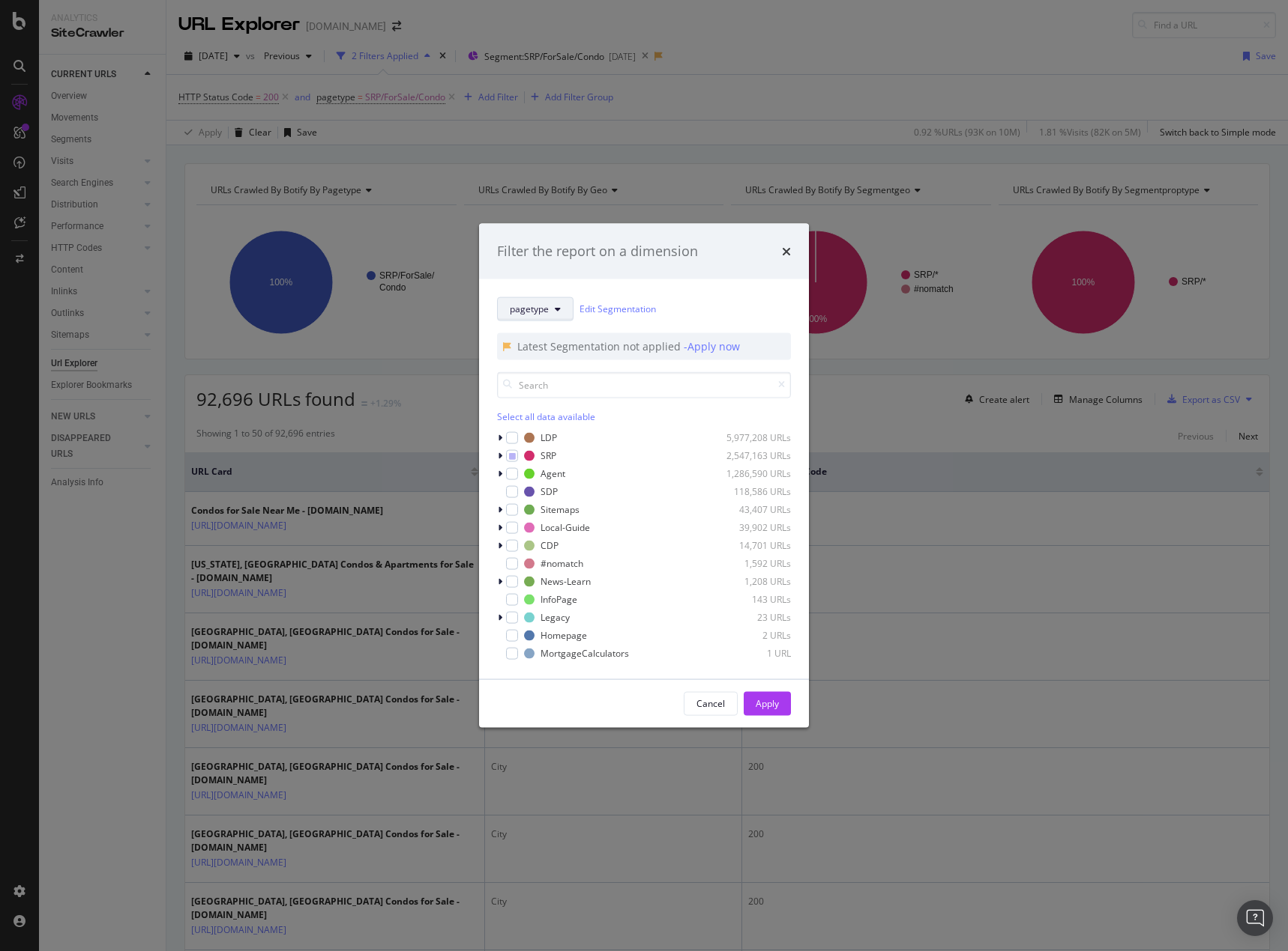
click at [559, 304] on icon "modal" at bounding box center [557, 308] width 6 height 9
drag, startPoint x: 547, startPoint y: 419, endPoint x: 550, endPoint y: 432, distance: 13.3
click at [547, 419] on span "segmentGEO" at bounding box center [557, 418] width 96 height 14
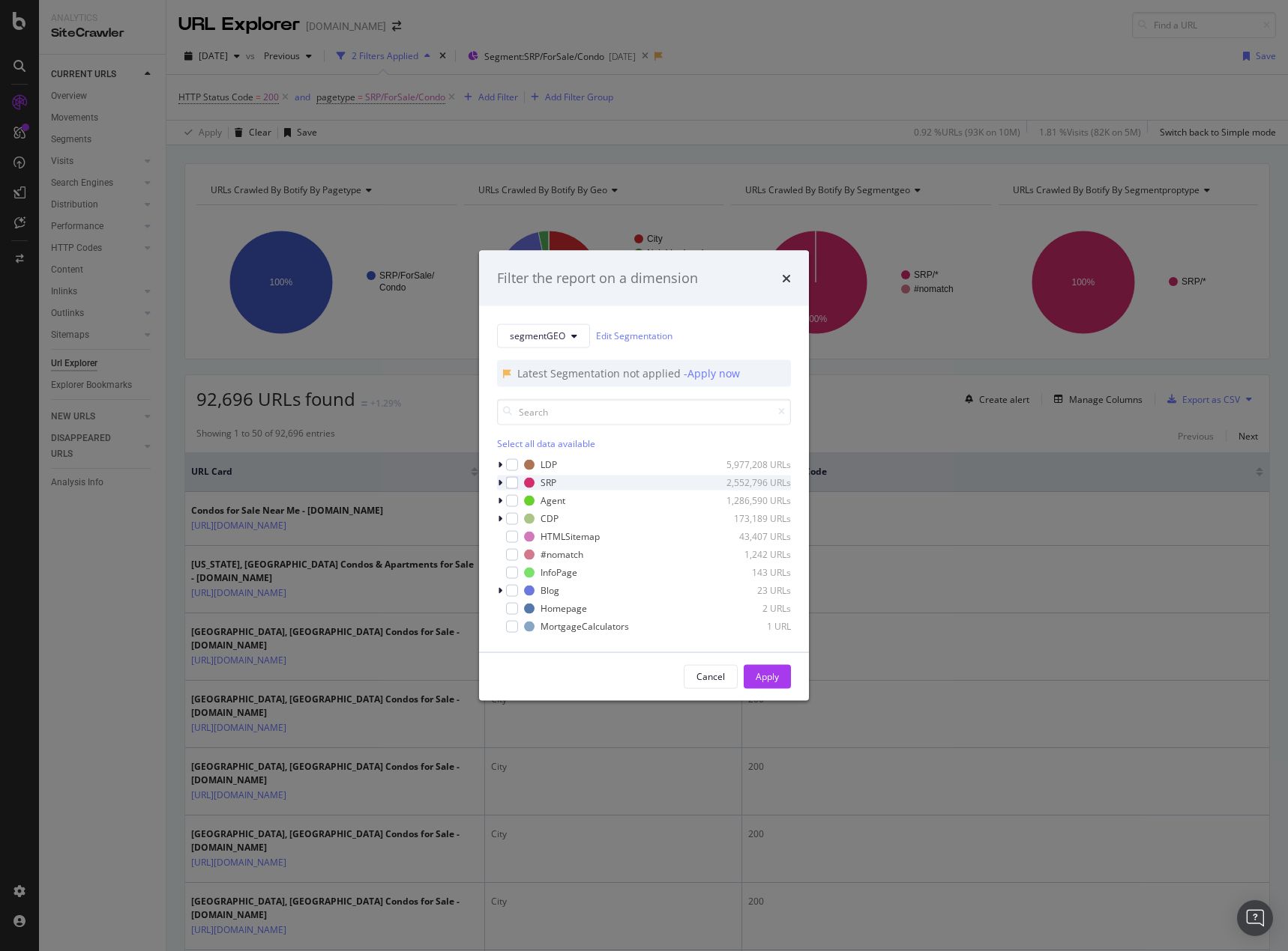
click at [500, 482] on icon "modal" at bounding box center [500, 482] width 5 height 9
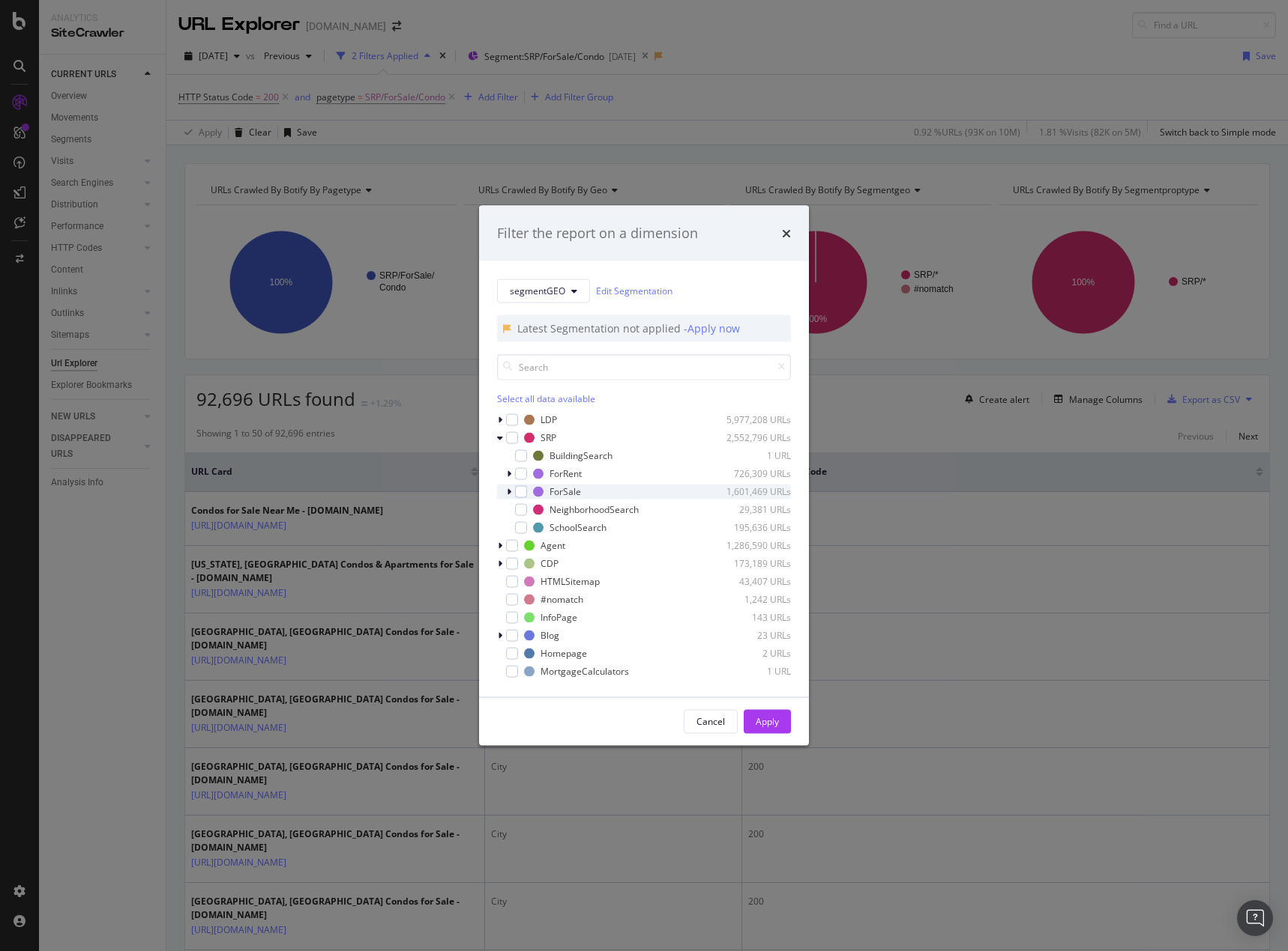
click at [509, 492] on icon "modal" at bounding box center [509, 491] width 5 height 9
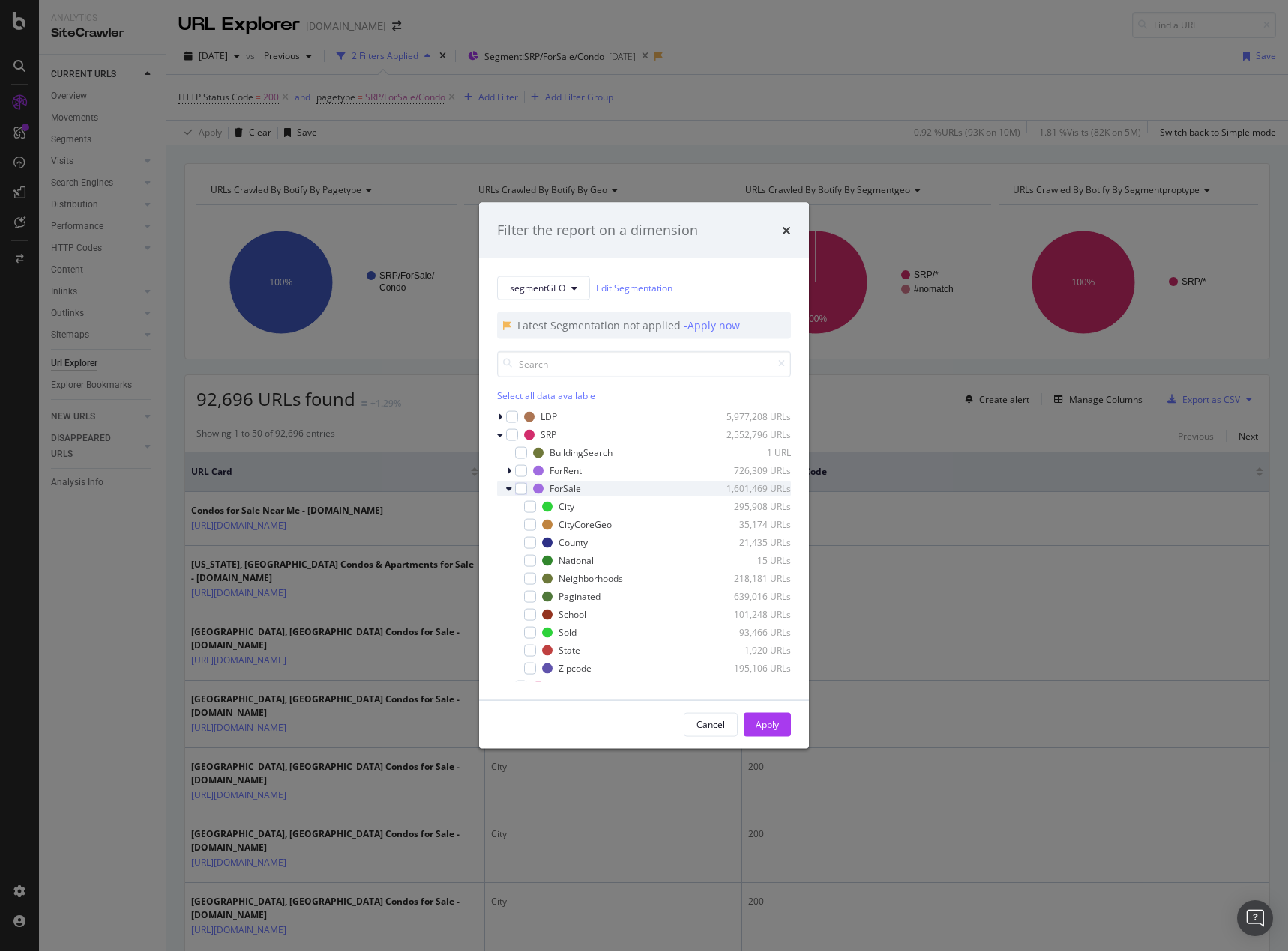
click at [511, 491] on icon "modal" at bounding box center [509, 488] width 6 height 9
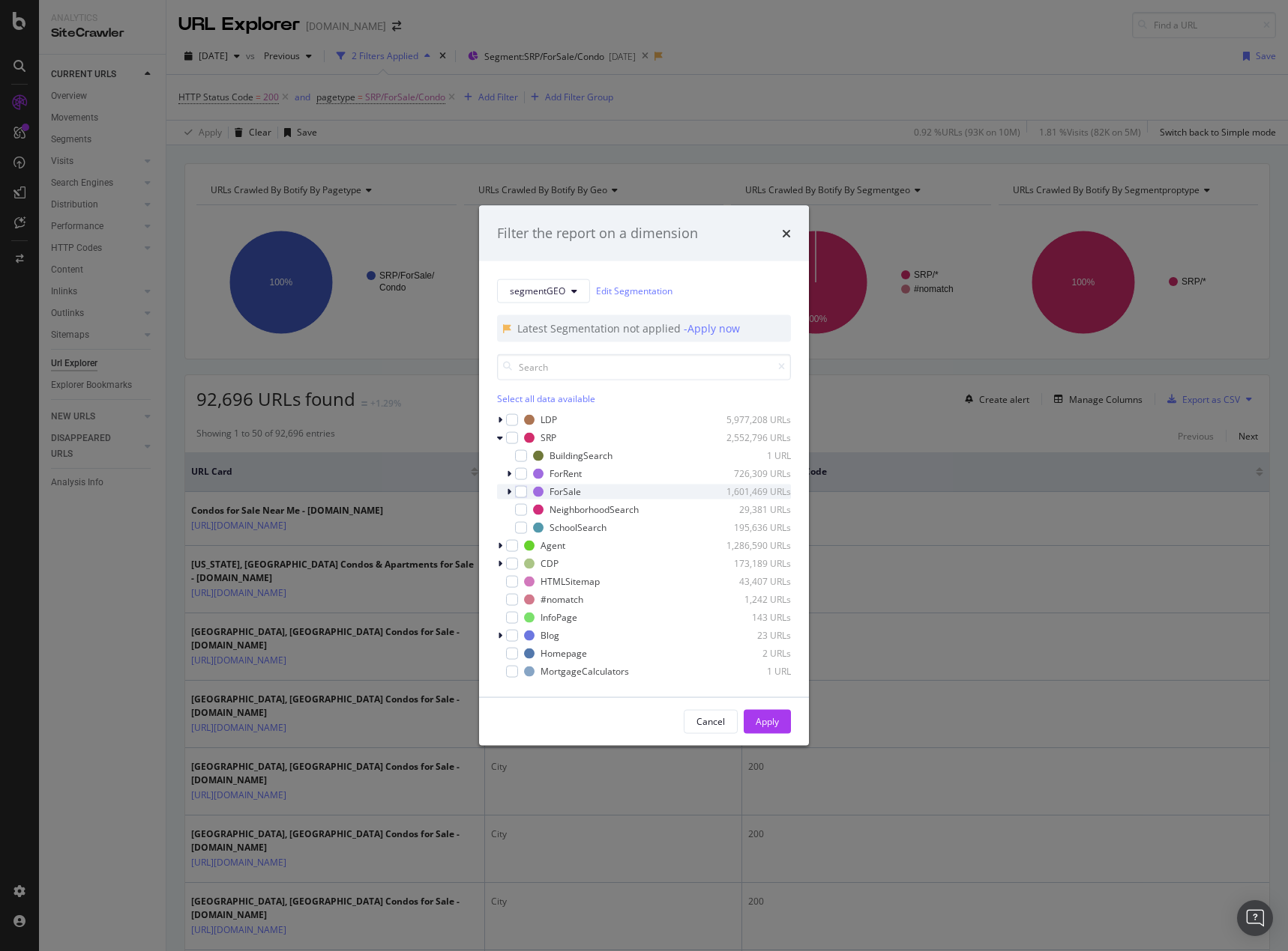
click at [508, 499] on div "modal" at bounding box center [510, 491] width 9 height 15
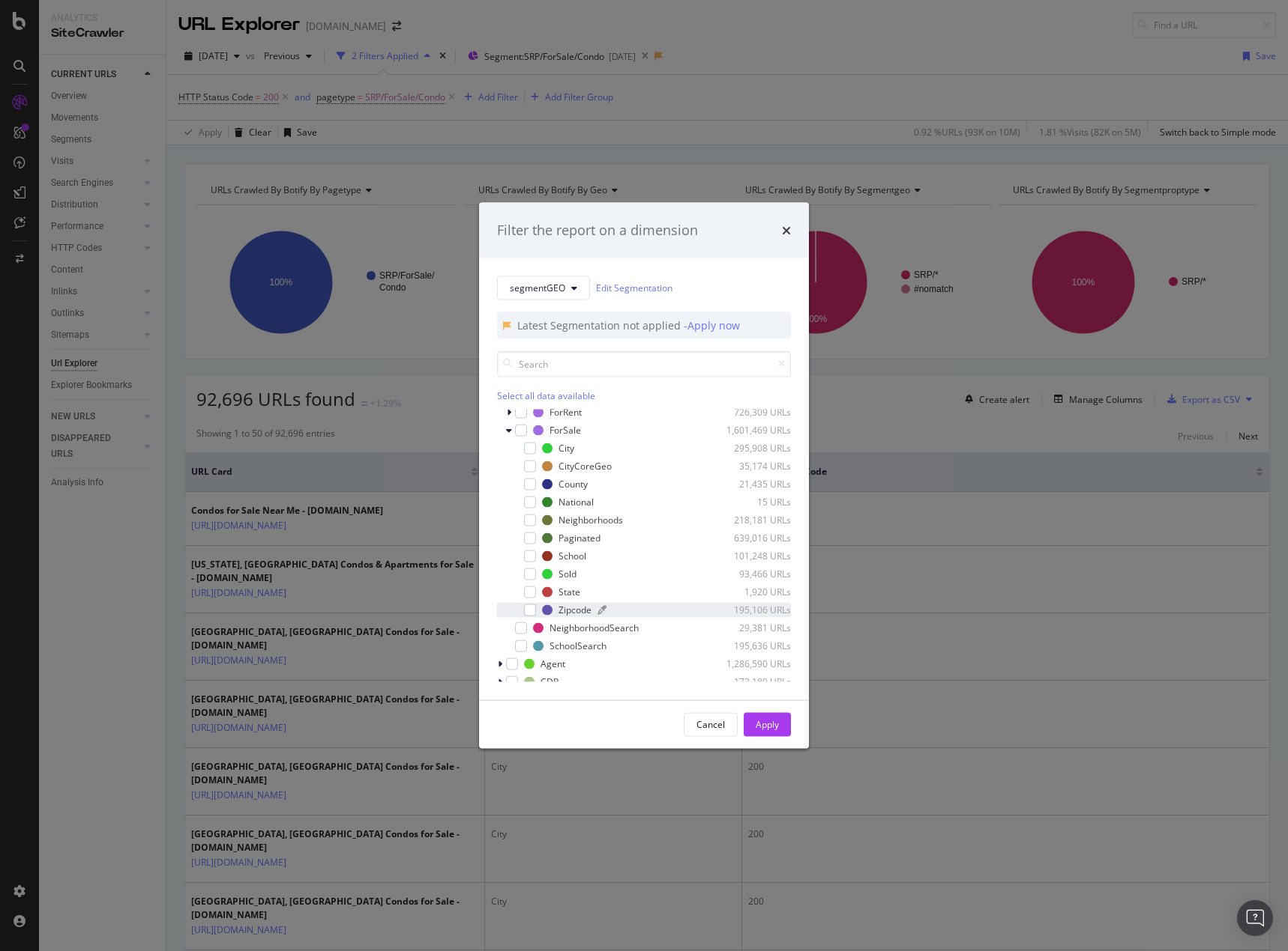
scroll to position [24, 0]
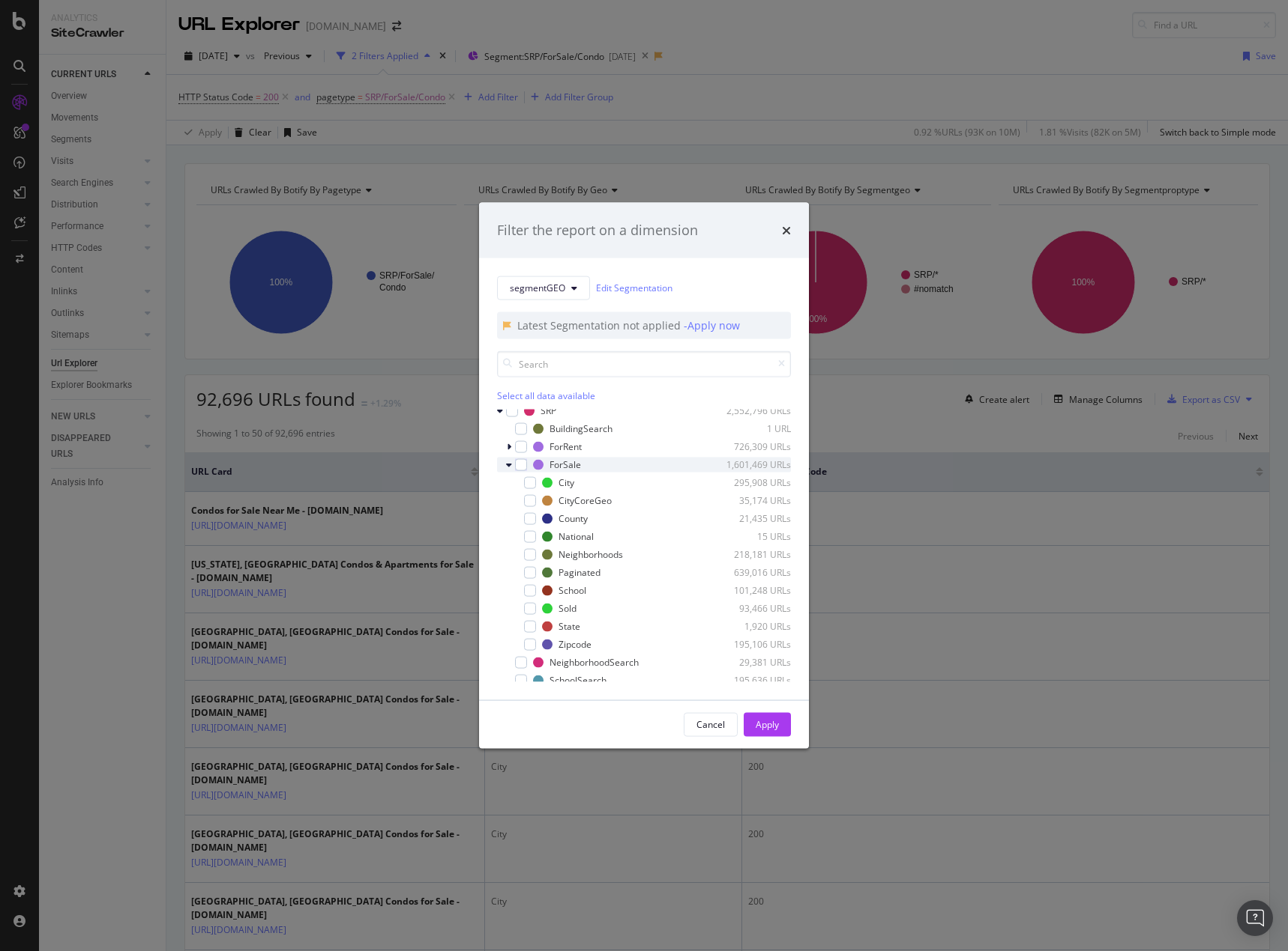
click at [510, 469] on icon "modal" at bounding box center [509, 464] width 6 height 9
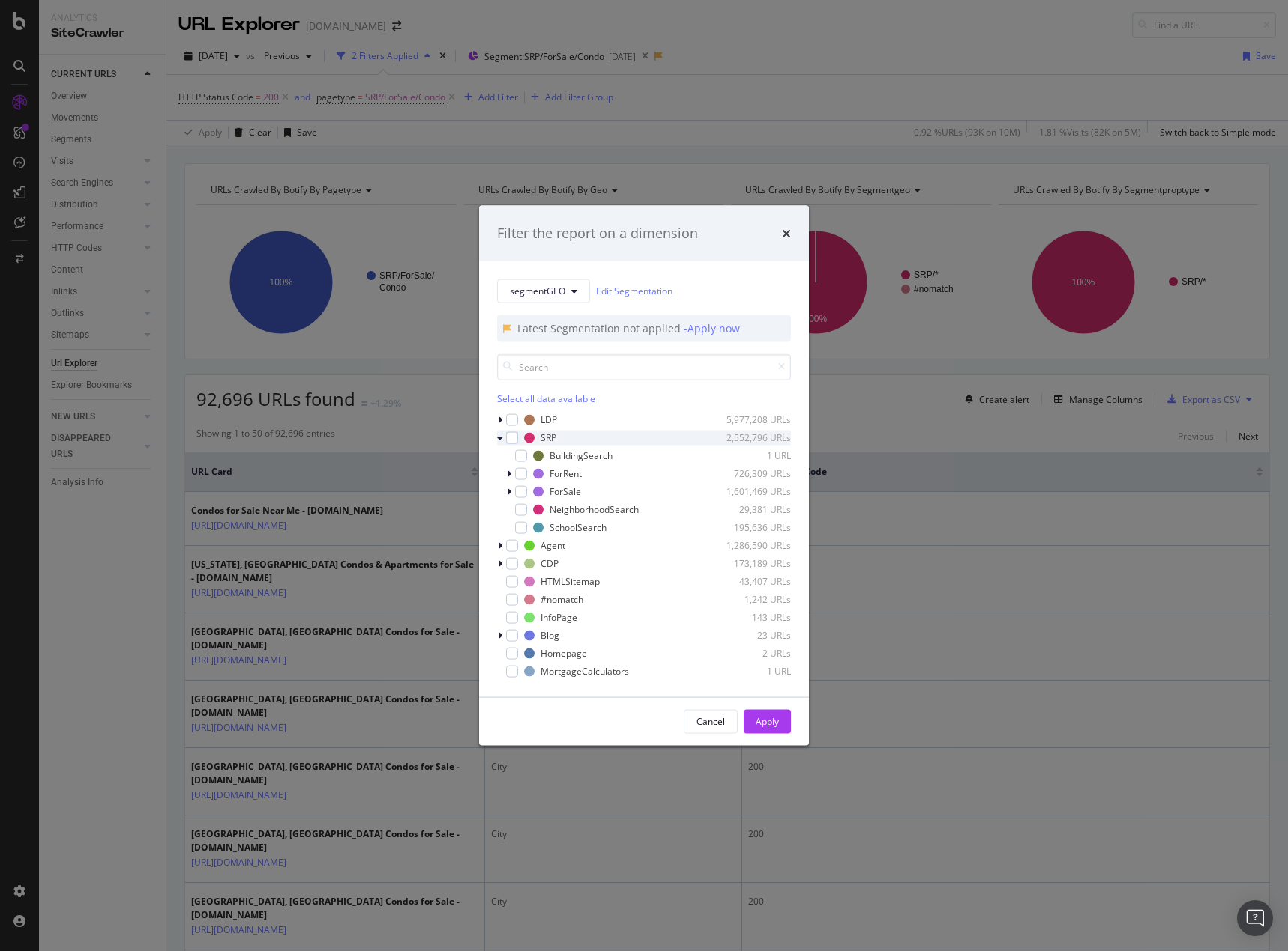
click at [498, 436] on icon "modal" at bounding box center [500, 437] width 6 height 9
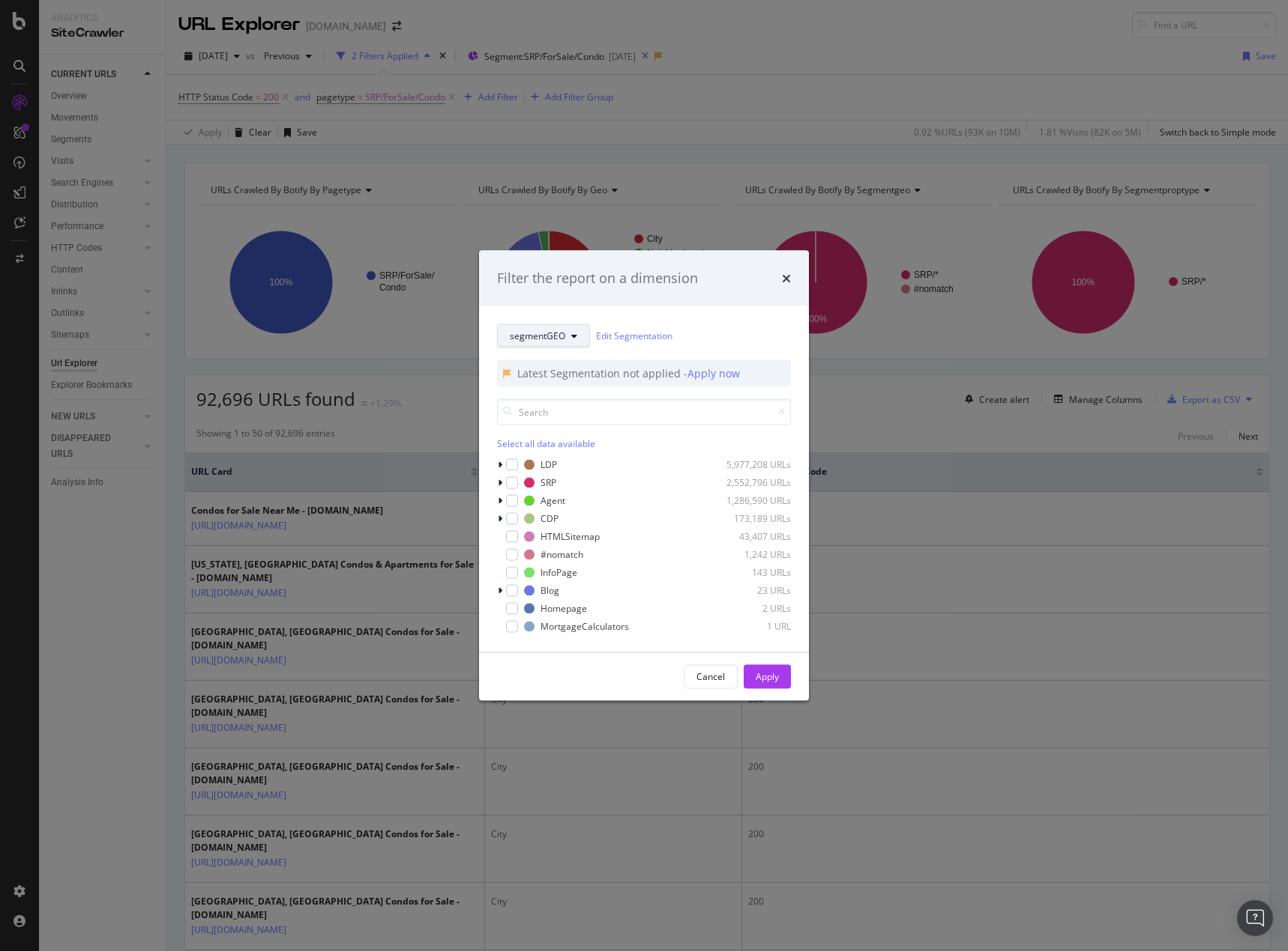
click at [559, 338] on span "segmentGEO" at bounding box center [537, 335] width 55 height 13
click at [556, 468] on span "segmentPropType" at bounding box center [557, 473] width 96 height 14
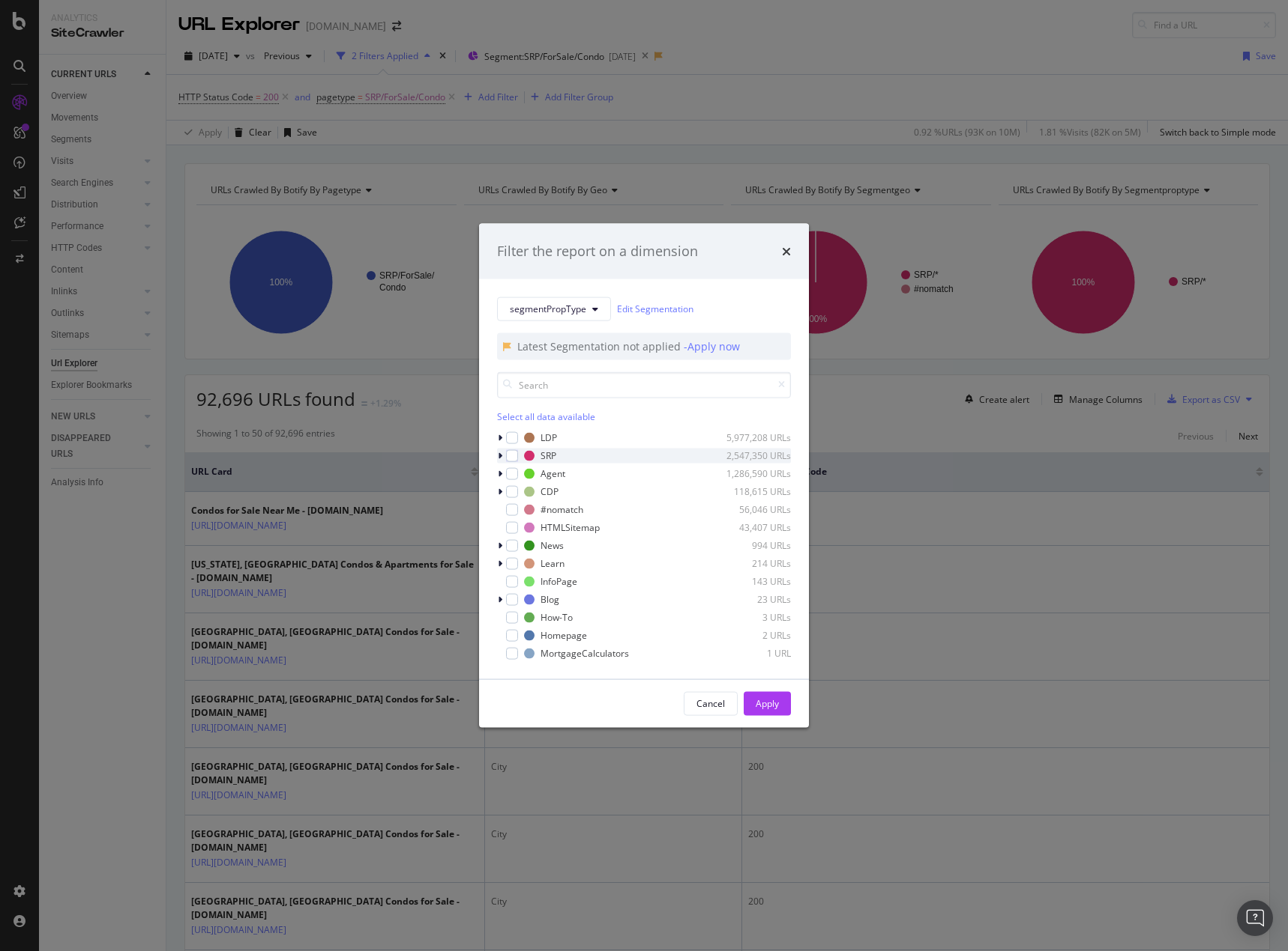
click at [500, 458] on icon "modal" at bounding box center [500, 455] width 5 height 9
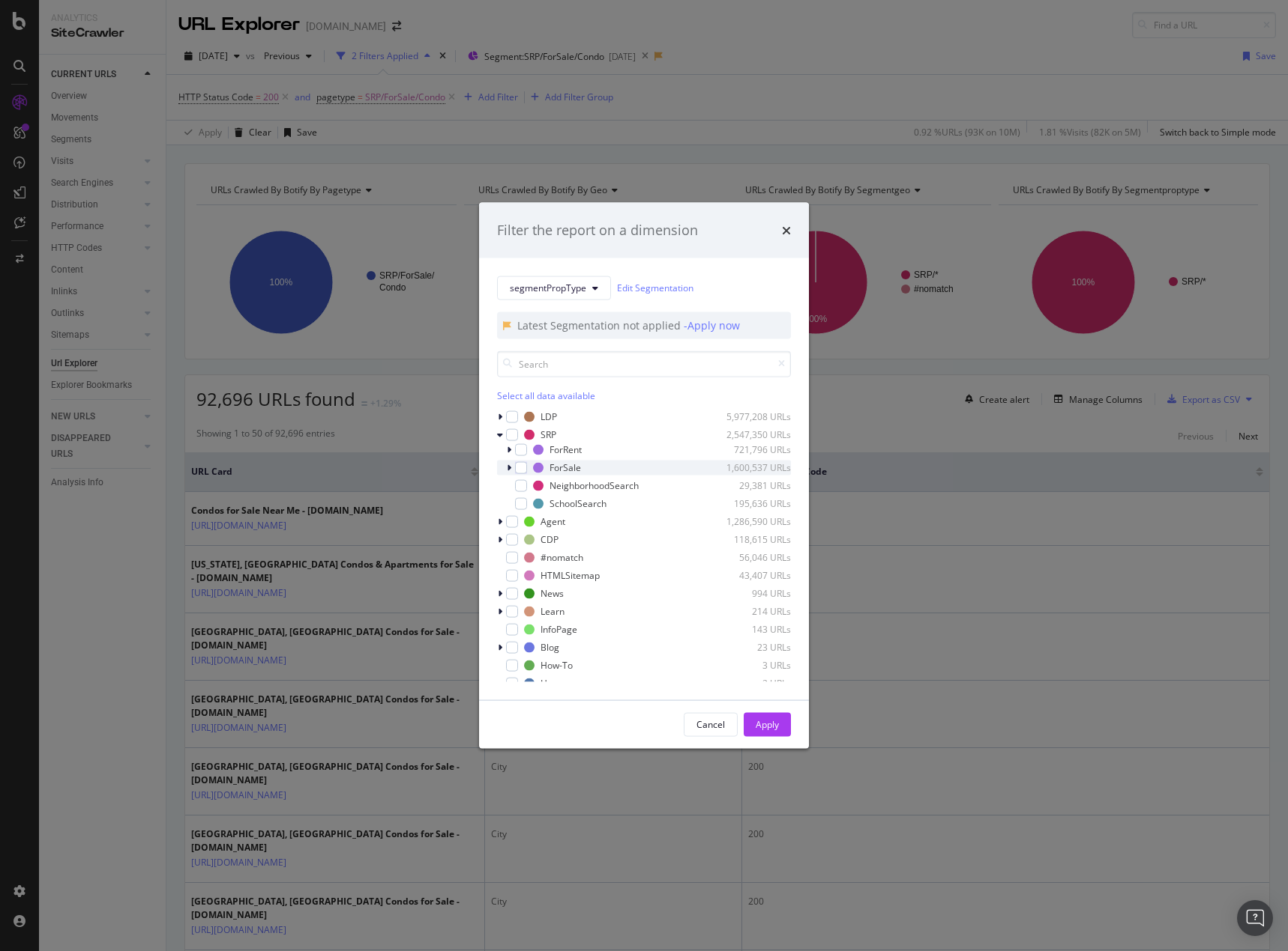
click at [508, 468] on icon "modal" at bounding box center [509, 467] width 5 height 9
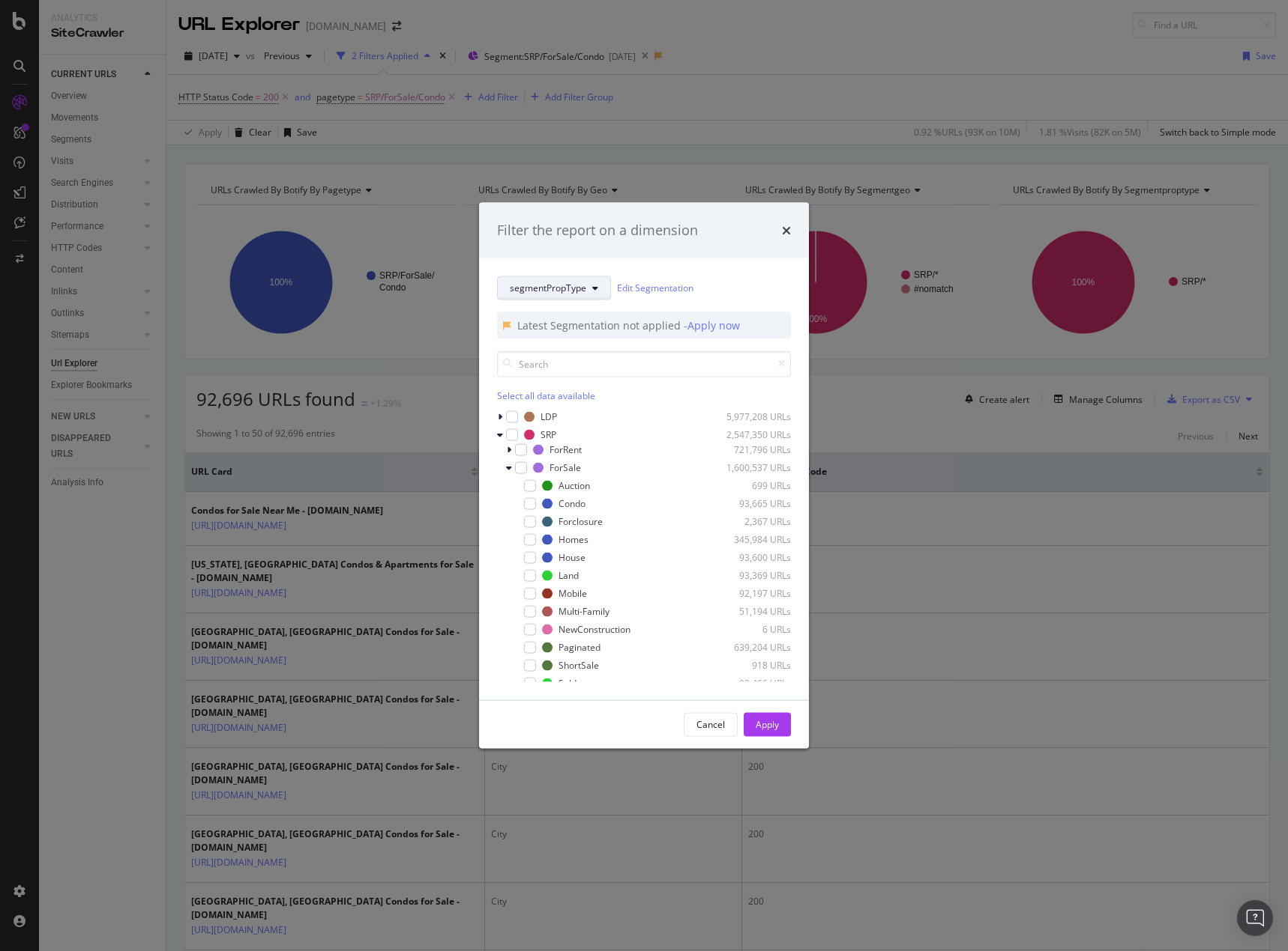
click at [592, 287] on icon "modal" at bounding box center [595, 287] width 6 height 9
click at [544, 369] on span "Geo" at bounding box center [557, 370] width 96 height 14
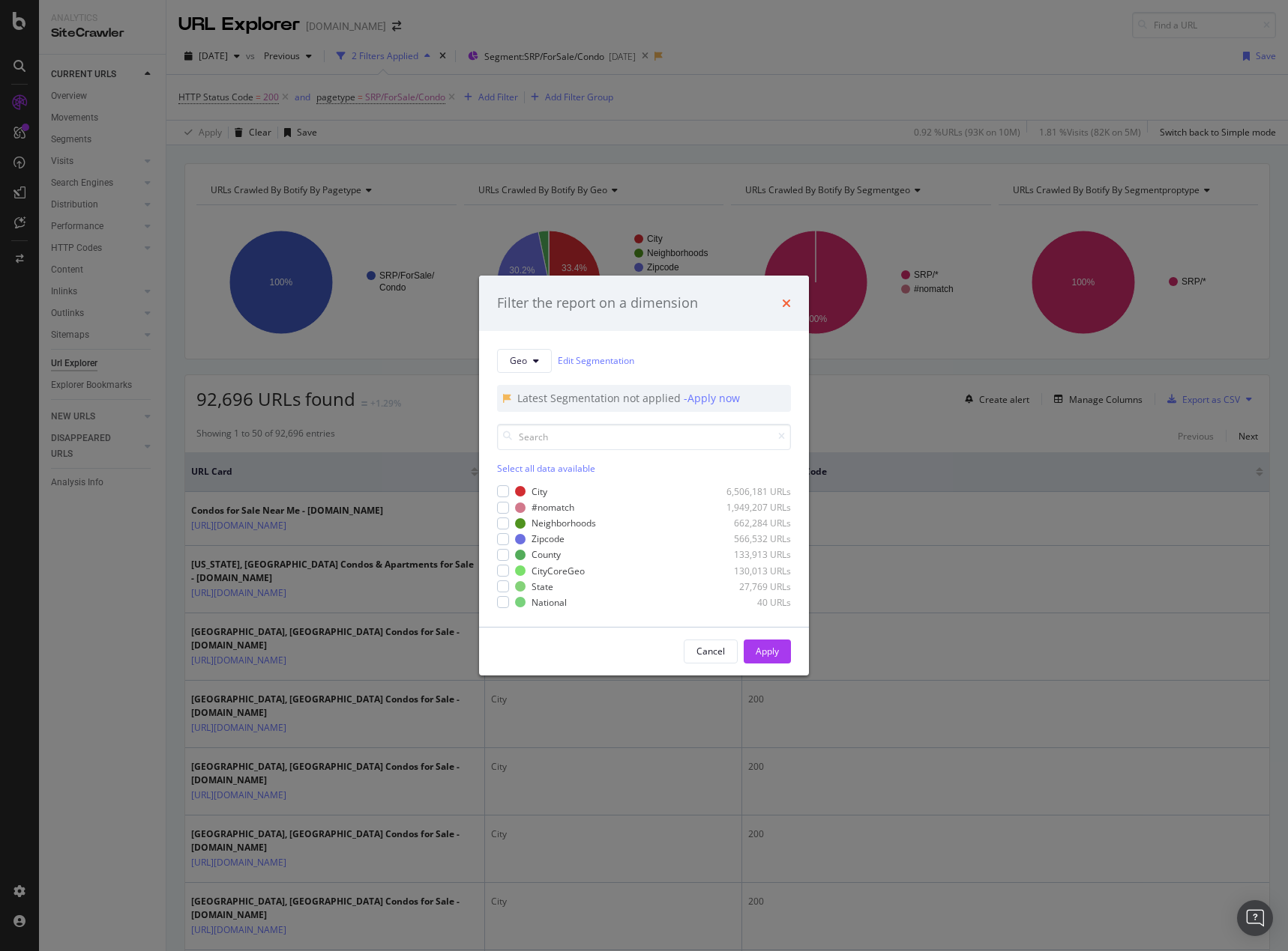
click at [787, 302] on icon "times" at bounding box center [786, 303] width 9 height 12
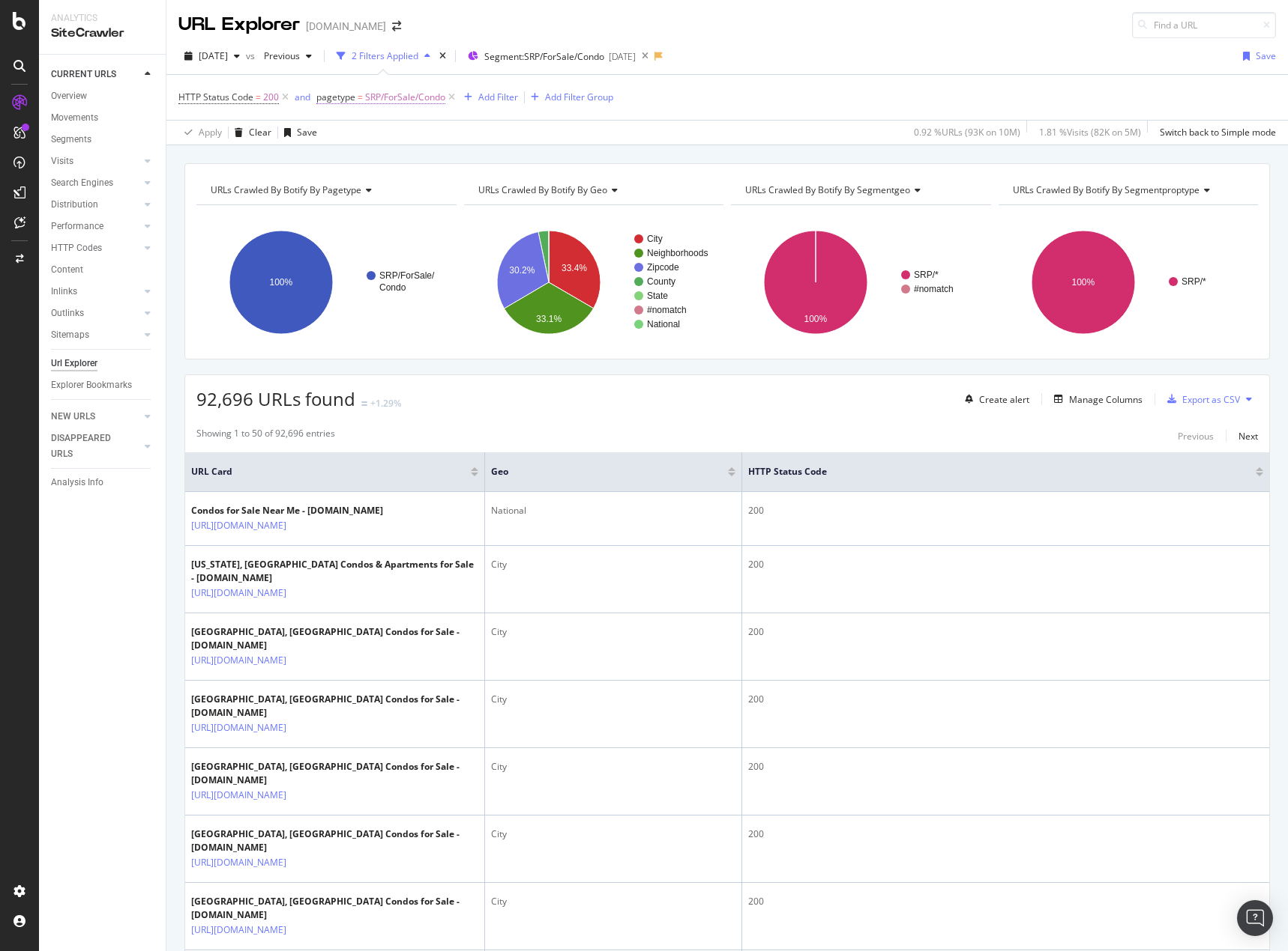
click at [344, 100] on span "pagetype" at bounding box center [336, 96] width 39 height 13
click at [622, 64] on div "Segment: SRP/ForSale/Condo [DATE]" at bounding box center [552, 55] width 168 height 22
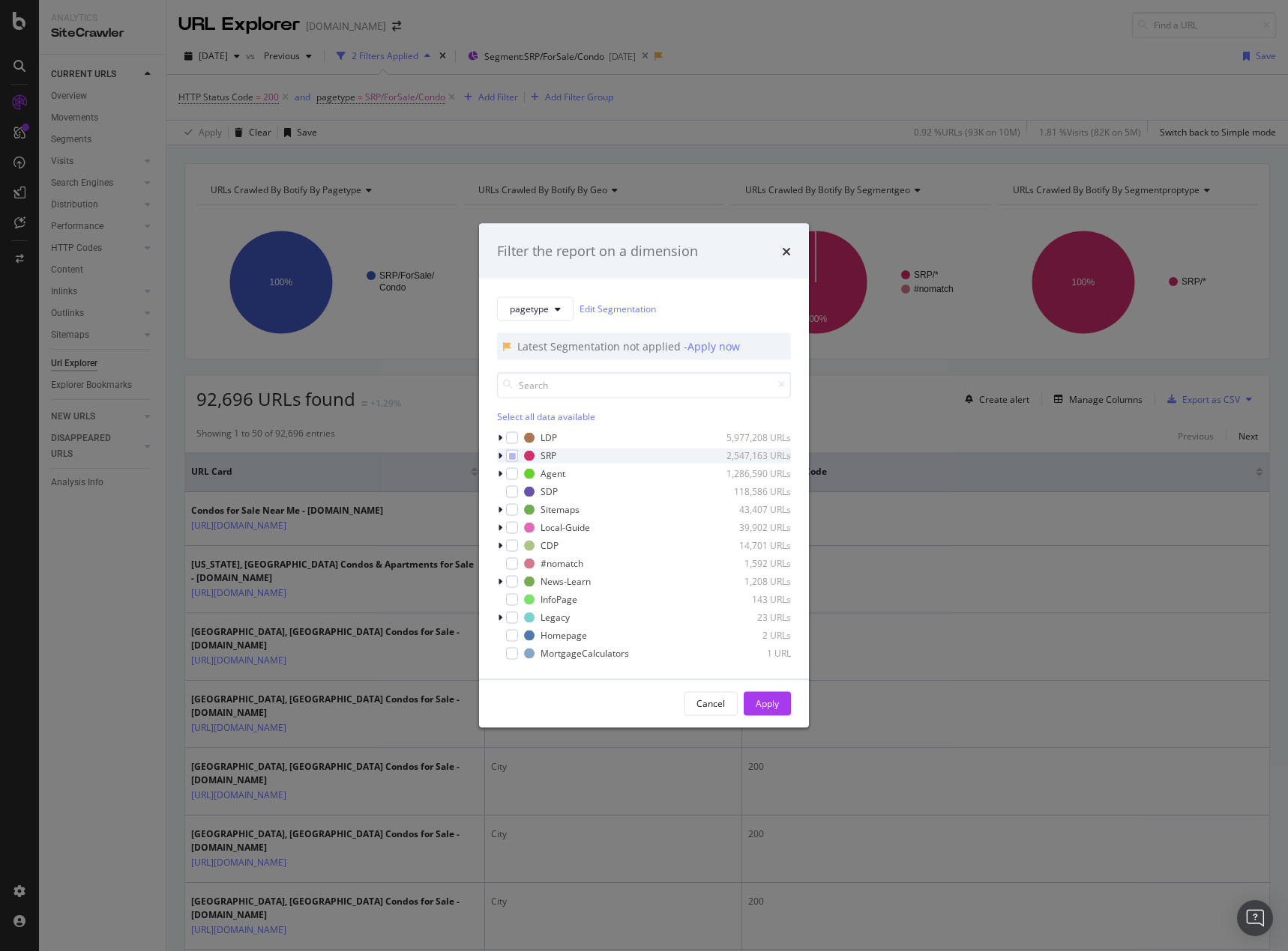
click at [501, 455] on icon "modal" at bounding box center [500, 455] width 5 height 9
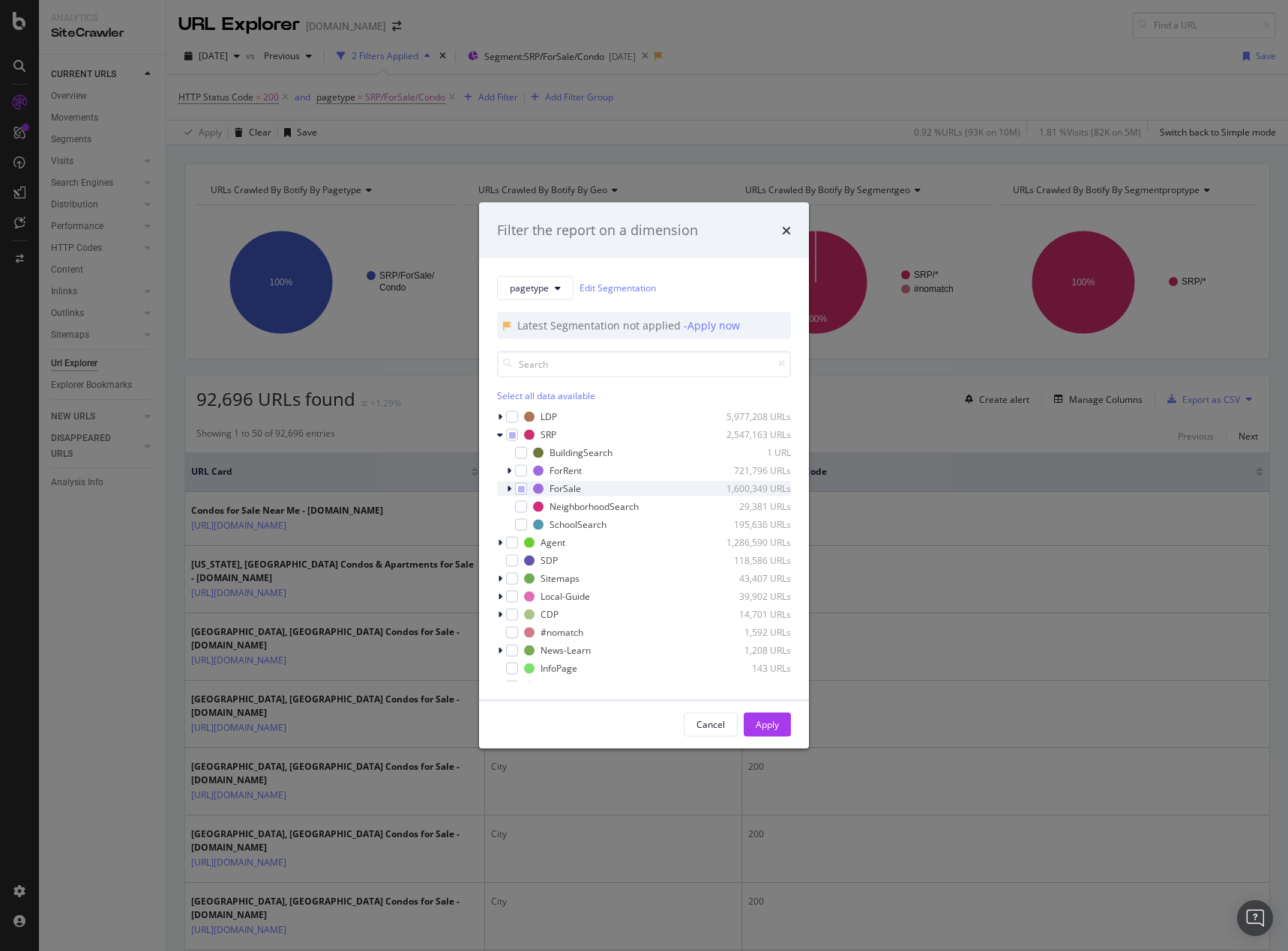
click at [509, 491] on icon "modal" at bounding box center [509, 488] width 5 height 9
click at [507, 488] on icon "modal" at bounding box center [509, 488] width 6 height 9
click at [496, 439] on div "pagetype Edit Segmentation Latest Segmentation not applied - Apply now Select a…" at bounding box center [643, 478] width 330 height 442
click at [548, 286] on span "pagetype" at bounding box center [529, 288] width 39 height 13
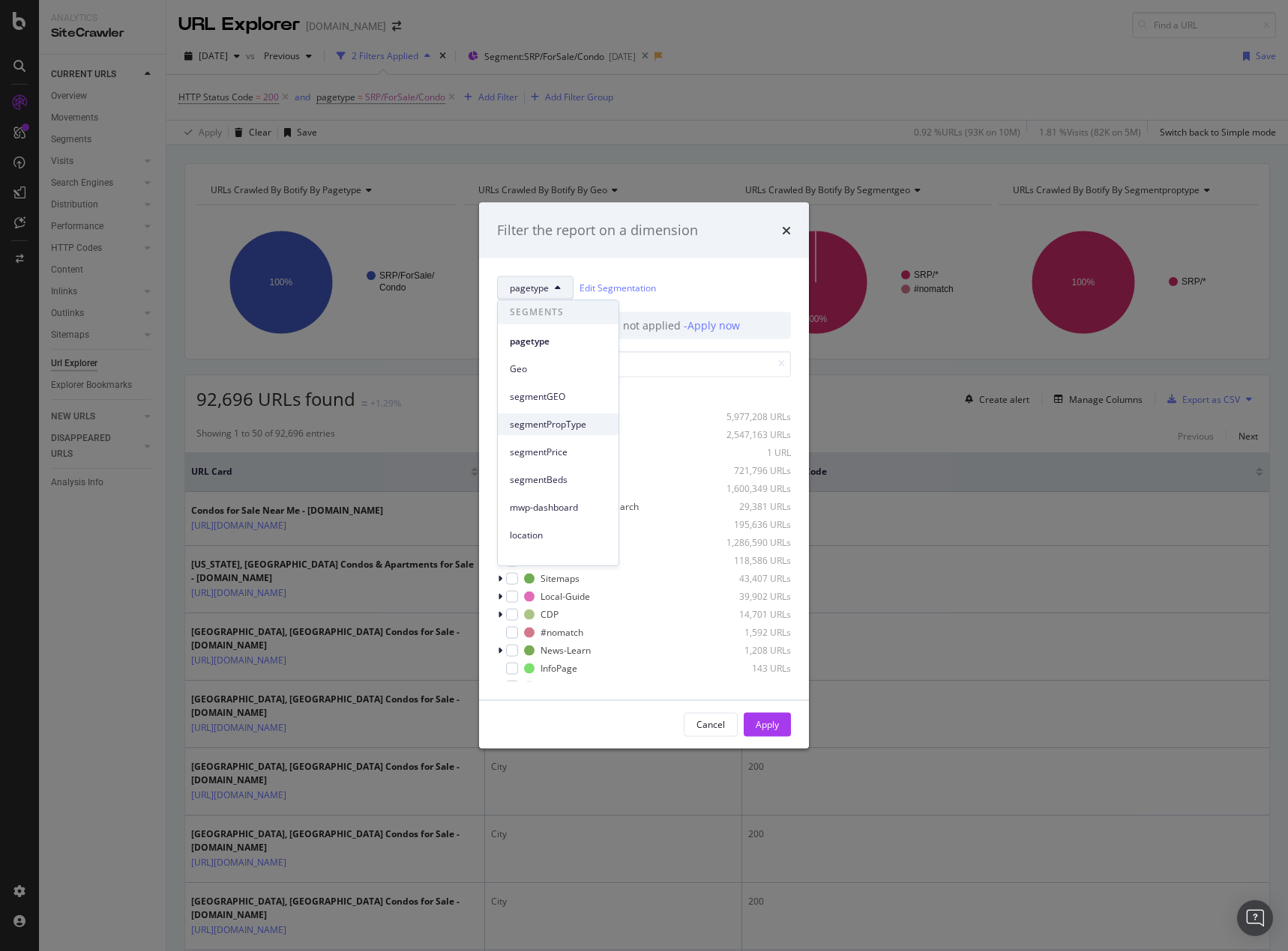
click at [545, 432] on div "segmentPropType" at bounding box center [558, 424] width 121 height 21
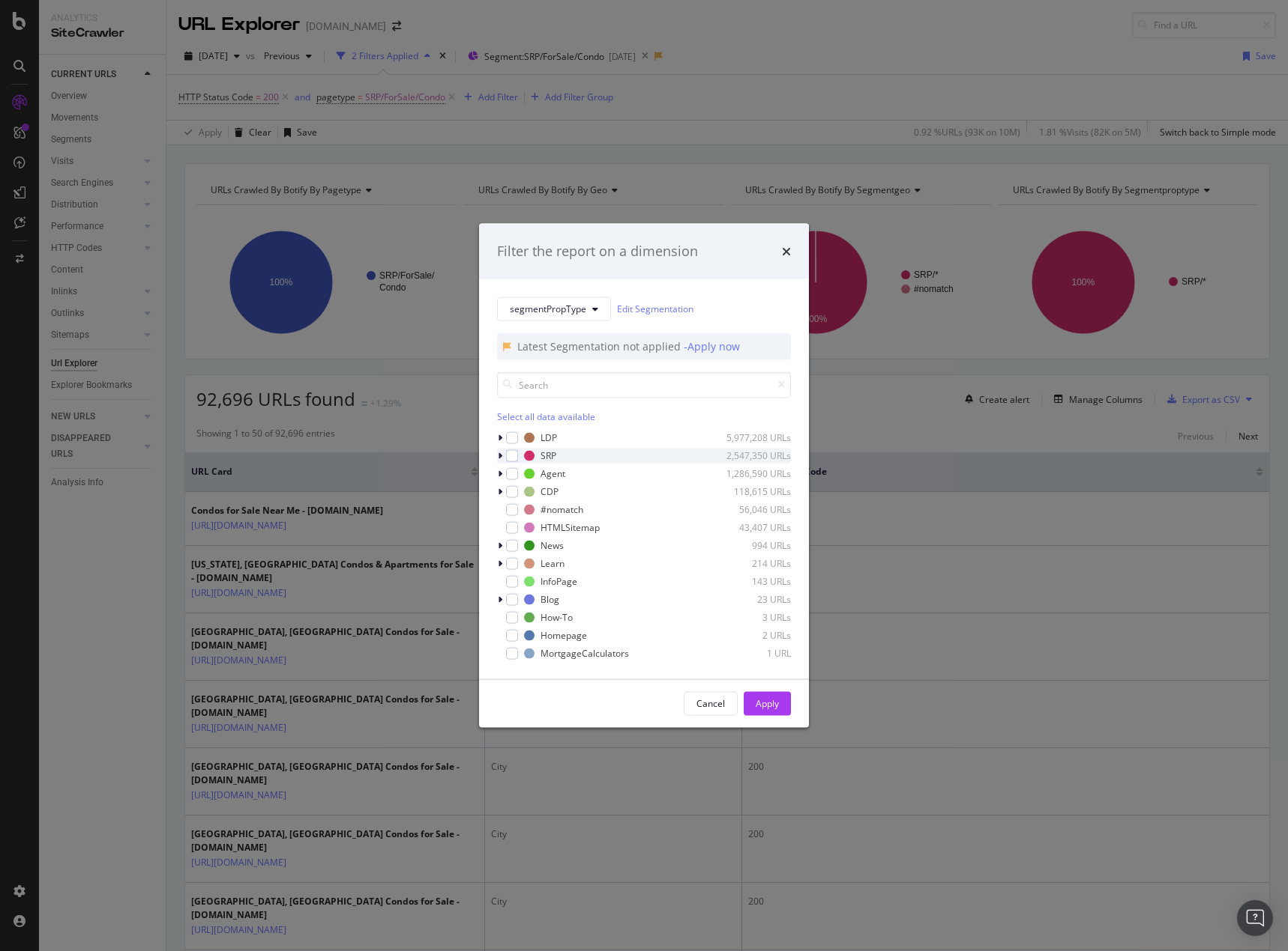
click at [498, 458] on icon "modal" at bounding box center [500, 455] width 5 height 9
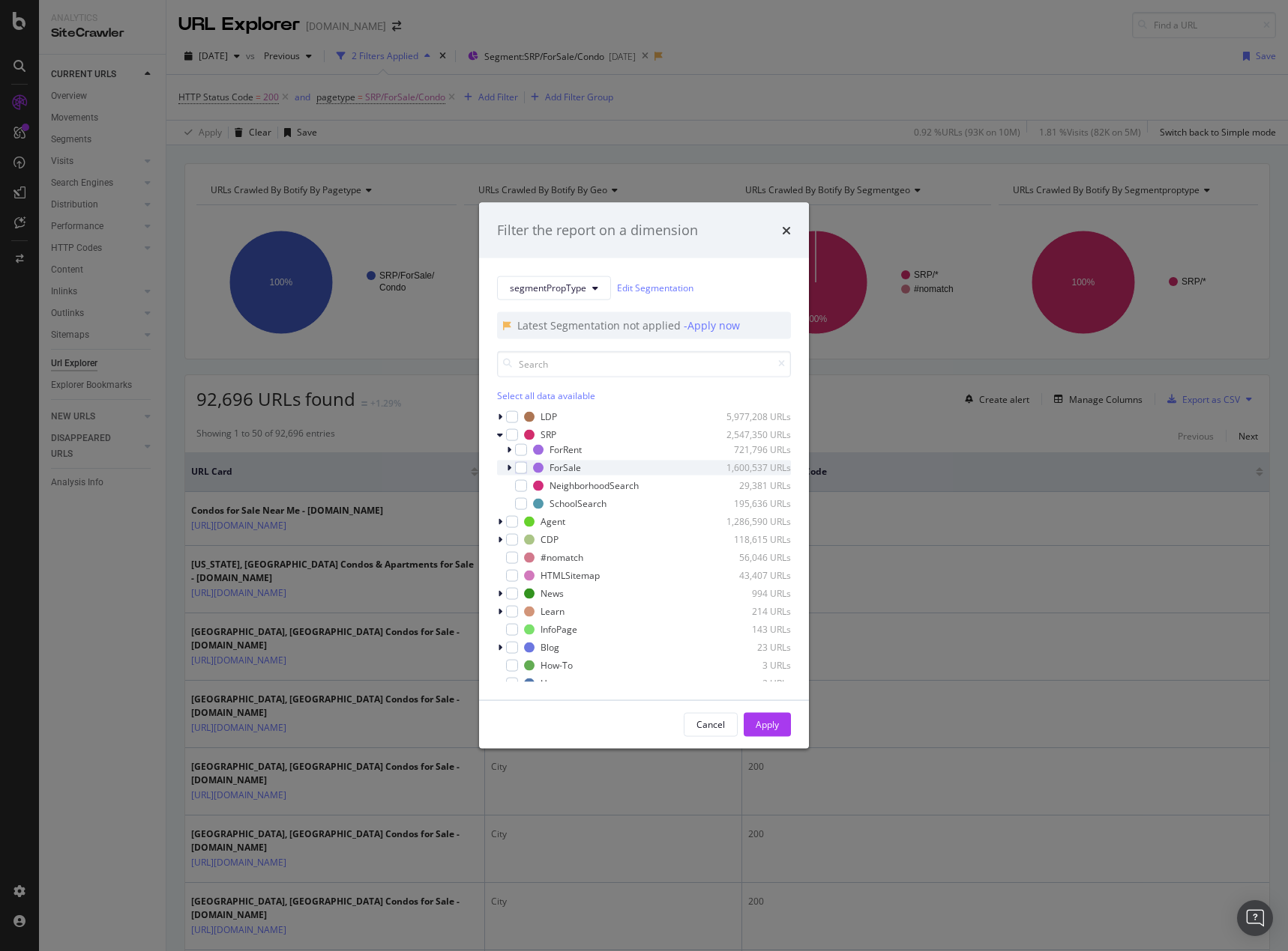
click at [508, 468] on icon "modal" at bounding box center [509, 467] width 5 height 9
click at [507, 469] on icon "modal" at bounding box center [509, 467] width 6 height 9
click at [498, 435] on icon "modal" at bounding box center [500, 434] width 6 height 9
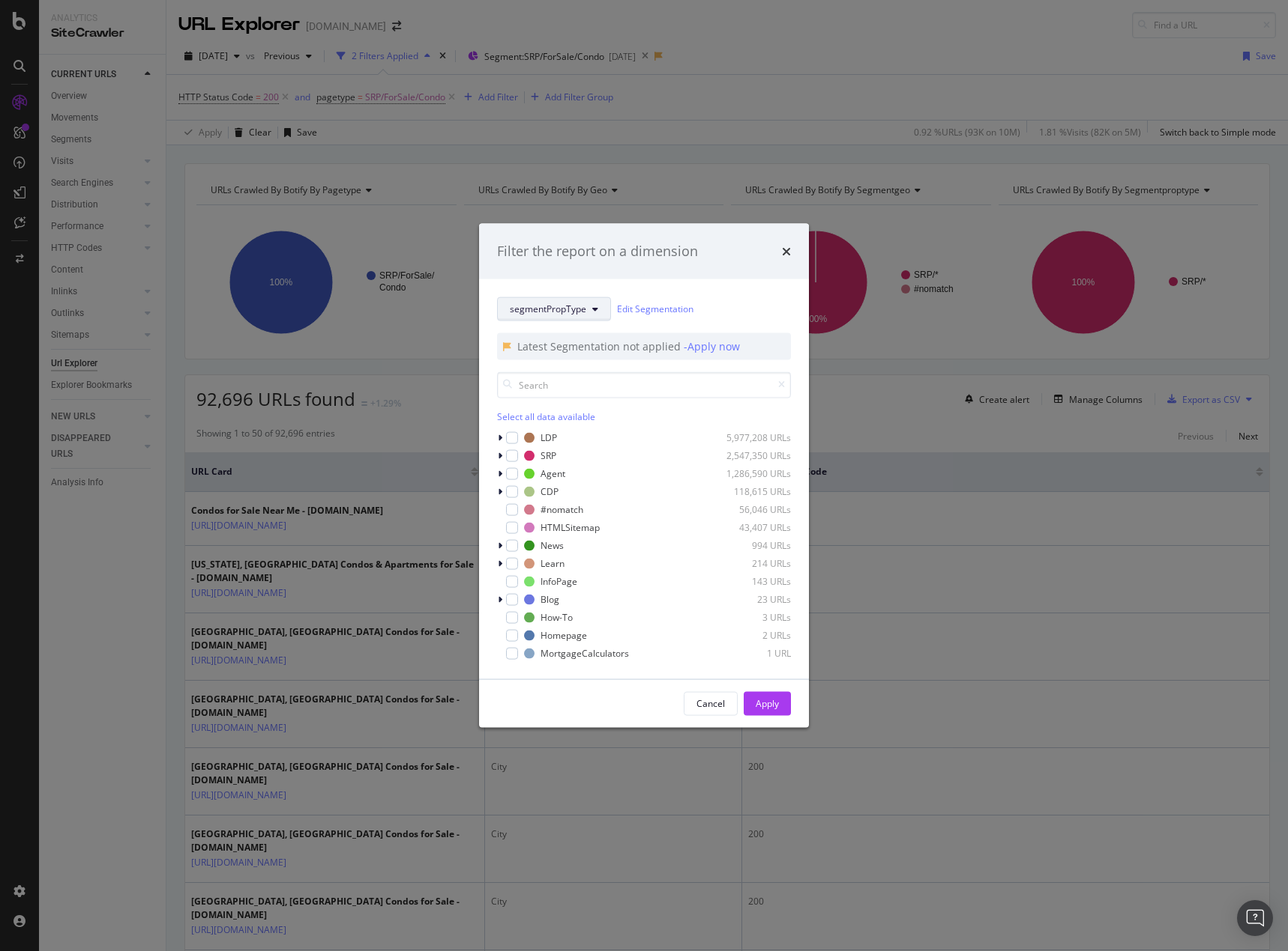
click at [585, 313] on span "segmentPropType" at bounding box center [548, 308] width 77 height 13
click at [555, 420] on span "segmentGEO" at bounding box center [557, 418] width 96 height 14
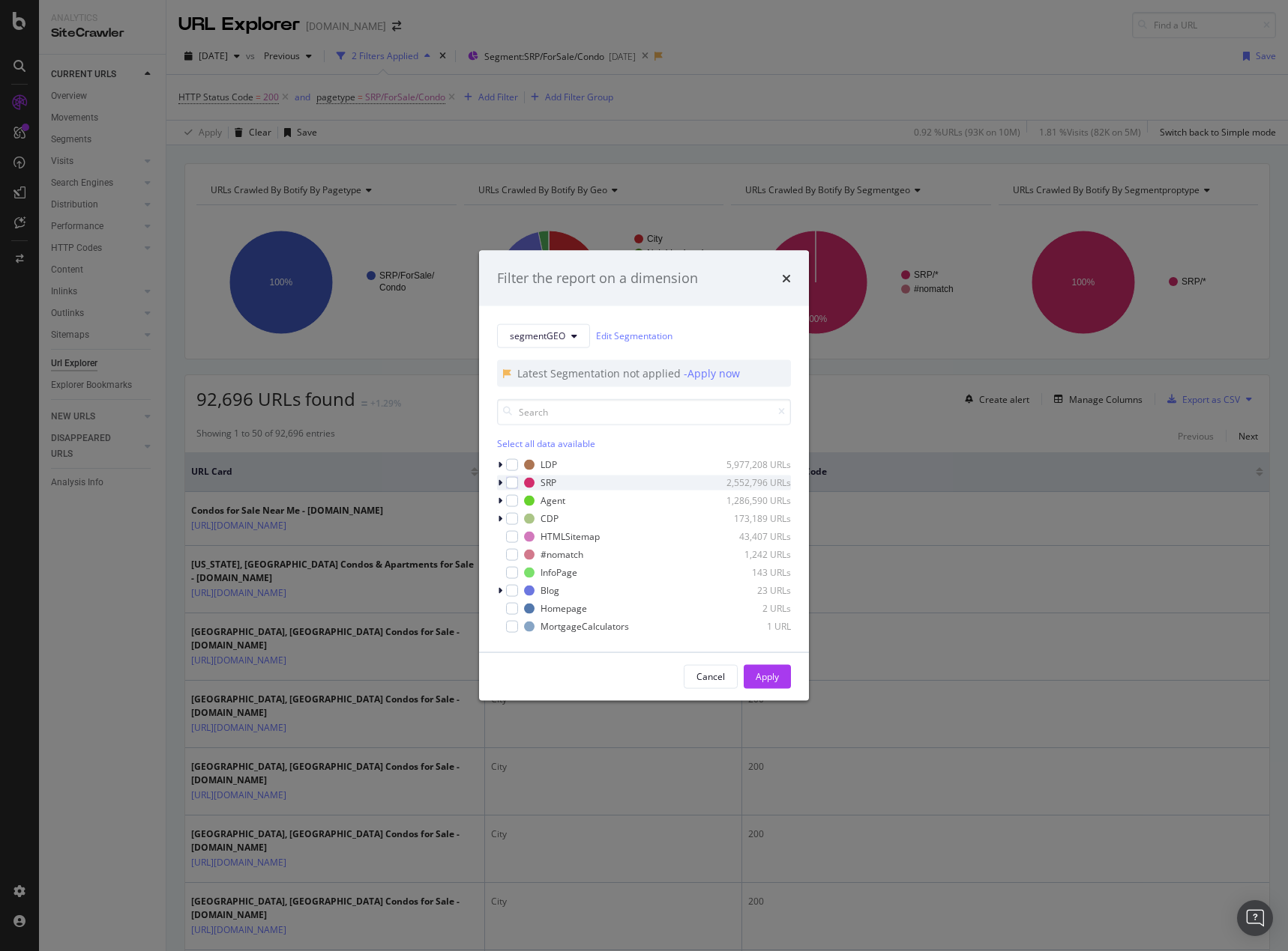
click at [500, 486] on icon "modal" at bounding box center [500, 482] width 5 height 9
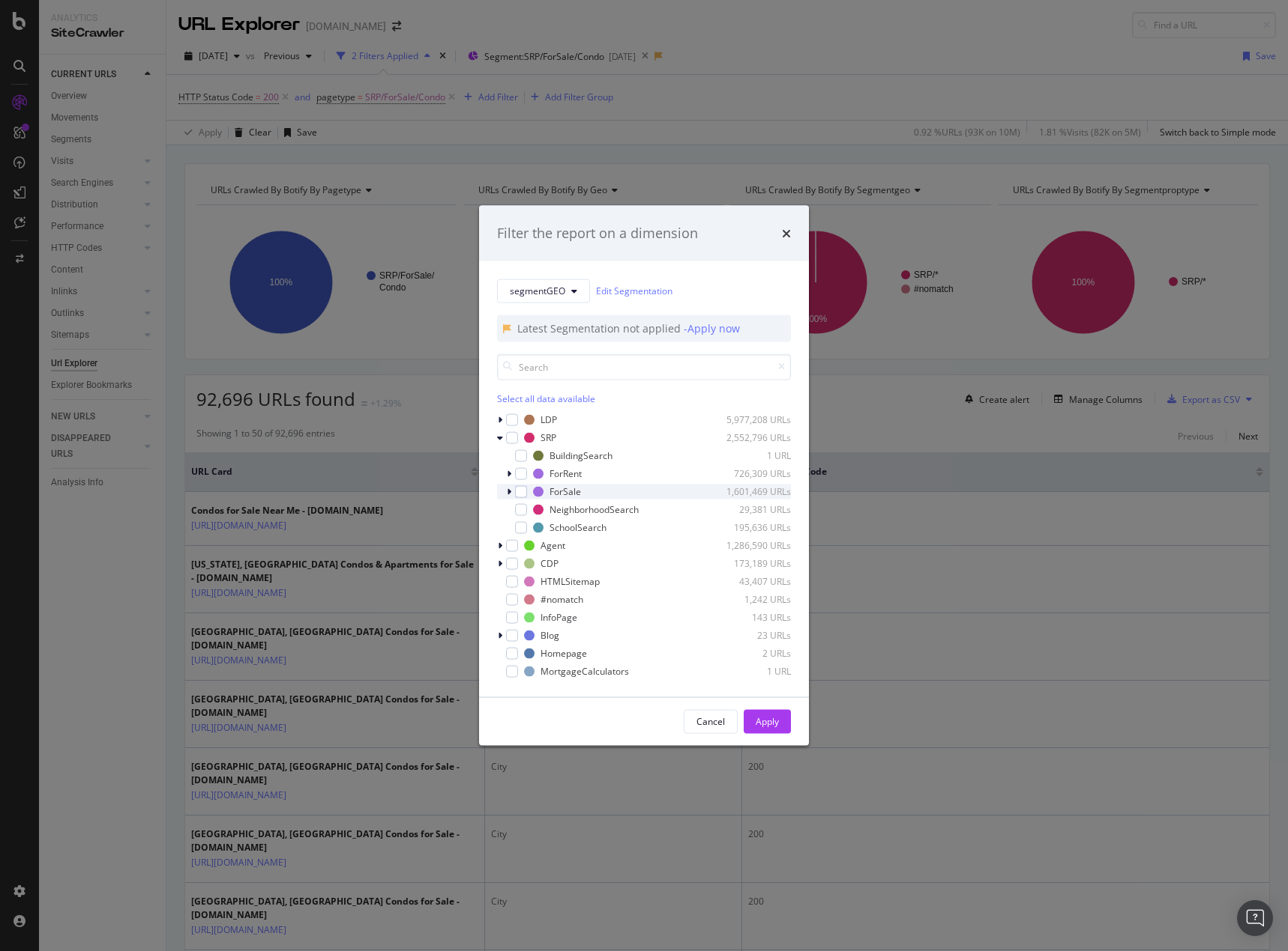
click at [511, 491] on icon "modal" at bounding box center [509, 491] width 5 height 9
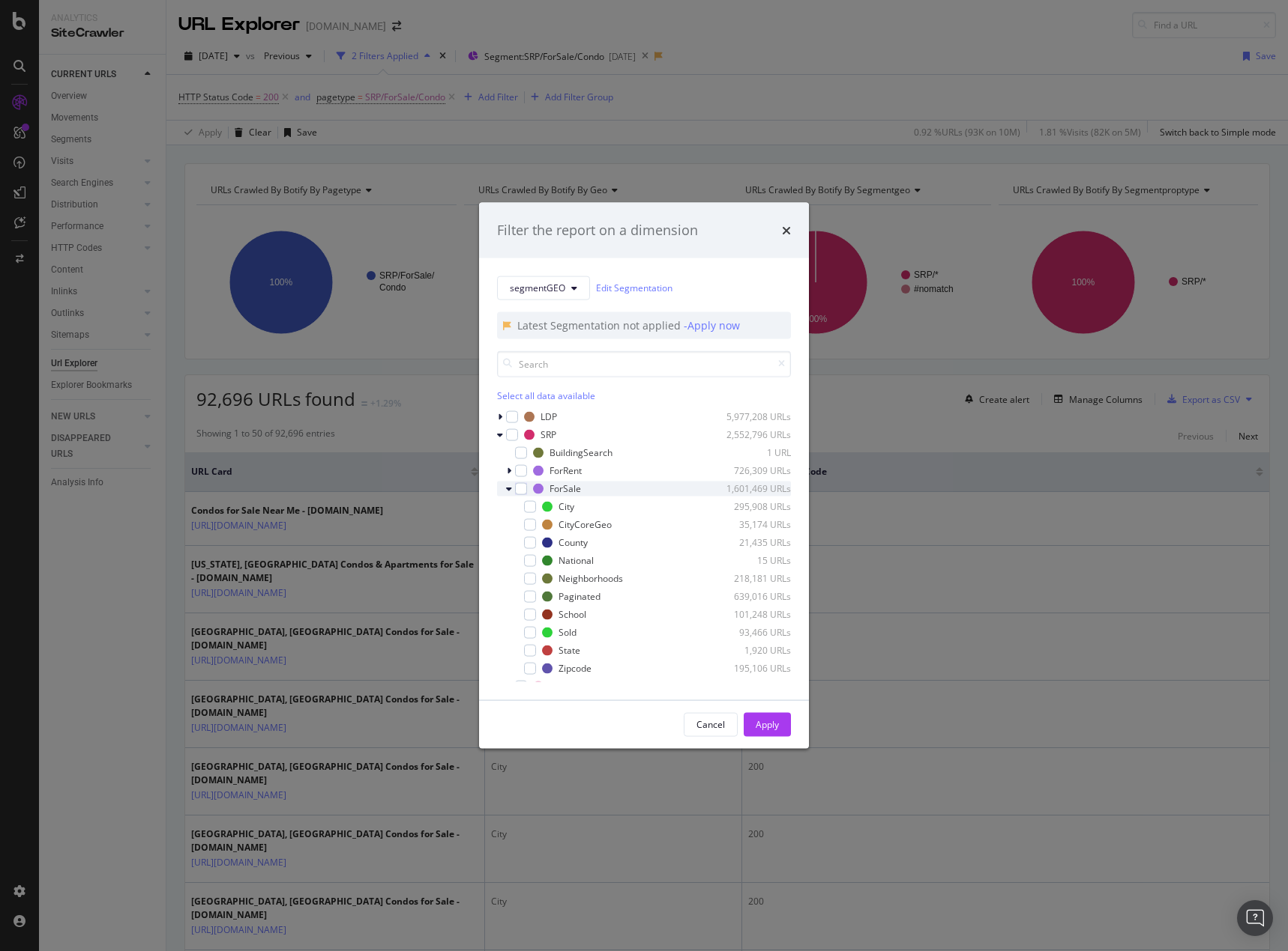
click at [510, 488] on icon "modal" at bounding box center [509, 488] width 6 height 9
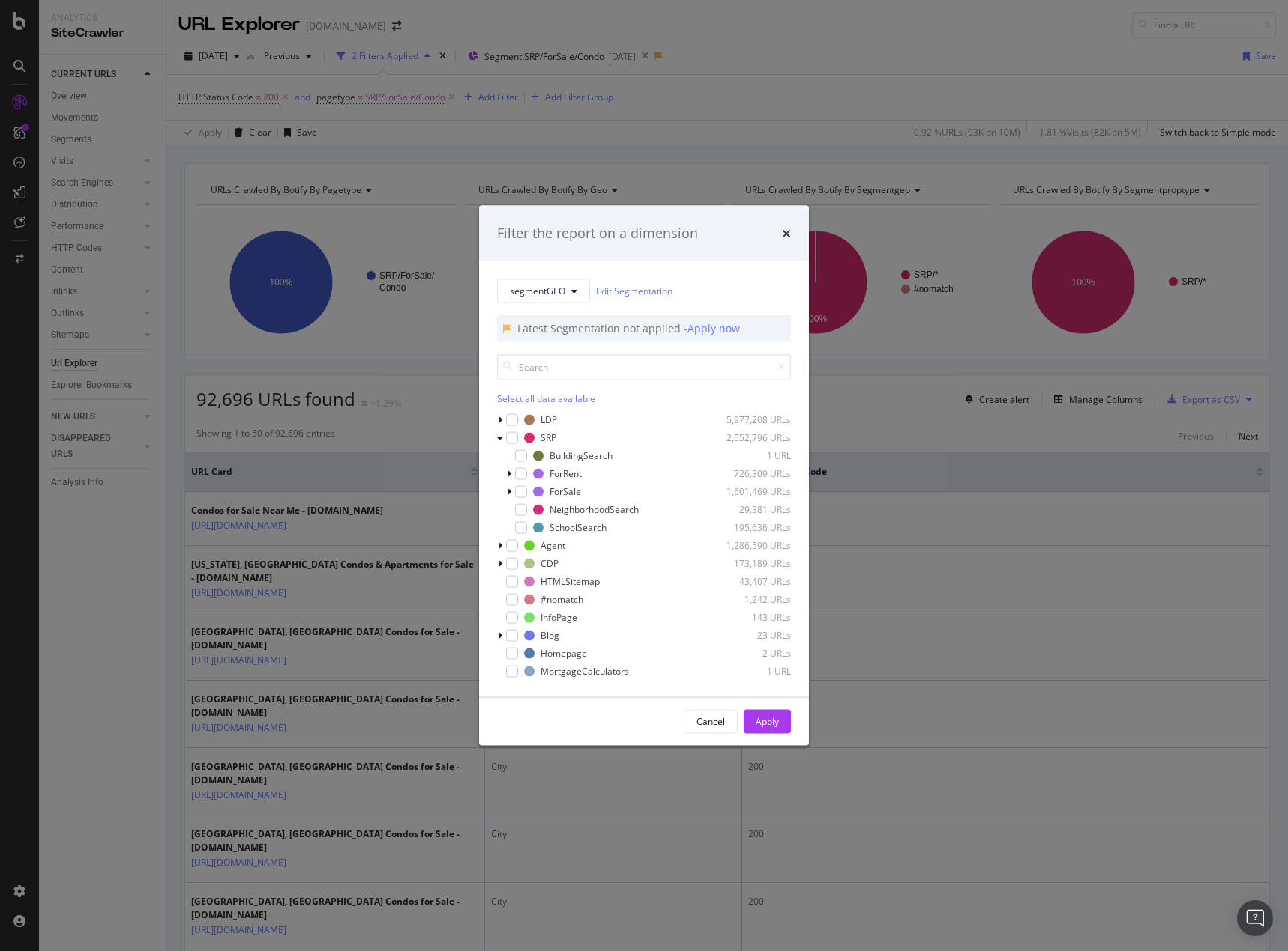
click at [555, 306] on div "segmentGEO Edit Segmentation Latest Segmentation not applied - Apply now" at bounding box center [644, 310] width 294 height 63
click at [560, 303] on div "segmentGEO Edit Segmentation Latest Segmentation not applied - Apply now" at bounding box center [644, 310] width 294 height 63
click at [563, 296] on span "segmentGEO" at bounding box center [537, 291] width 55 height 13
click at [562, 347] on span "pagetype" at bounding box center [557, 344] width 96 height 14
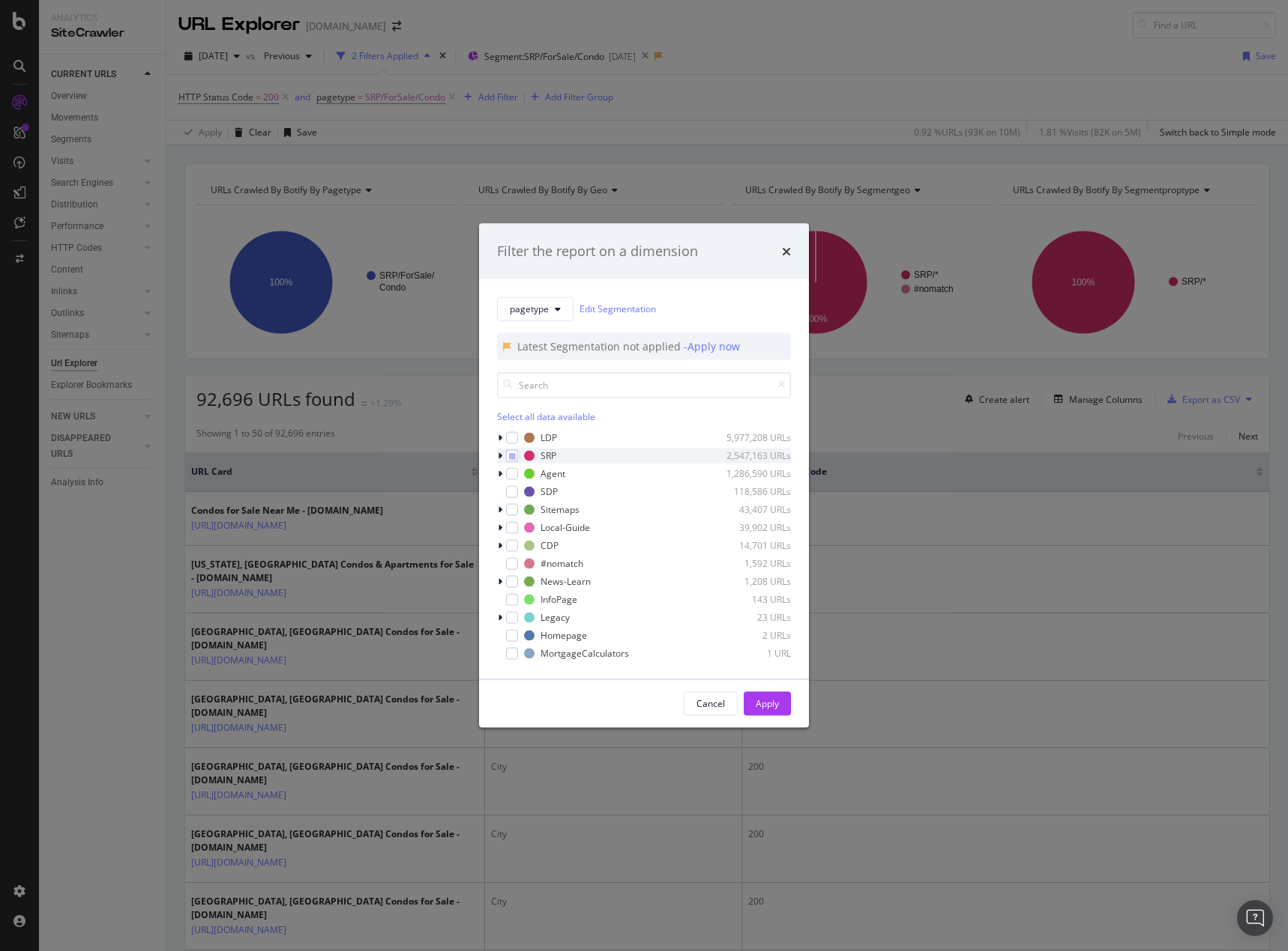
click at [497, 458] on div "modal" at bounding box center [501, 455] width 9 height 15
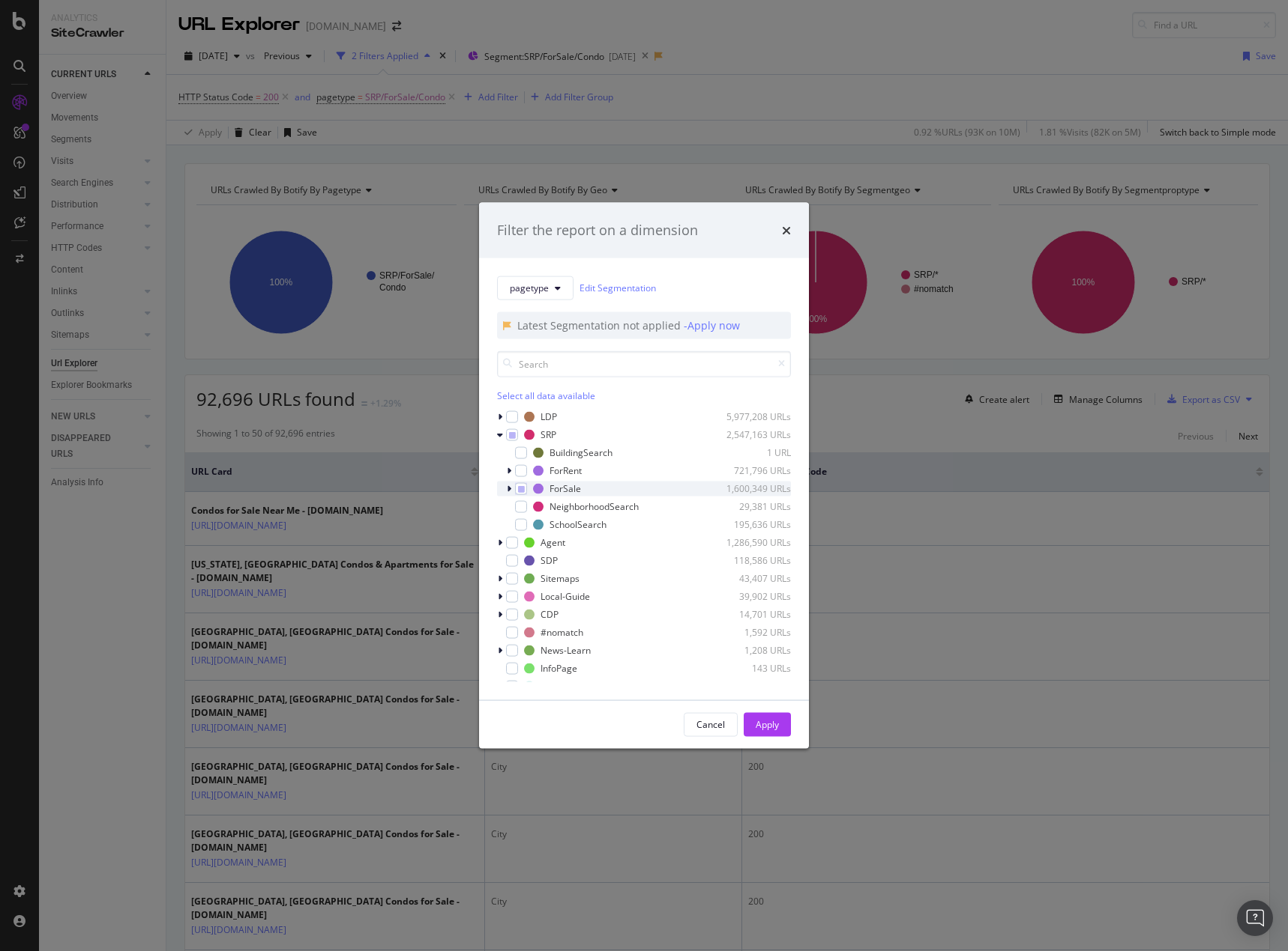
click at [505, 487] on div "ForSale 1,600,349 URLs" at bounding box center [644, 488] width 294 height 15
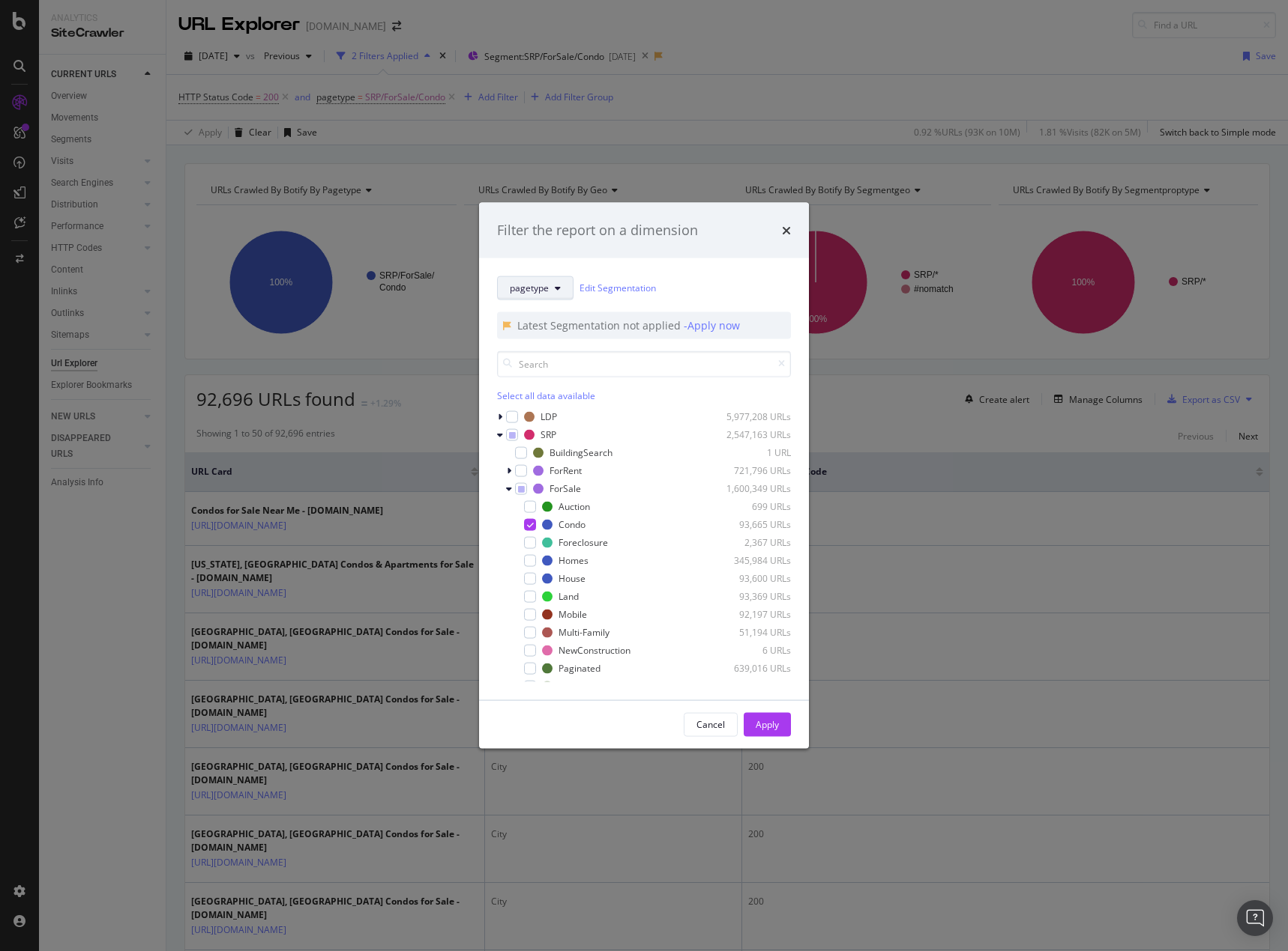
click at [560, 290] on button "pagetype" at bounding box center [535, 288] width 77 height 24
click at [561, 426] on span "segmentPropType" at bounding box center [557, 425] width 96 height 14
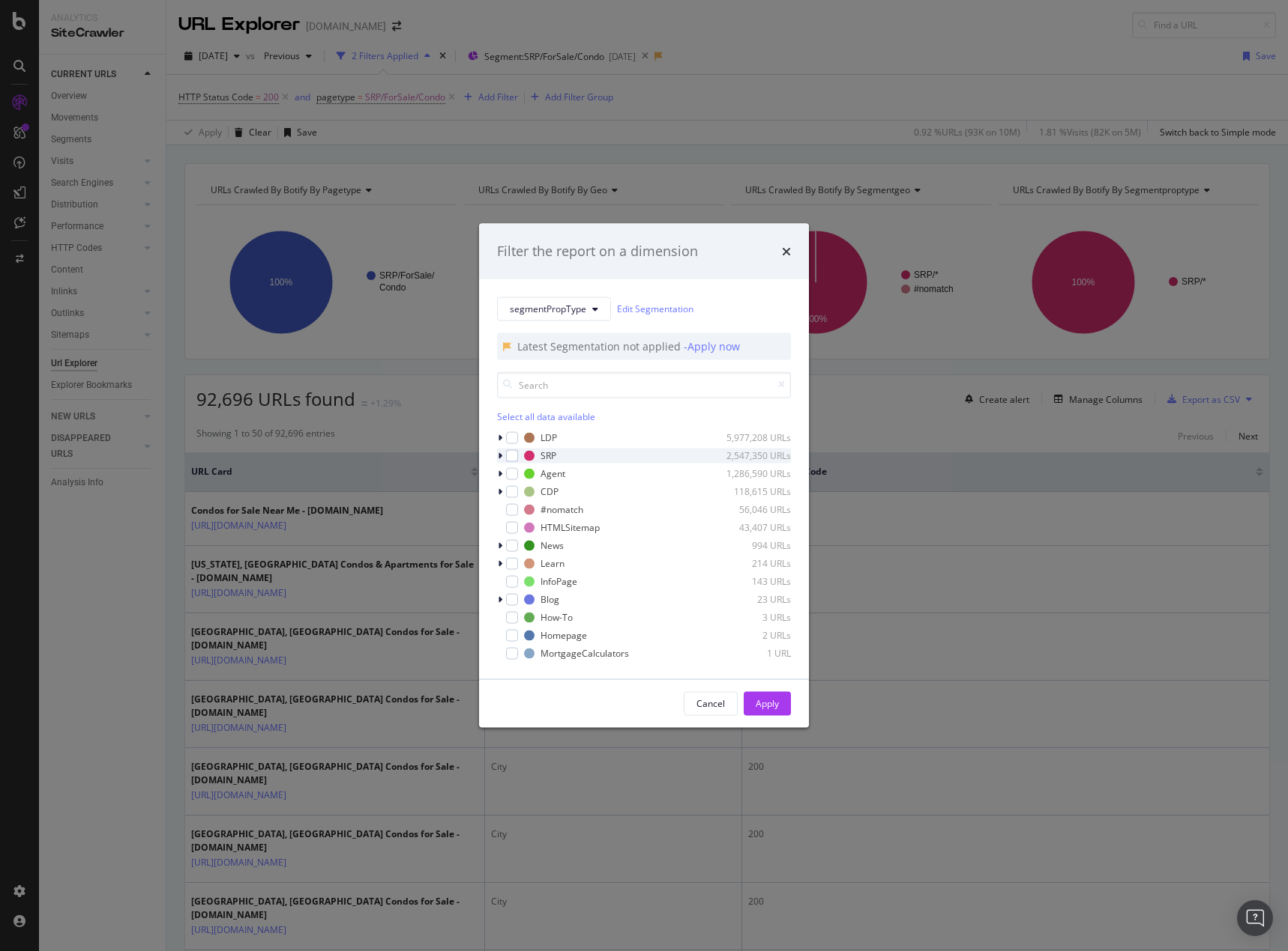
click at [500, 455] on icon "modal" at bounding box center [500, 455] width 5 height 9
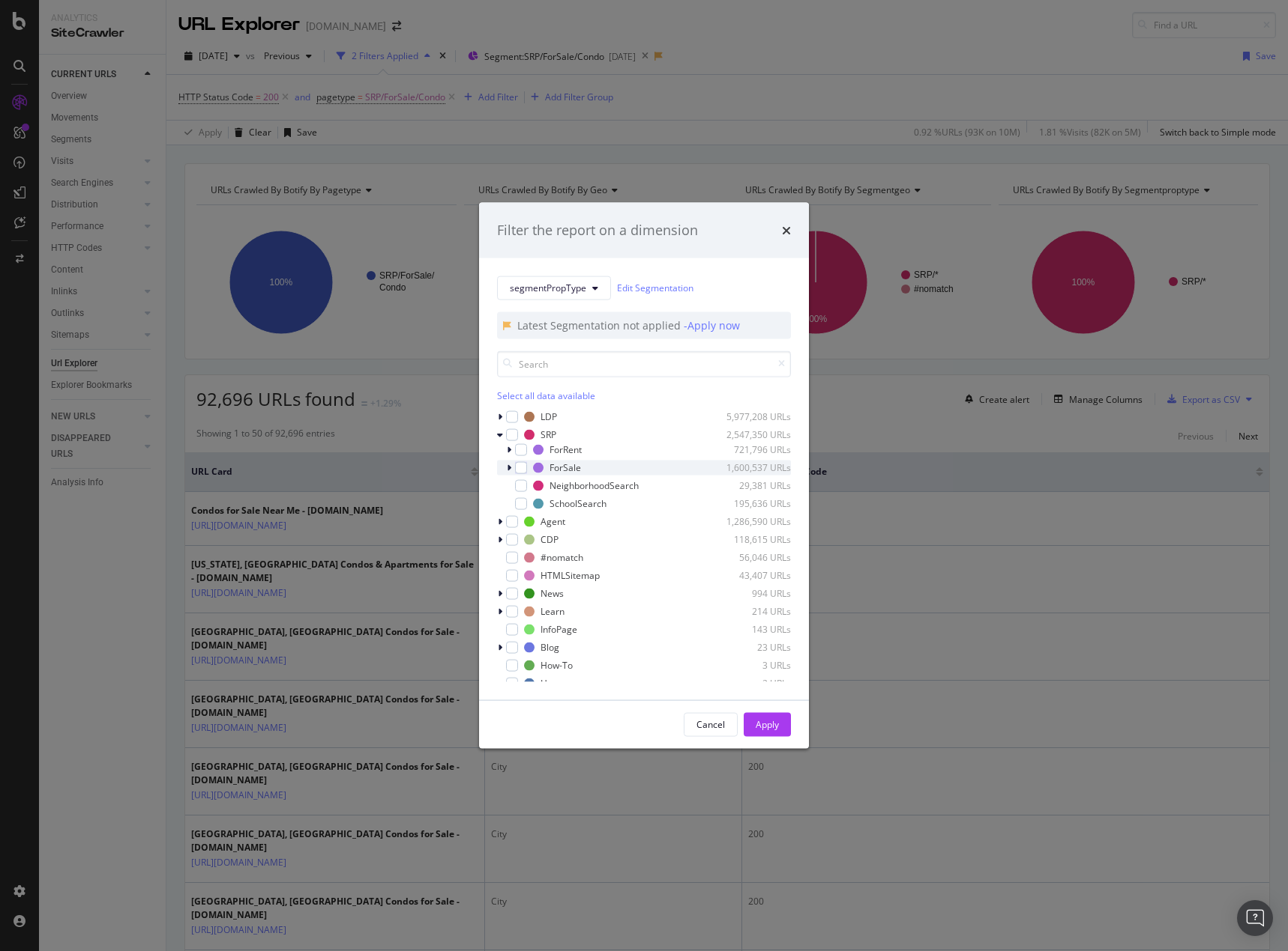
click at [509, 467] on icon "modal" at bounding box center [509, 467] width 5 height 9
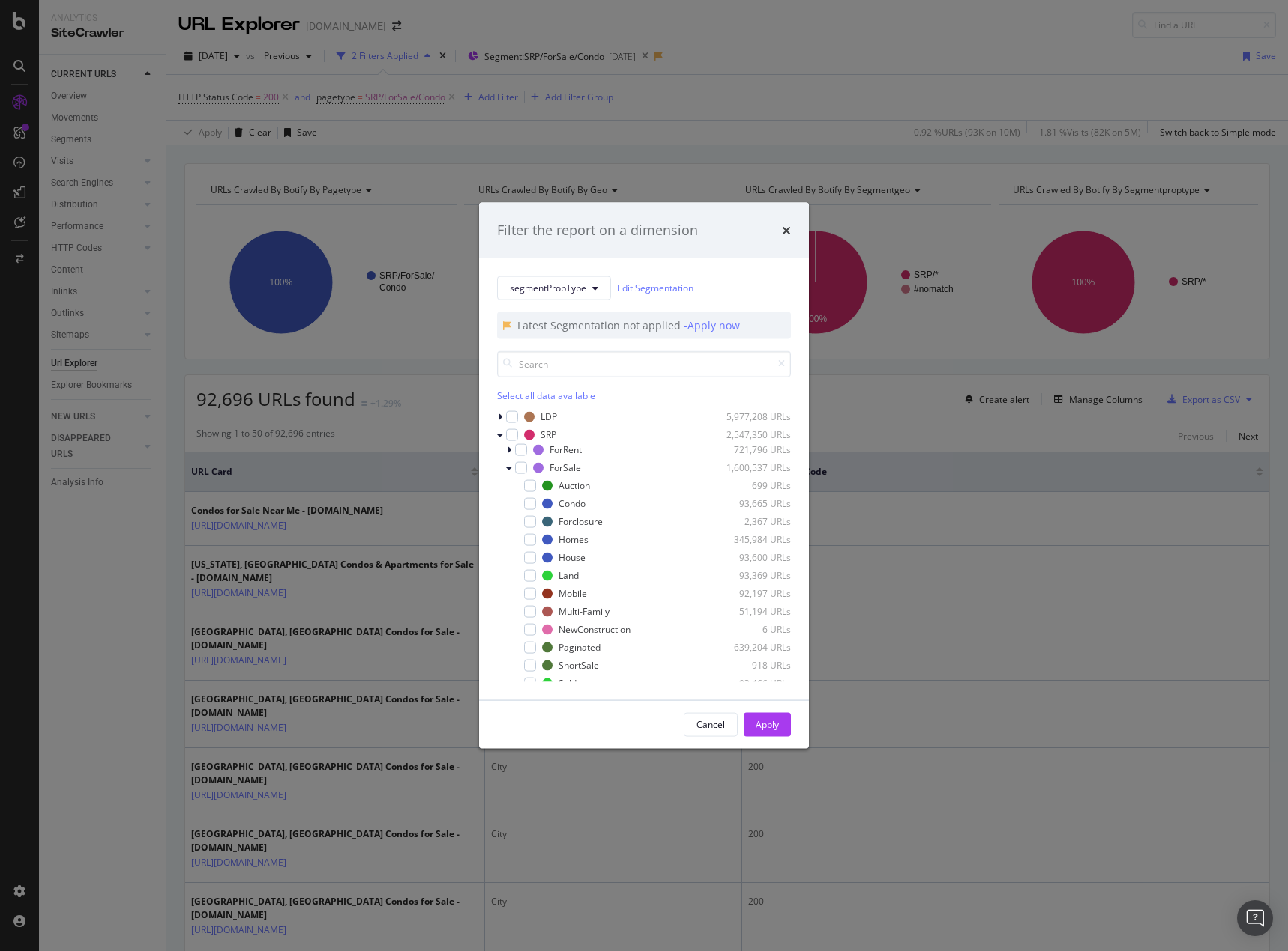
drag, startPoint x: 504, startPoint y: 434, endPoint x: 496, endPoint y: 438, distance: 8.9
click at [504, 435] on div "modal" at bounding box center [501, 434] width 9 height 15
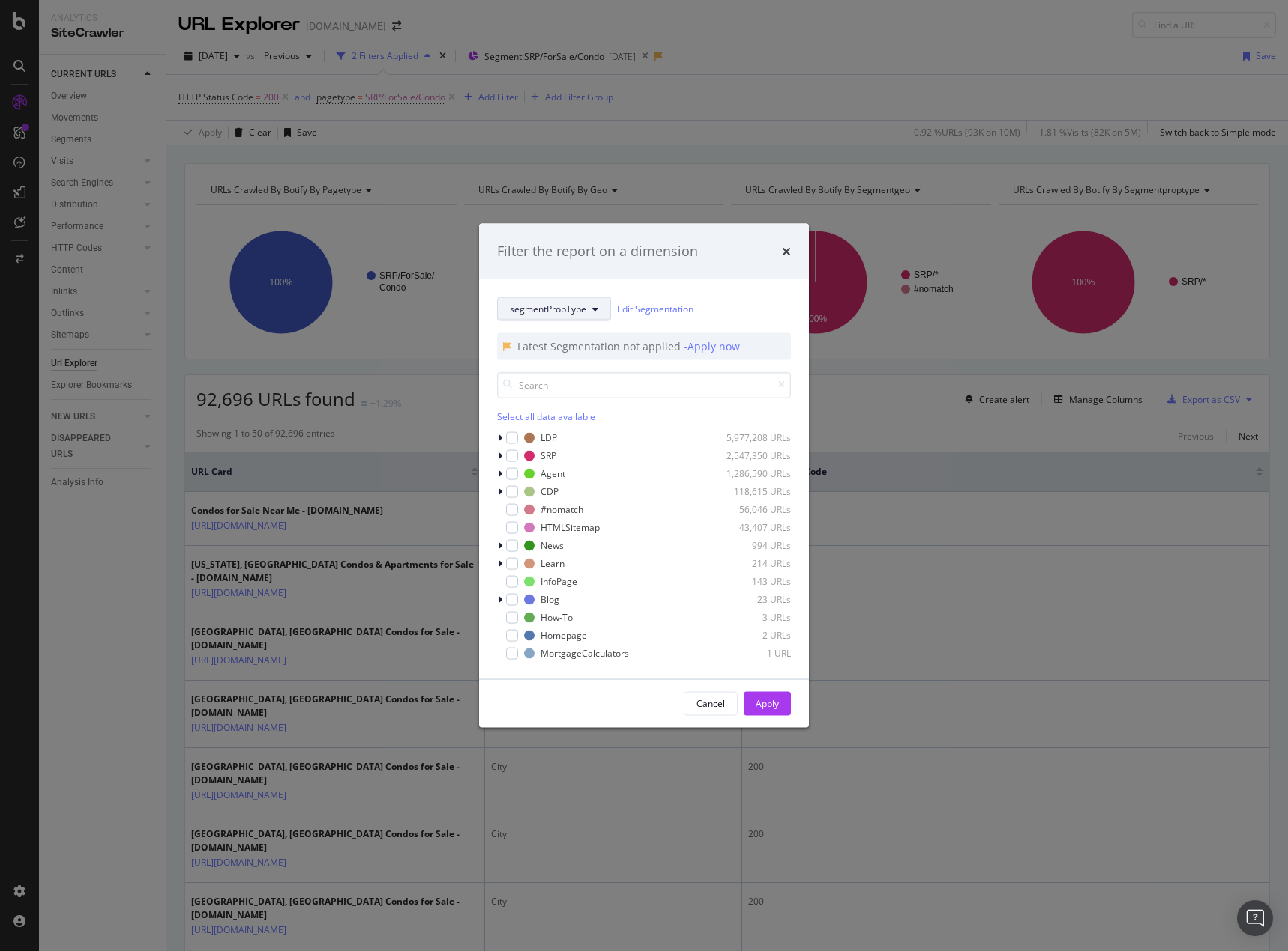
click at [580, 310] on span "segmentPropType" at bounding box center [548, 308] width 77 height 13
click at [565, 422] on span "segmentGEO" at bounding box center [557, 418] width 96 height 14
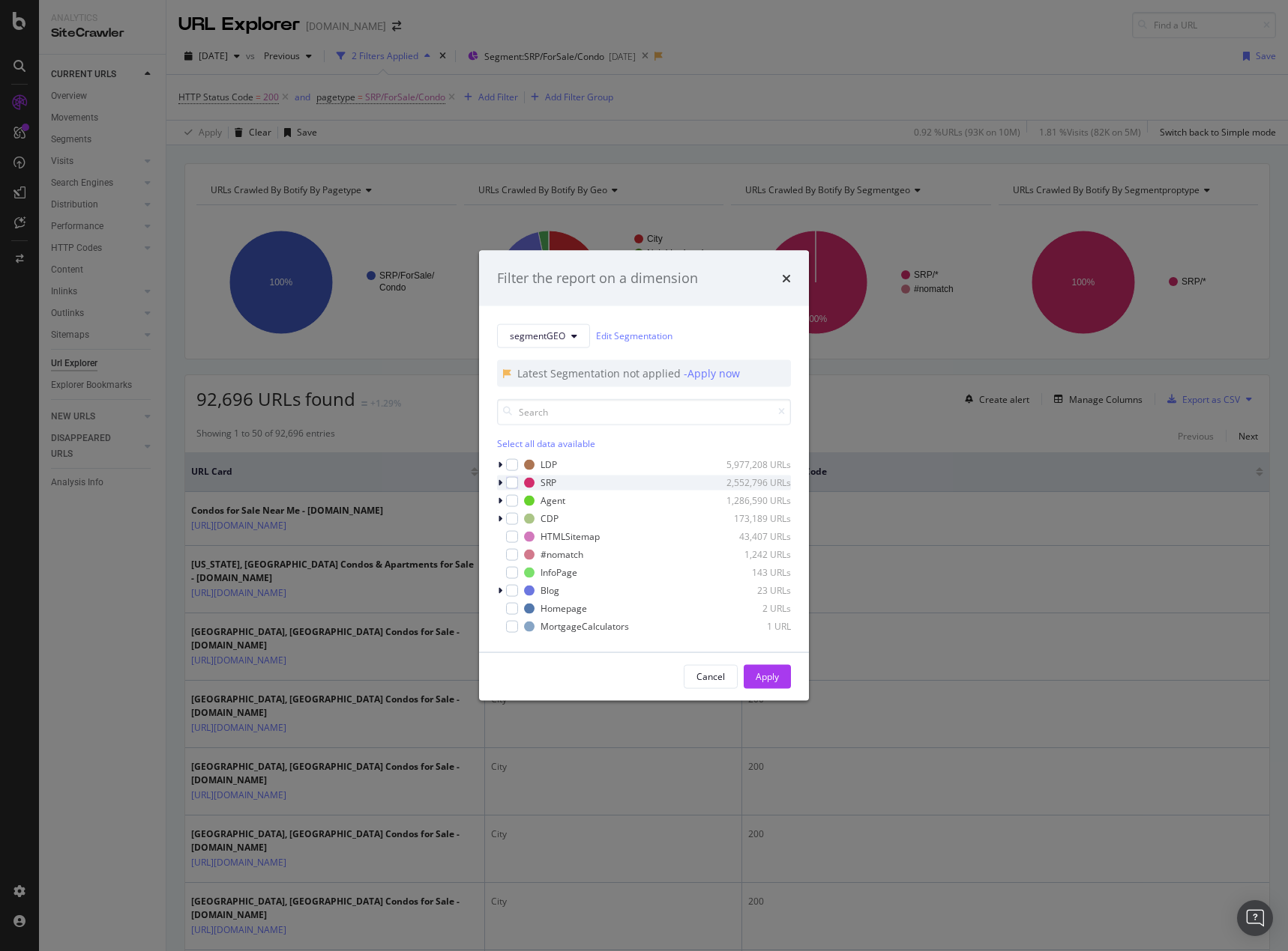
click at [500, 481] on icon "modal" at bounding box center [500, 482] width 5 height 9
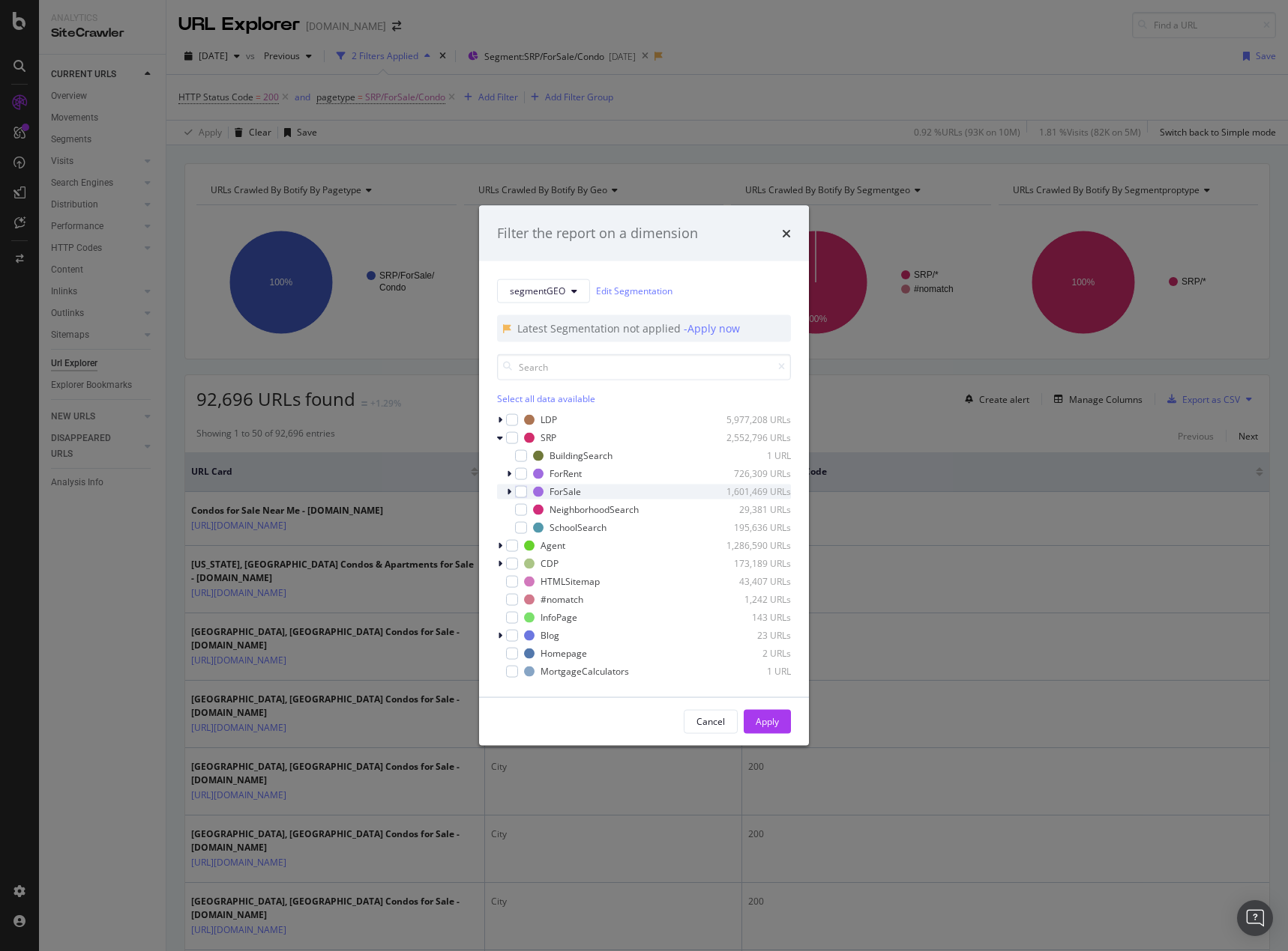
click at [510, 492] on icon "modal" at bounding box center [509, 491] width 5 height 9
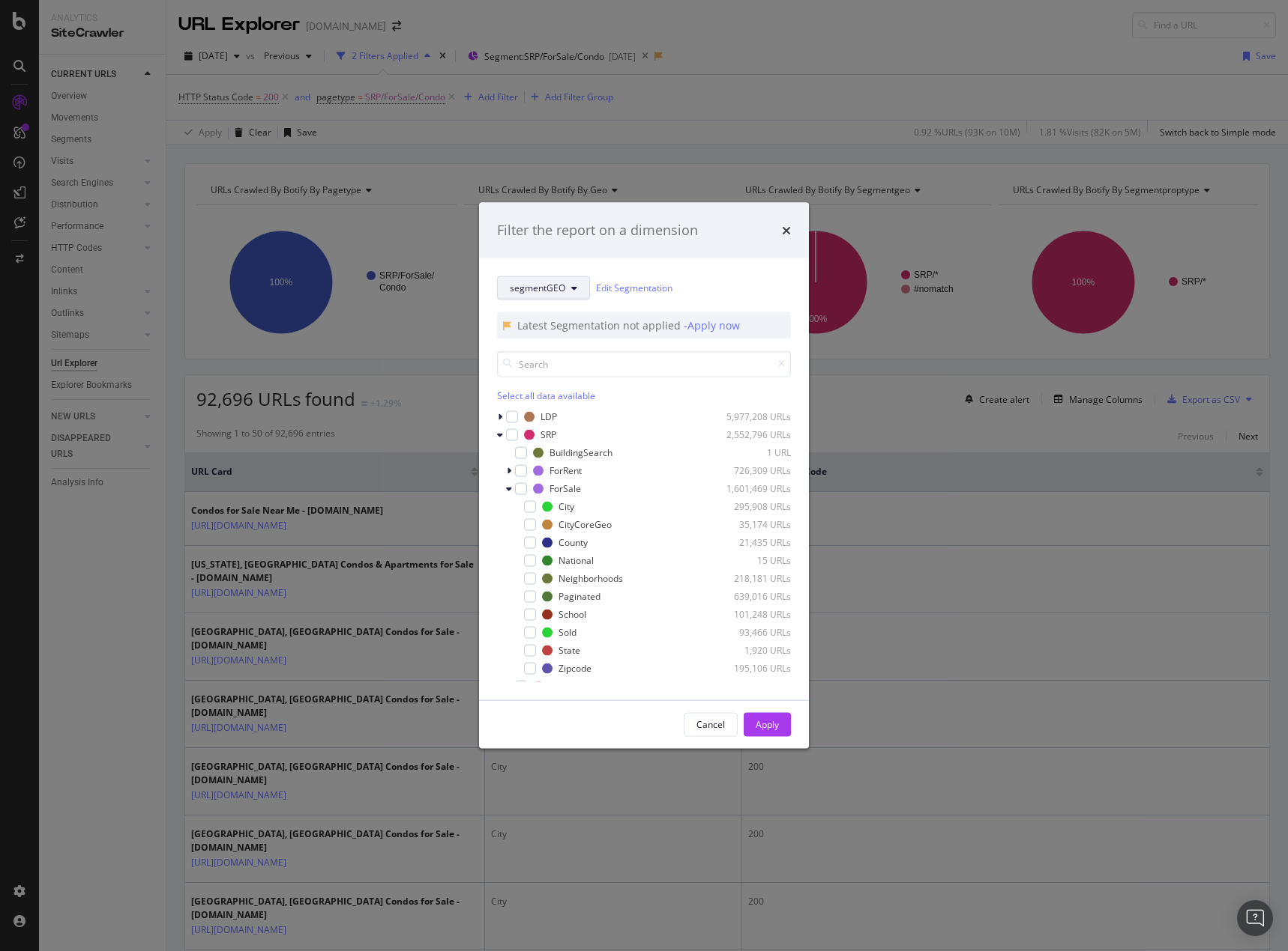
click at [561, 294] on span "segmentGEO" at bounding box center [537, 288] width 55 height 13
click at [527, 371] on span "Geo" at bounding box center [557, 370] width 96 height 14
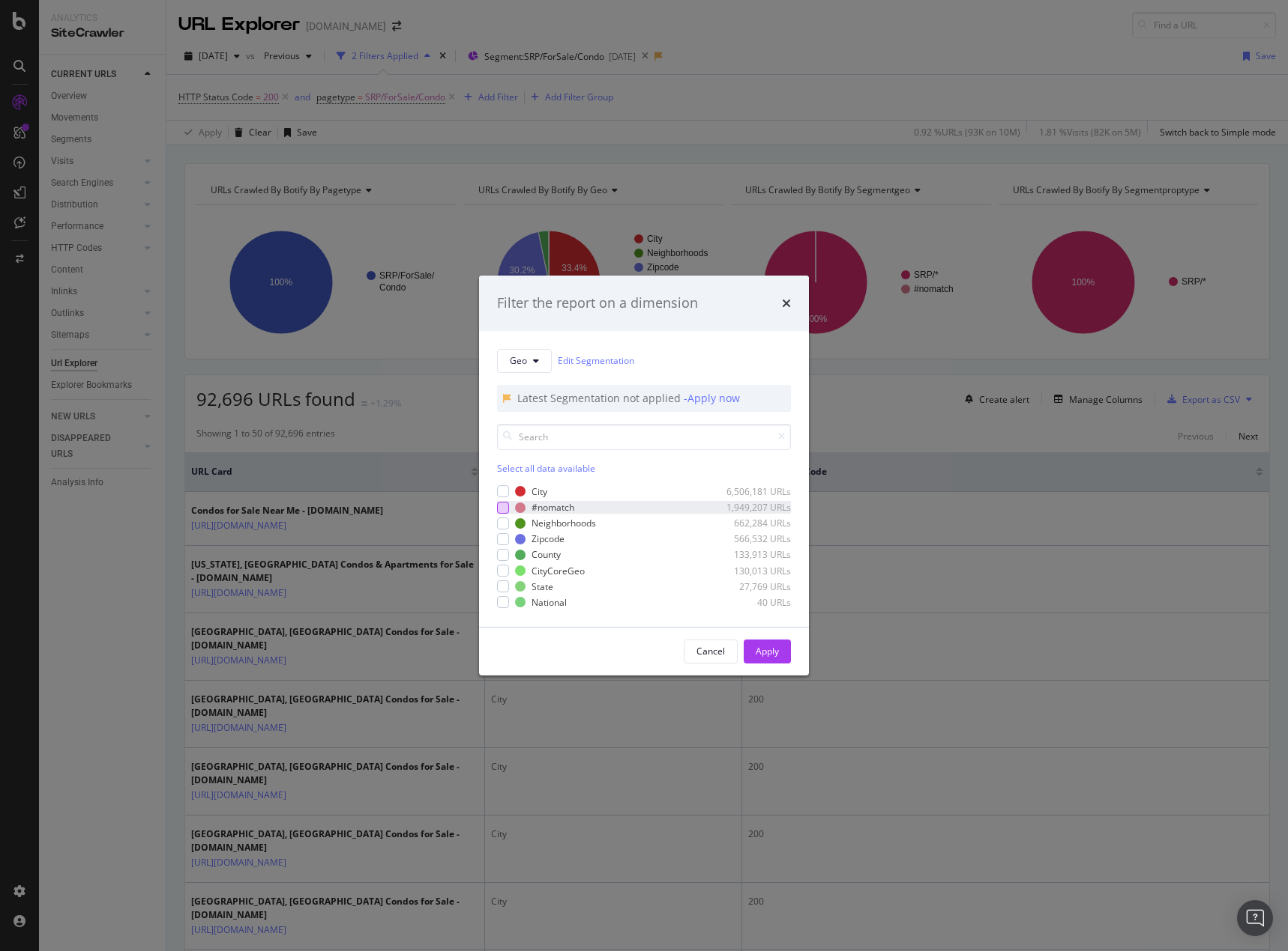
click at [502, 508] on div "modal" at bounding box center [503, 508] width 12 height 12
click at [504, 505] on icon "modal" at bounding box center [503, 508] width 7 height 8
click at [537, 357] on icon "modal" at bounding box center [536, 361] width 6 height 9
click at [547, 414] on span "pagetype" at bounding box center [557, 415] width 96 height 14
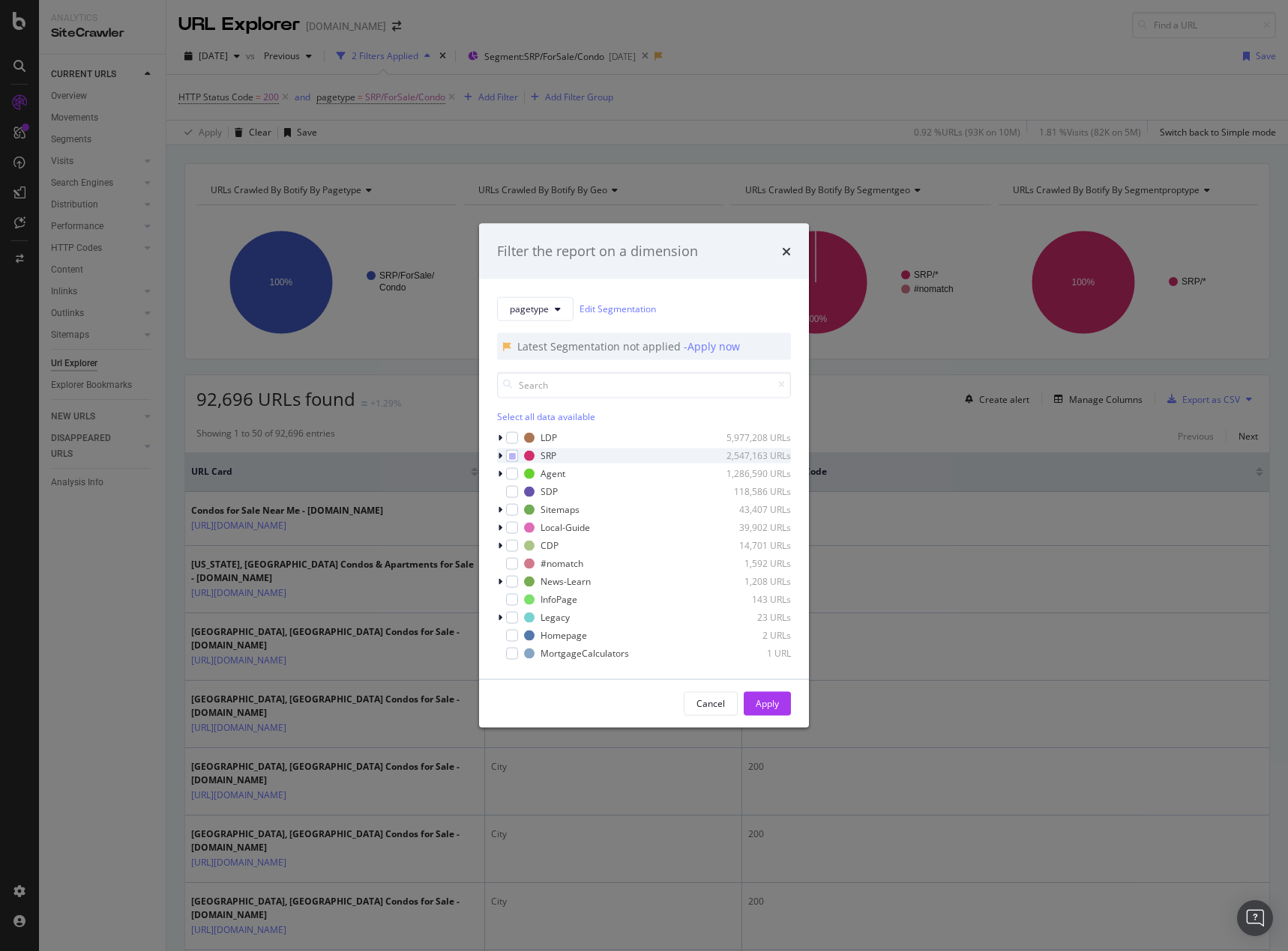
click at [498, 457] on icon "modal" at bounding box center [500, 455] width 5 height 9
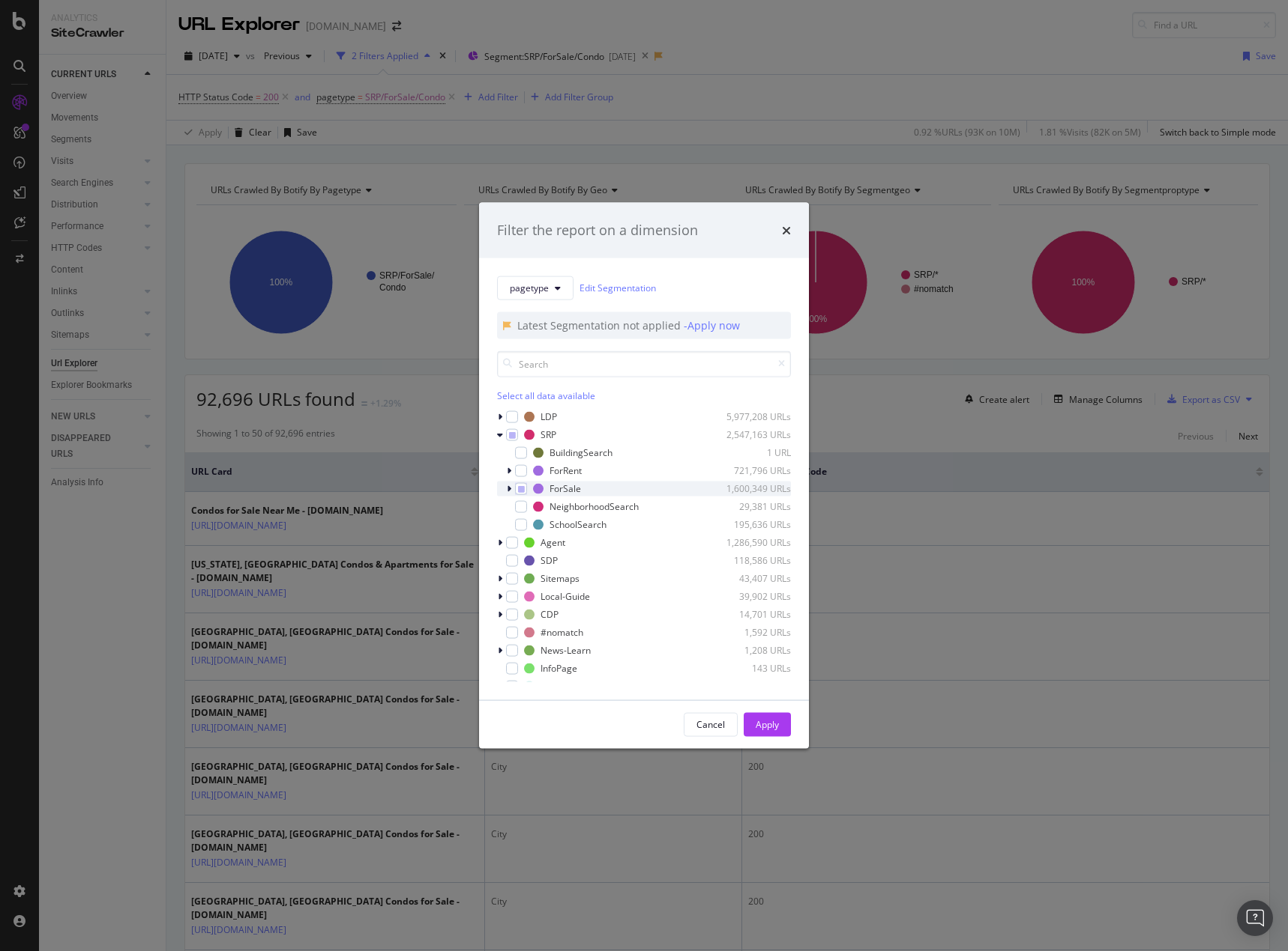
click at [505, 484] on div "ForSale 1,600,349 URLs" at bounding box center [644, 488] width 294 height 15
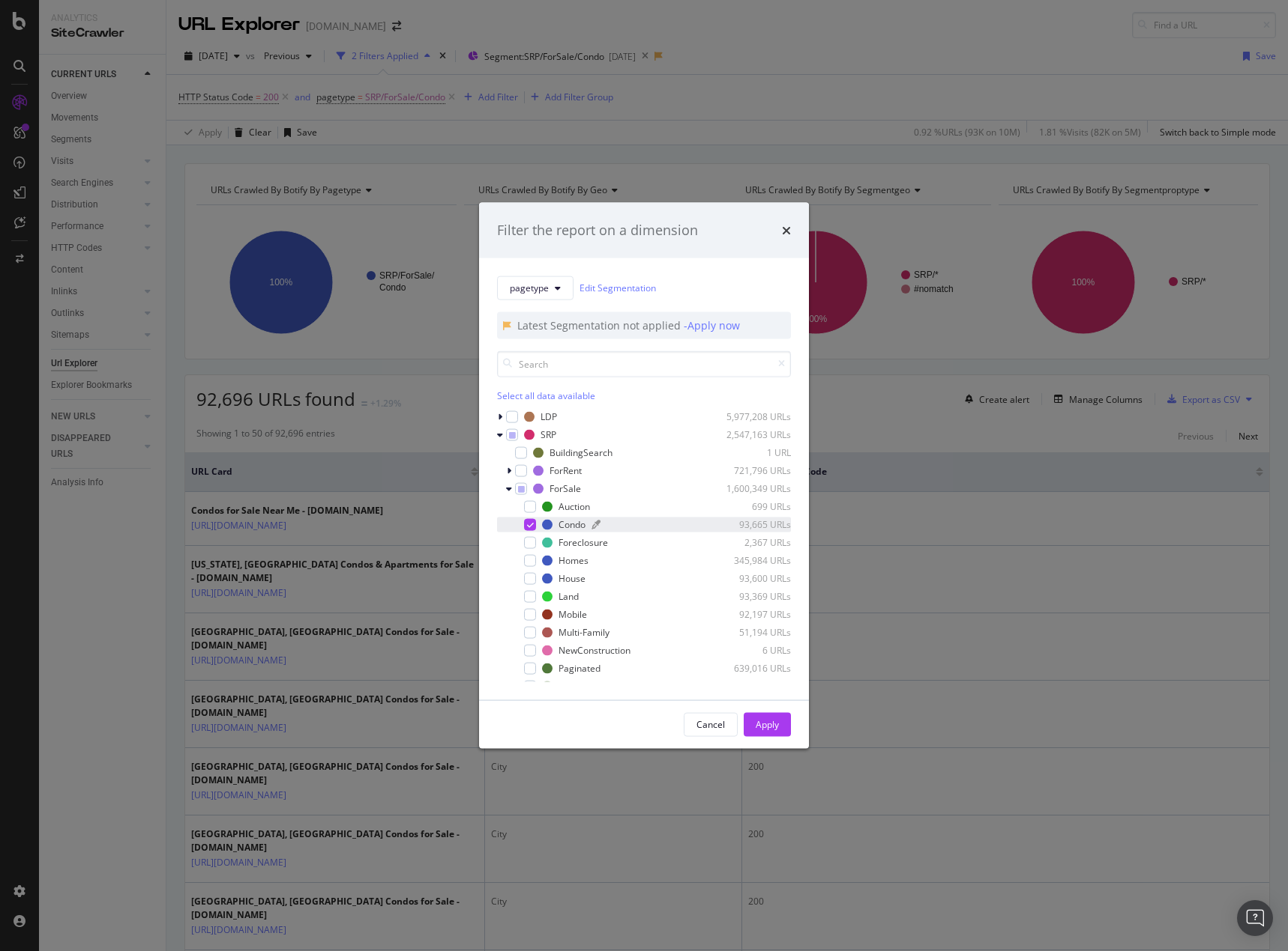
scroll to position [75, 0]
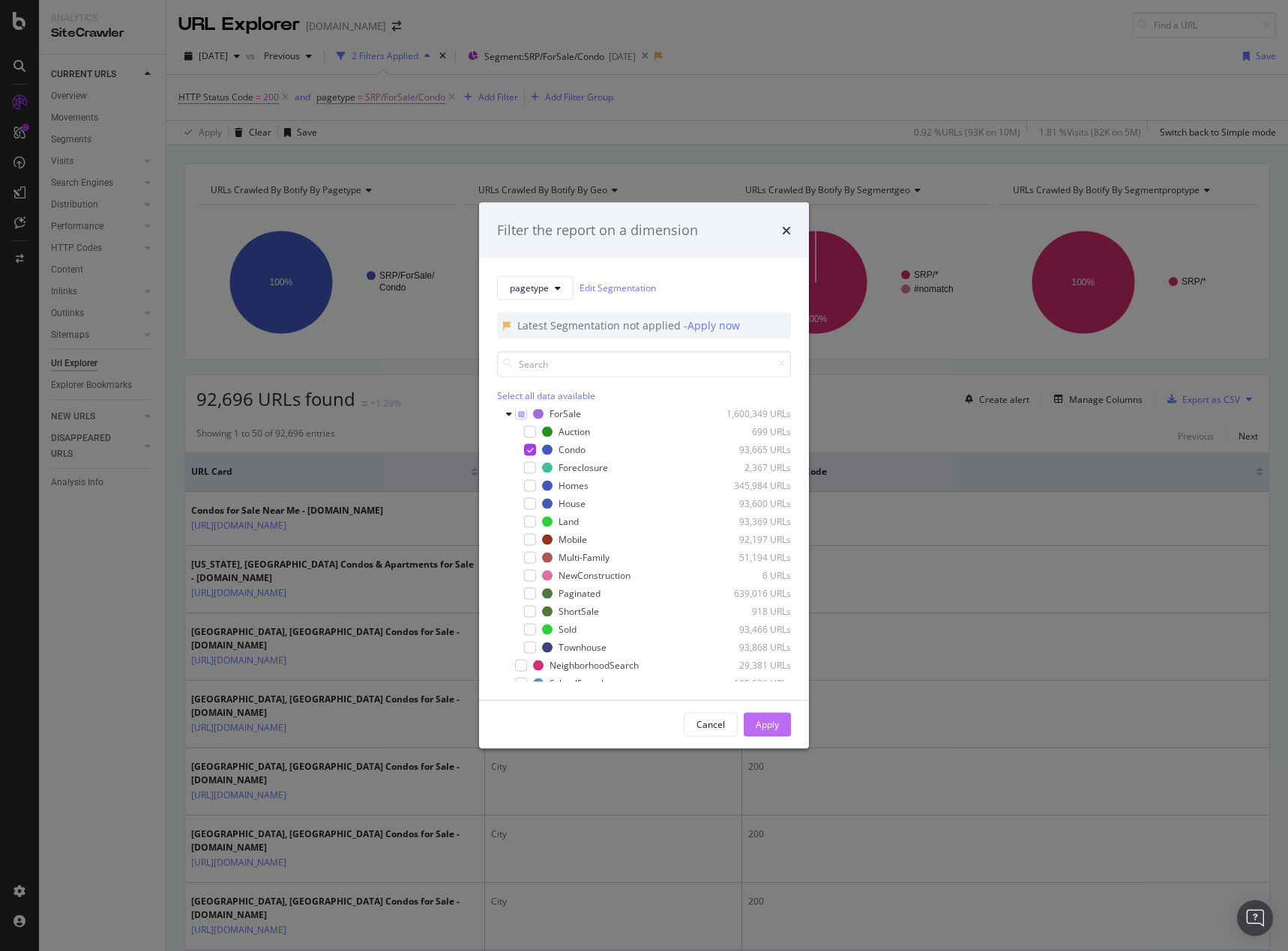
click at [769, 724] on div "Apply" at bounding box center [768, 724] width 23 height 13
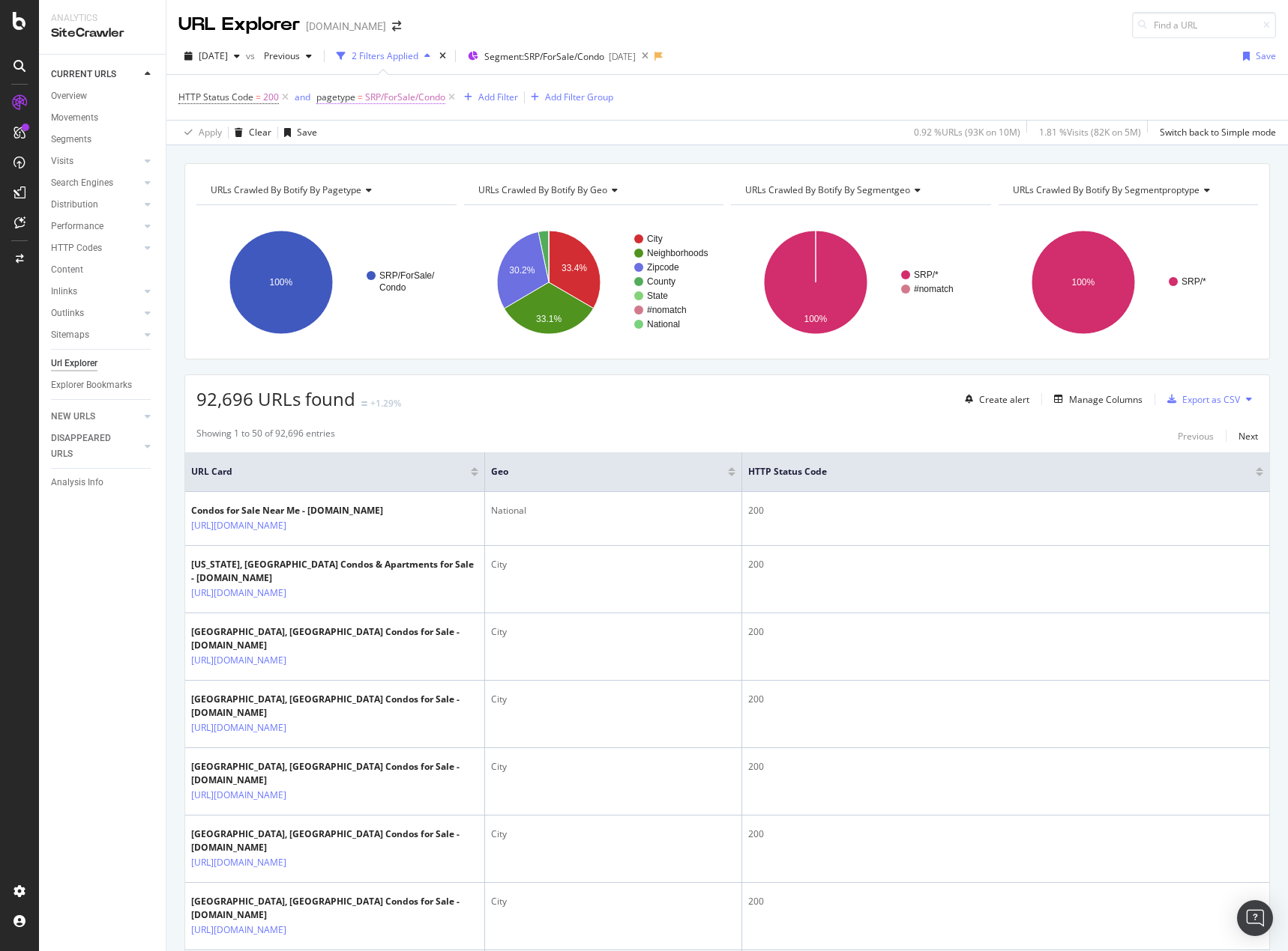
click at [407, 101] on span "SRP/ForSale/Condo" at bounding box center [405, 97] width 80 height 21
click at [599, 52] on span "Segment: SRP/ForSale/Condo" at bounding box center [544, 56] width 120 height 13
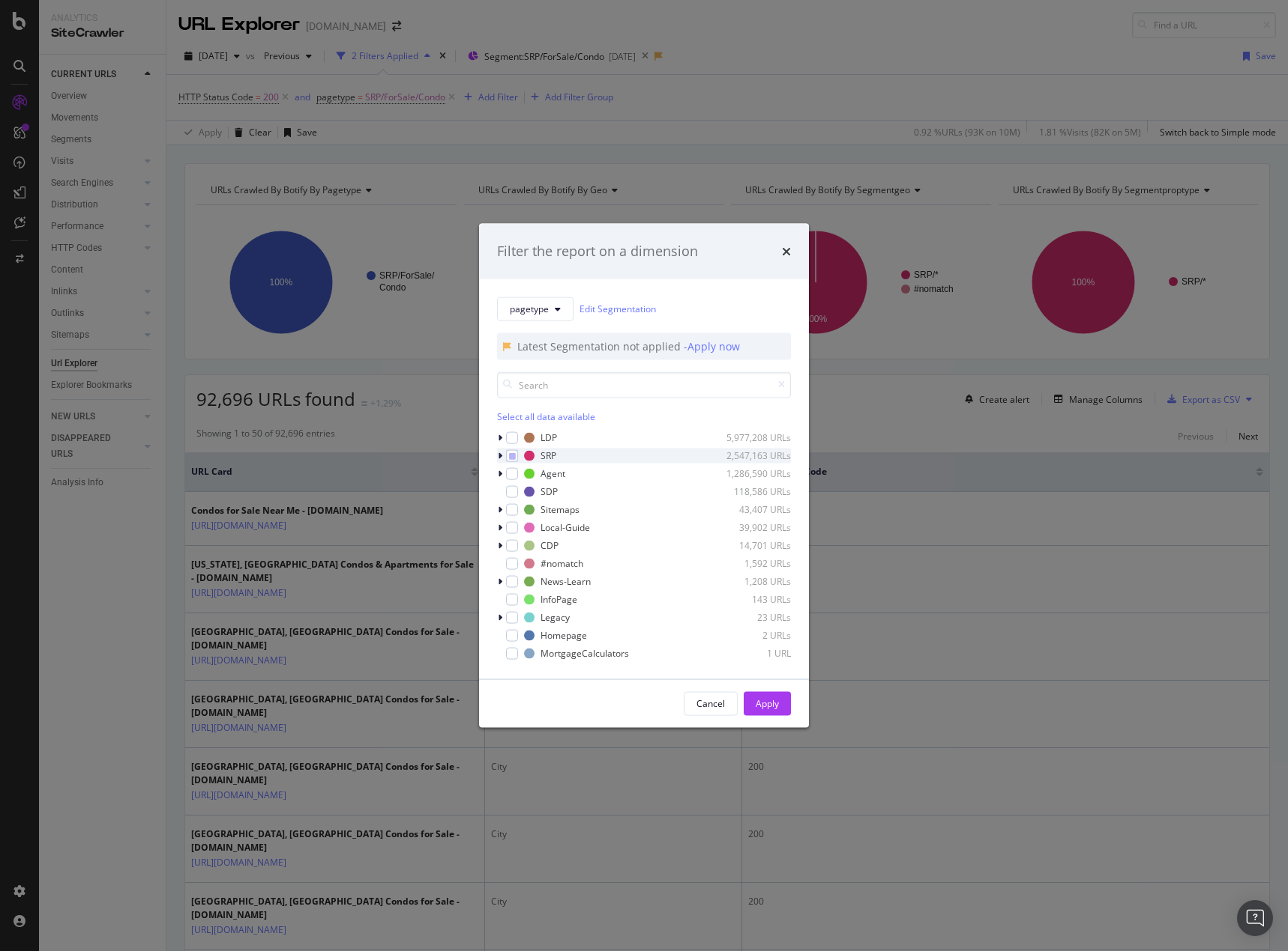
click at [500, 458] on icon "modal" at bounding box center [500, 455] width 5 height 9
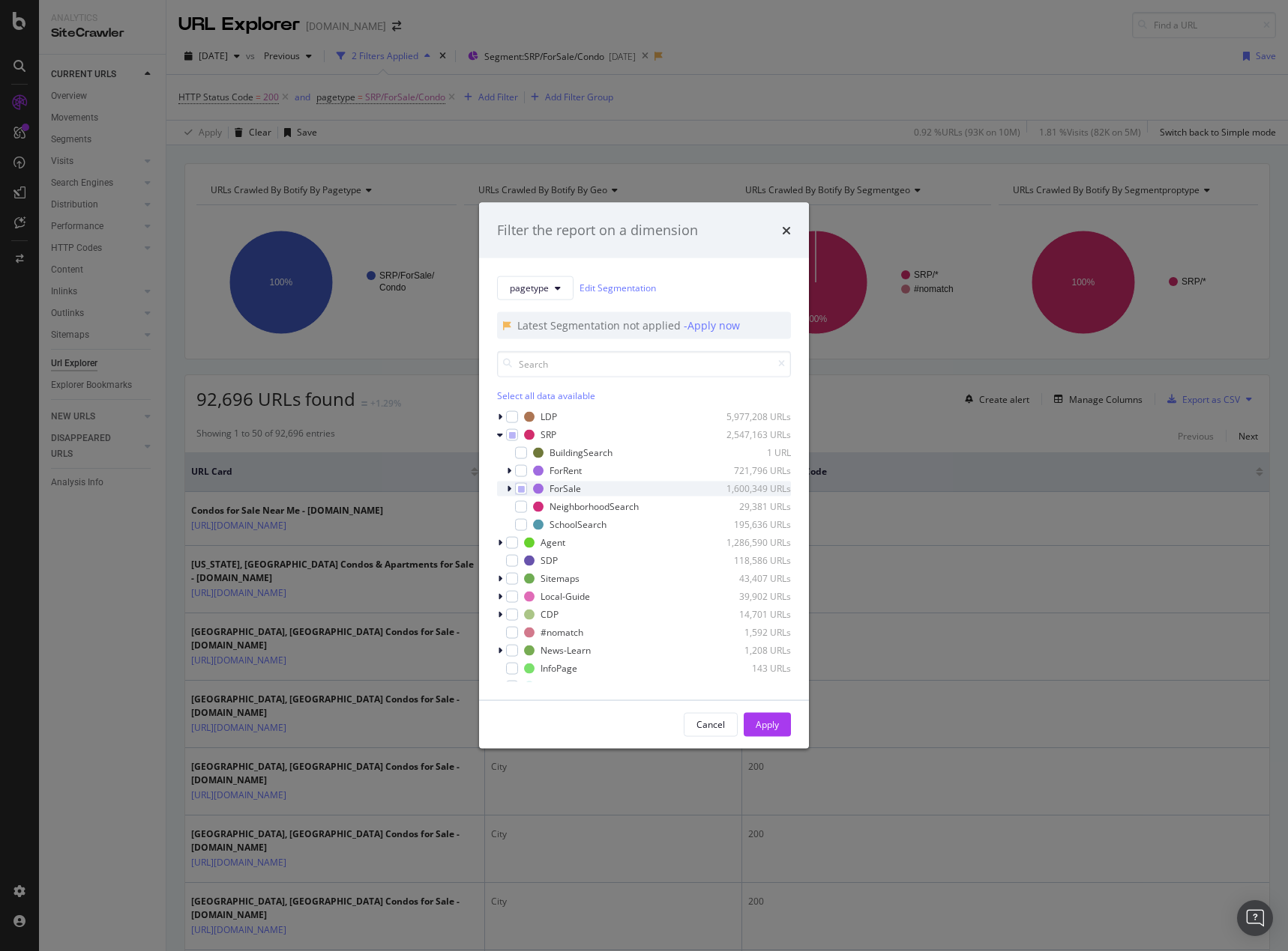
click at [510, 487] on icon "modal" at bounding box center [509, 488] width 5 height 9
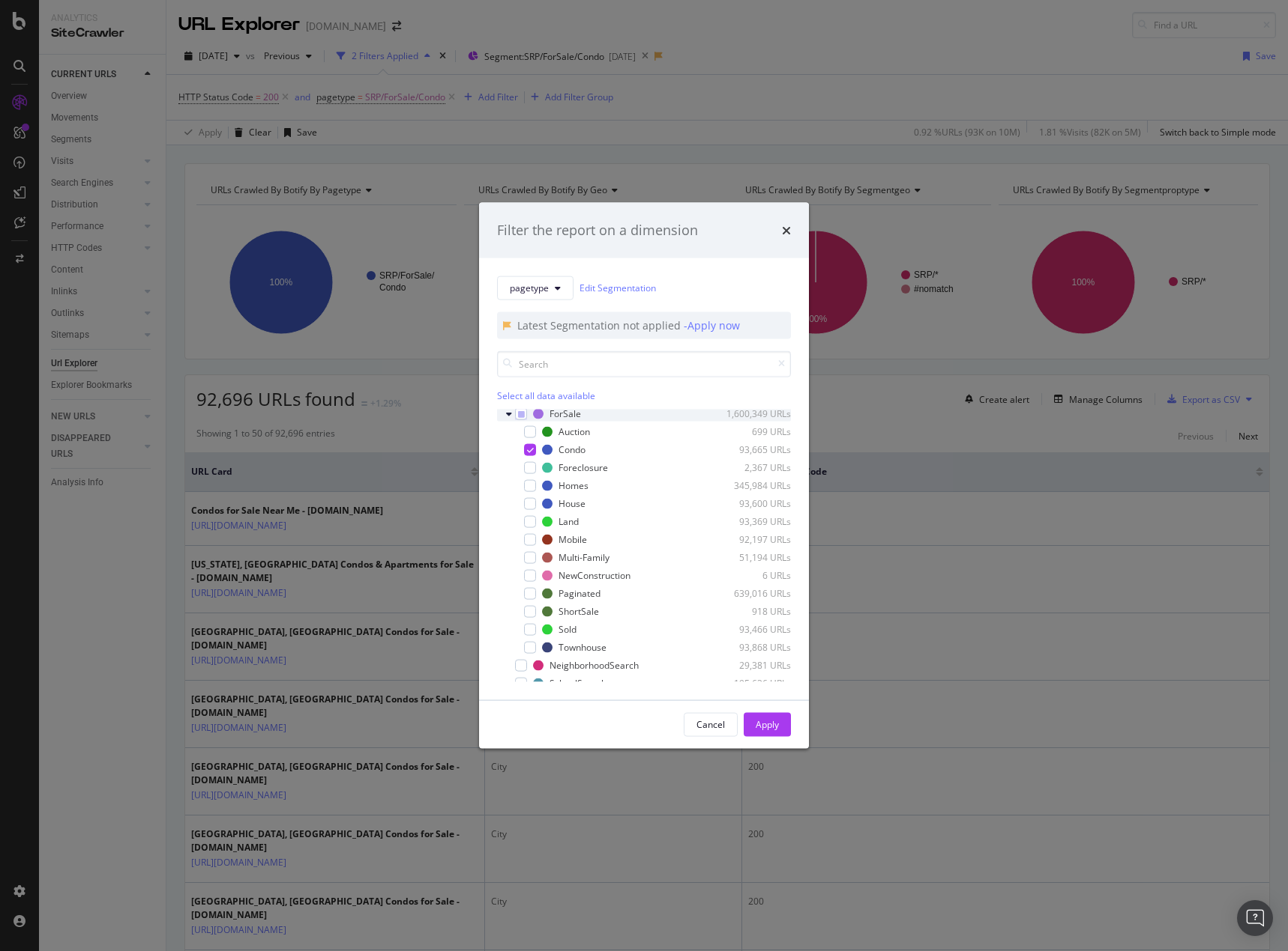
click at [507, 412] on icon "modal" at bounding box center [509, 413] width 6 height 9
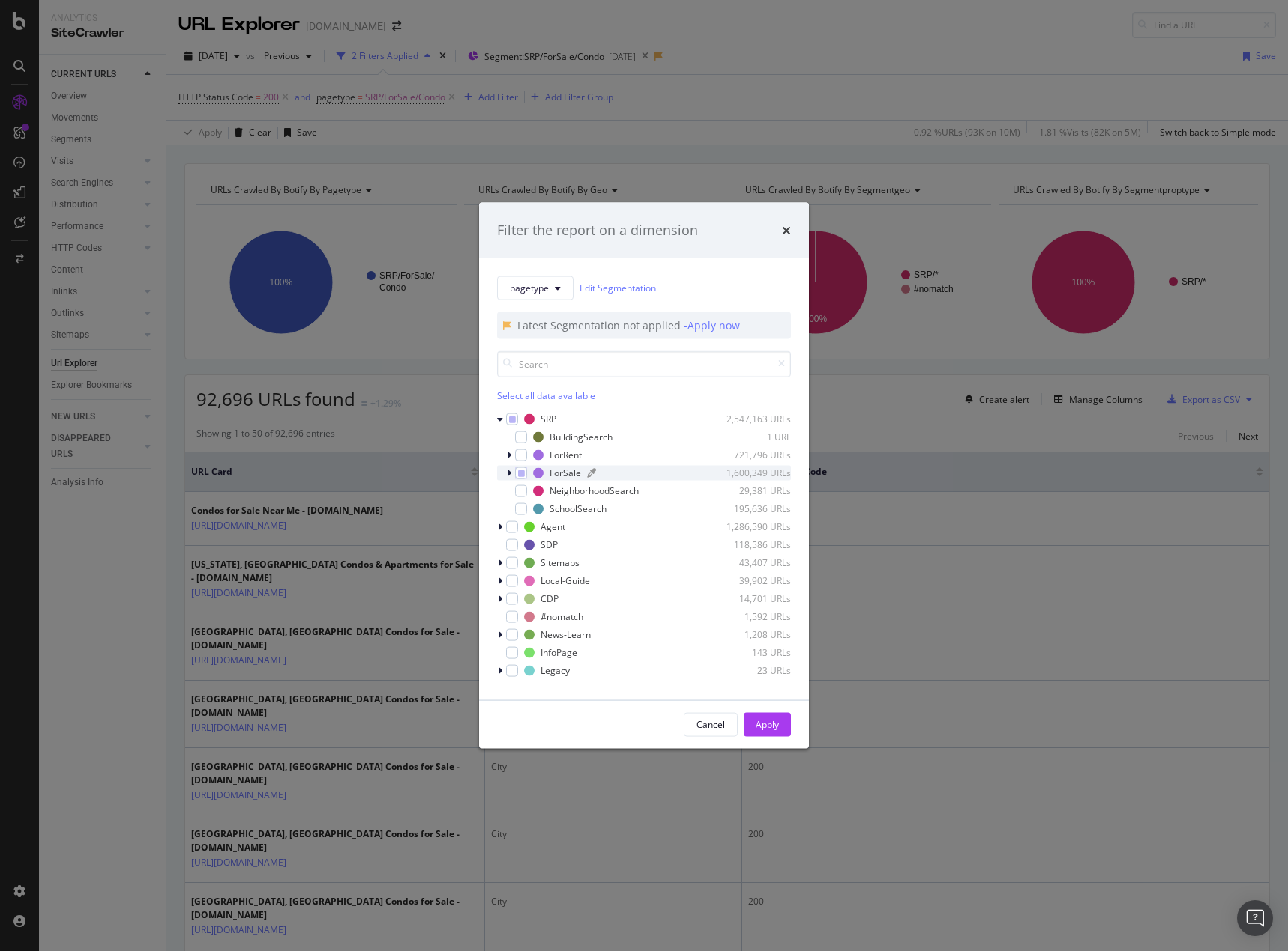
scroll to position [0, 0]
click at [500, 416] on icon "modal" at bounding box center [500, 416] width 5 height 9
click at [507, 505] on div "ForSale 1,600,349 URLs" at bounding box center [644, 506] width 294 height 15
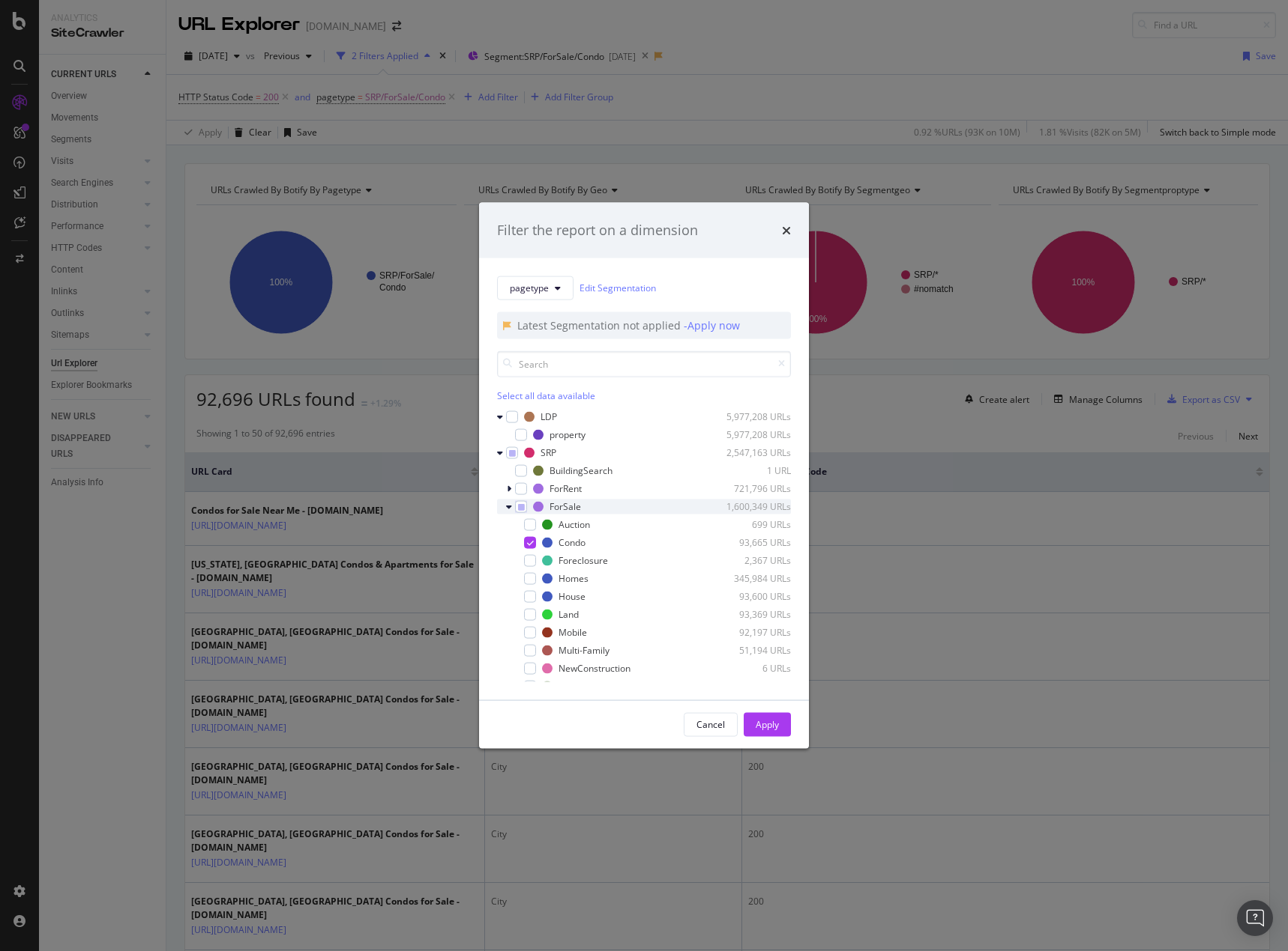
click at [511, 509] on icon "modal" at bounding box center [509, 506] width 6 height 9
click at [547, 290] on span "pagetype" at bounding box center [529, 288] width 39 height 13
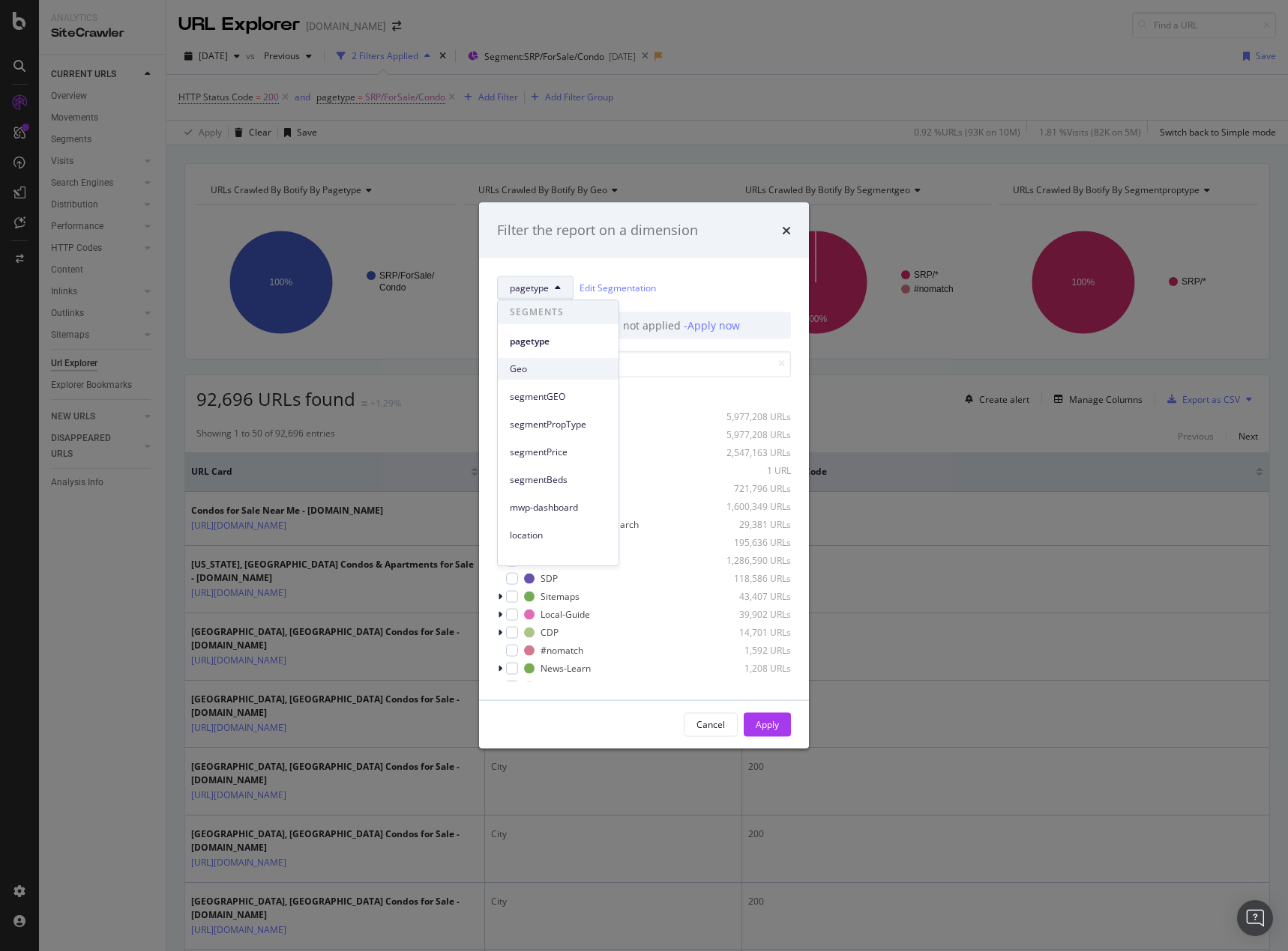
click at [554, 370] on span "Geo" at bounding box center [557, 370] width 96 height 14
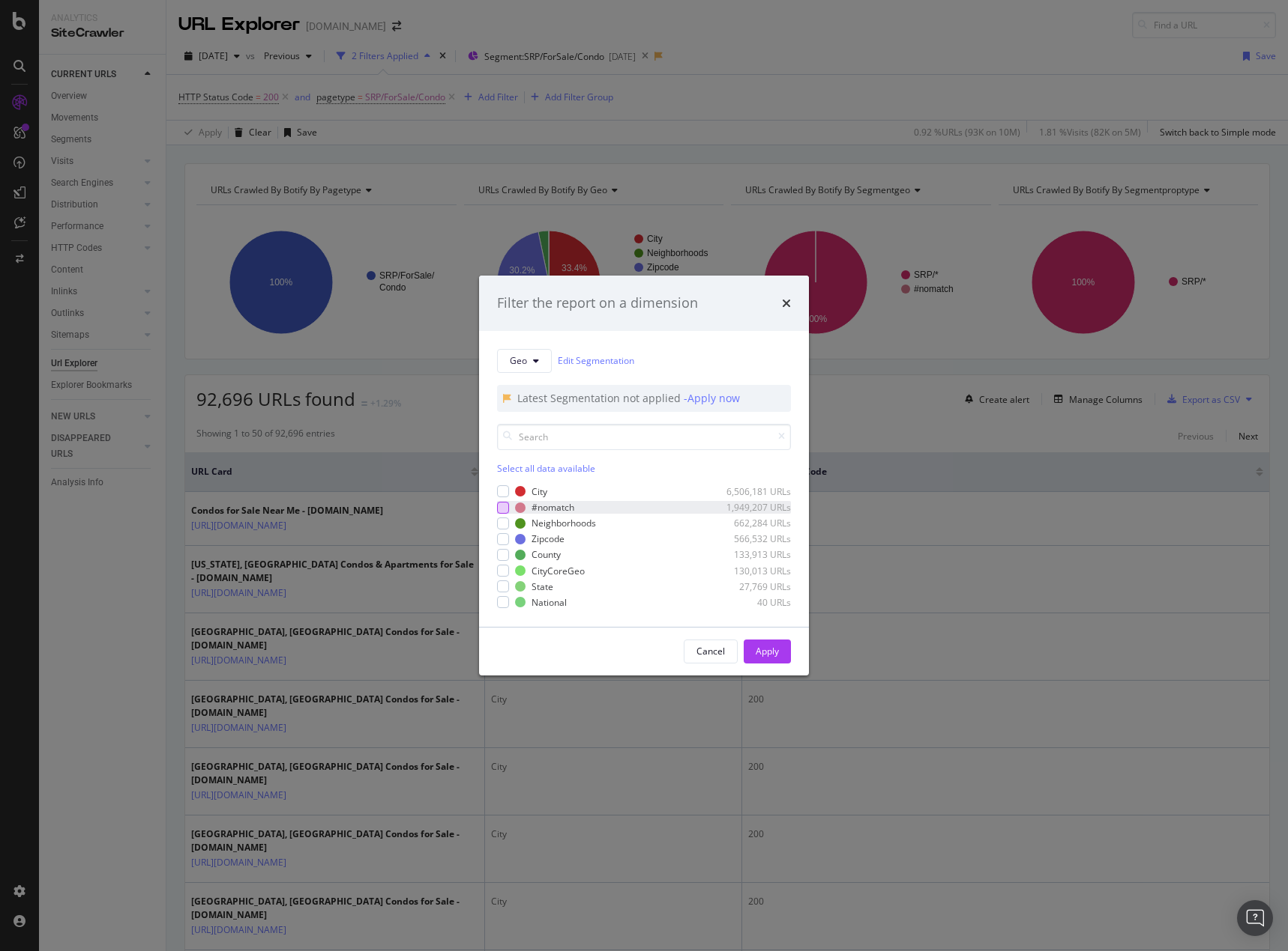
click at [501, 511] on div "modal" at bounding box center [503, 508] width 12 height 12
drag, startPoint x: 764, startPoint y: 647, endPoint x: 745, endPoint y: 660, distance: 23.0
click at [765, 647] on div "Apply" at bounding box center [768, 651] width 23 height 13
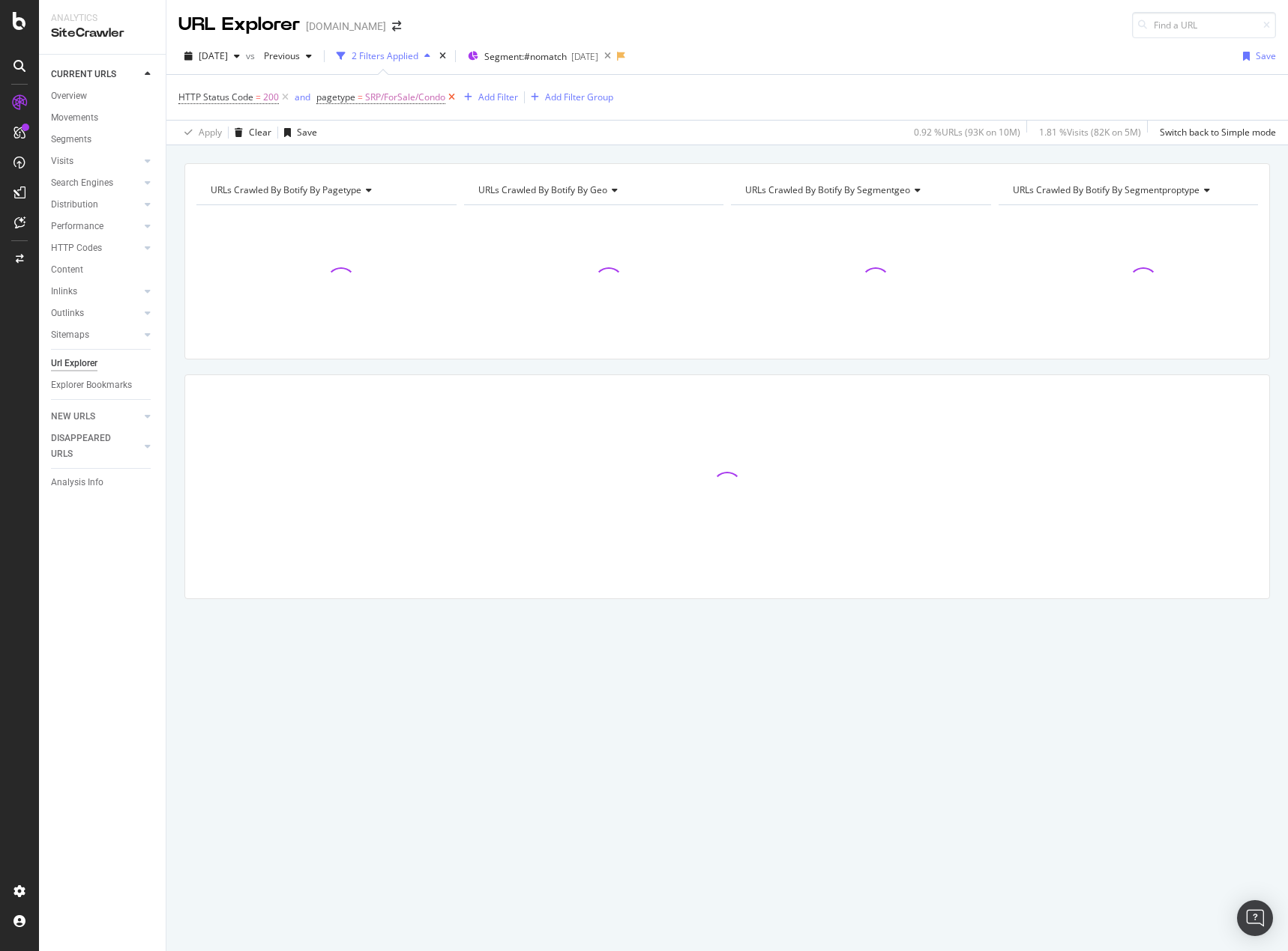
click at [452, 91] on icon at bounding box center [451, 96] width 13 height 15
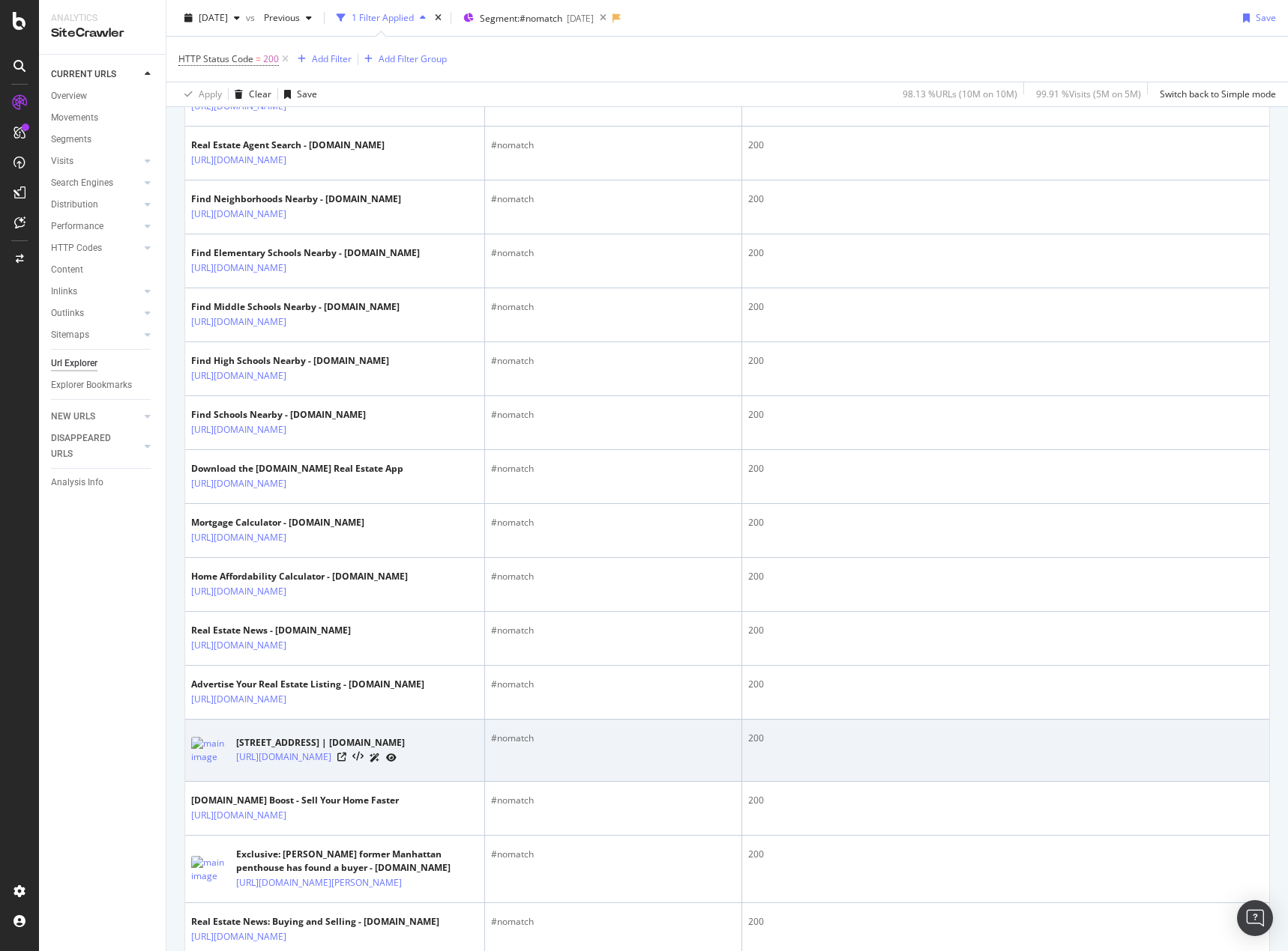
scroll to position [674, 0]
